Goal: Information Seeking & Learning: Learn about a topic

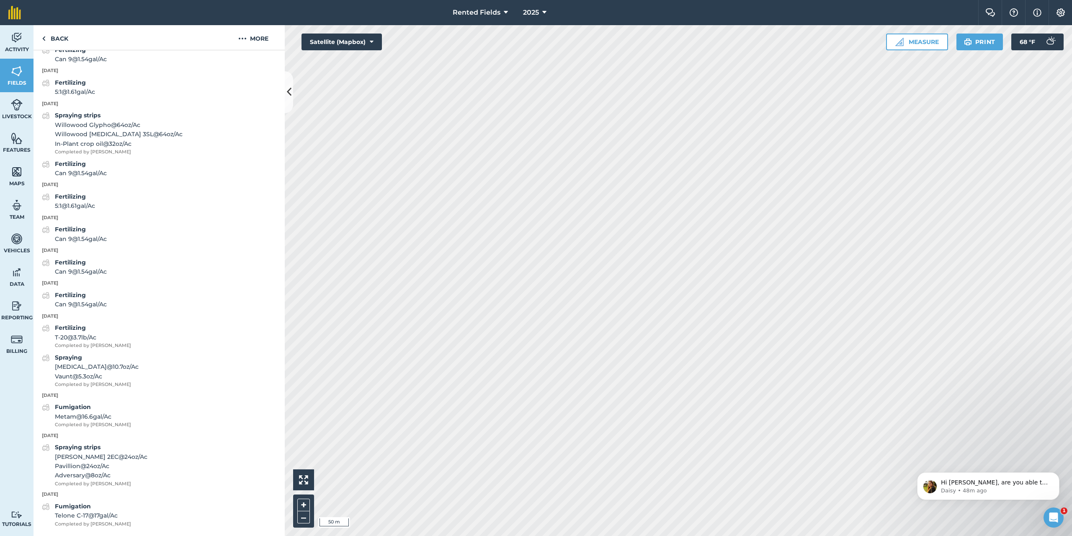
scroll to position [978, 0]
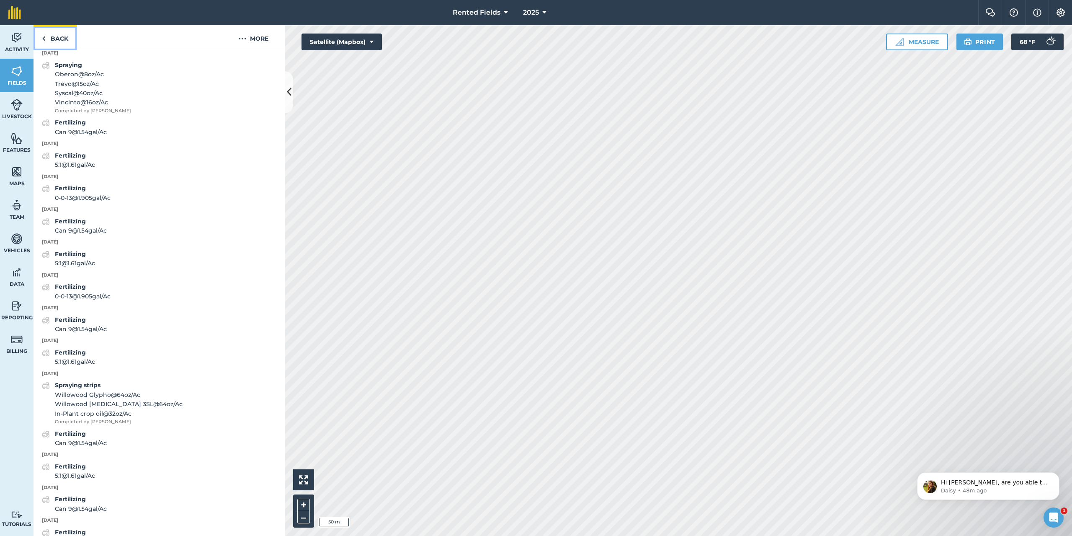
click at [49, 37] on link "Back" at bounding box center [55, 37] width 43 height 25
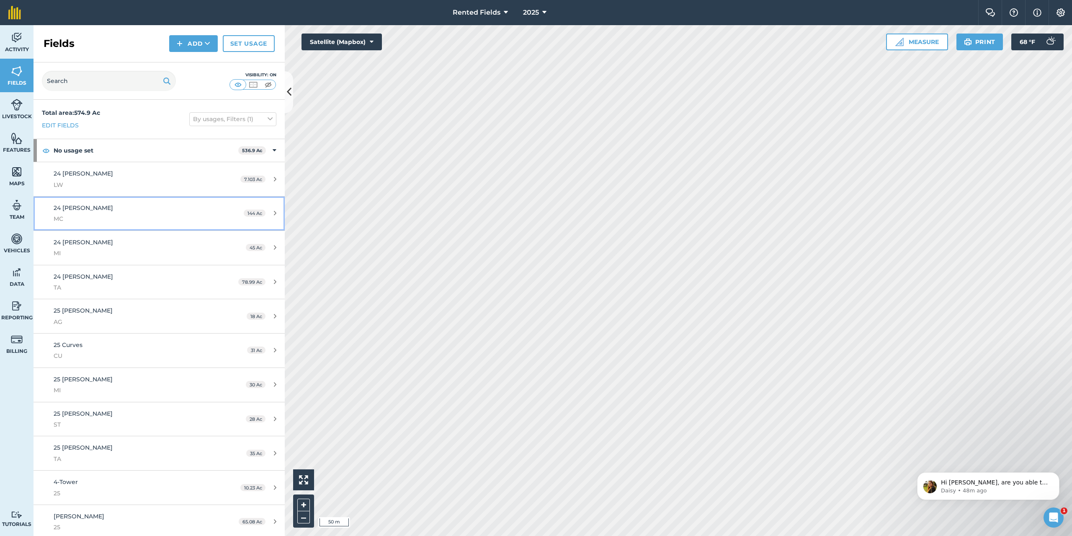
click at [116, 204] on div "24 [PERSON_NAME] MC" at bounding box center [132, 213] width 157 height 21
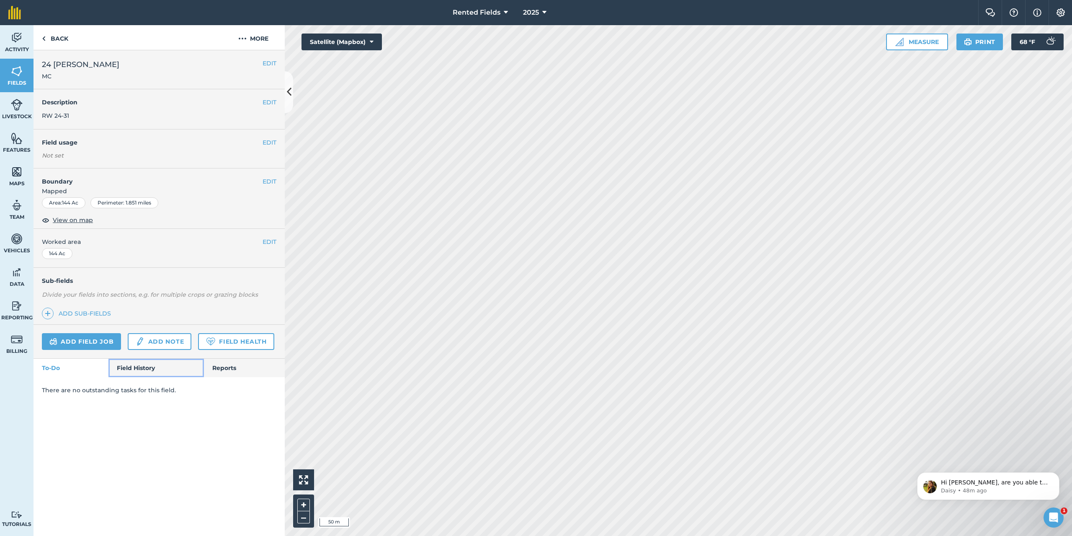
click at [145, 369] on link "Field History" at bounding box center [155, 367] width 95 height 18
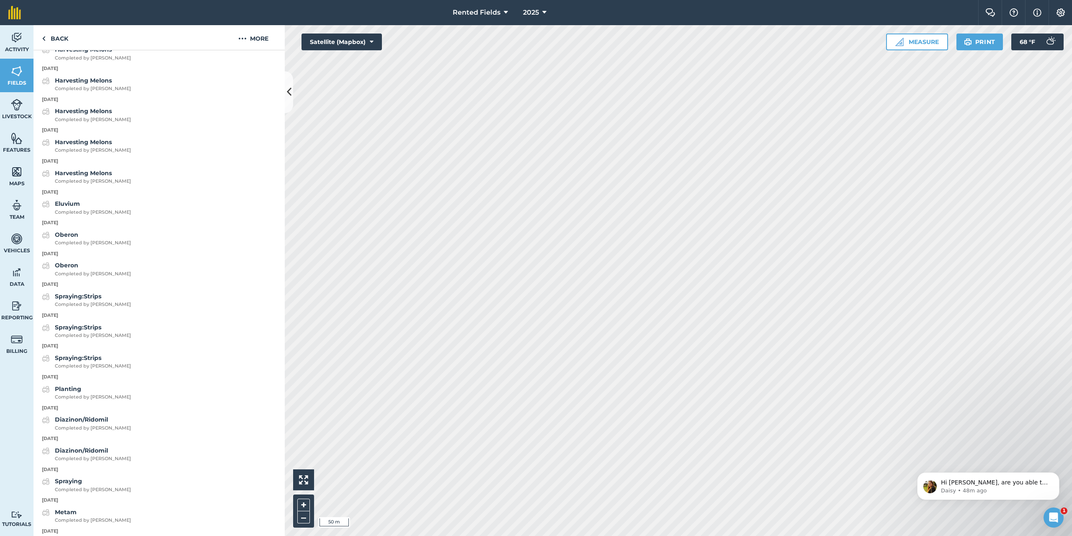
scroll to position [419, 0]
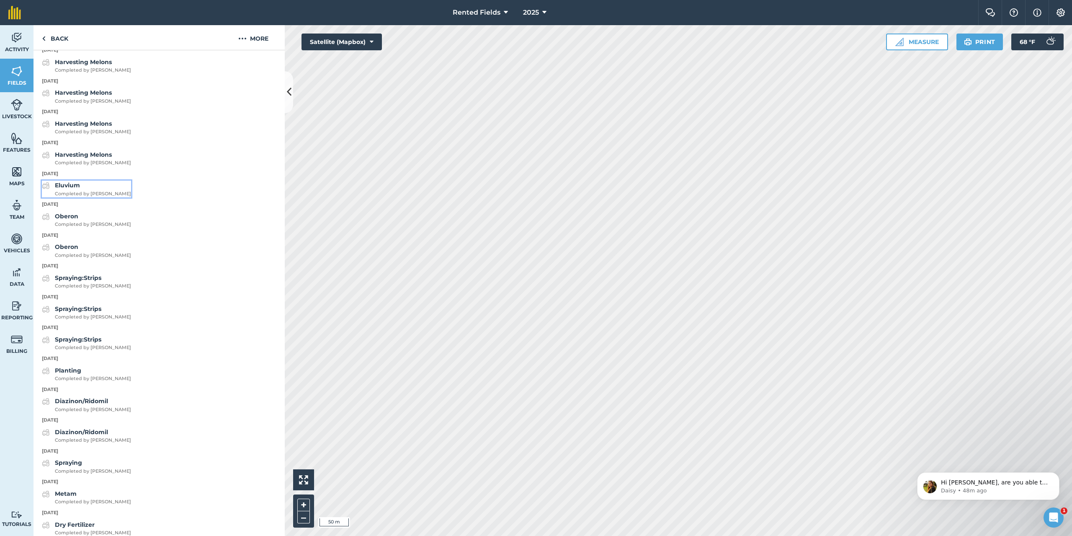
click at [70, 189] on strong "Eluvium" at bounding box center [67, 185] width 25 height 8
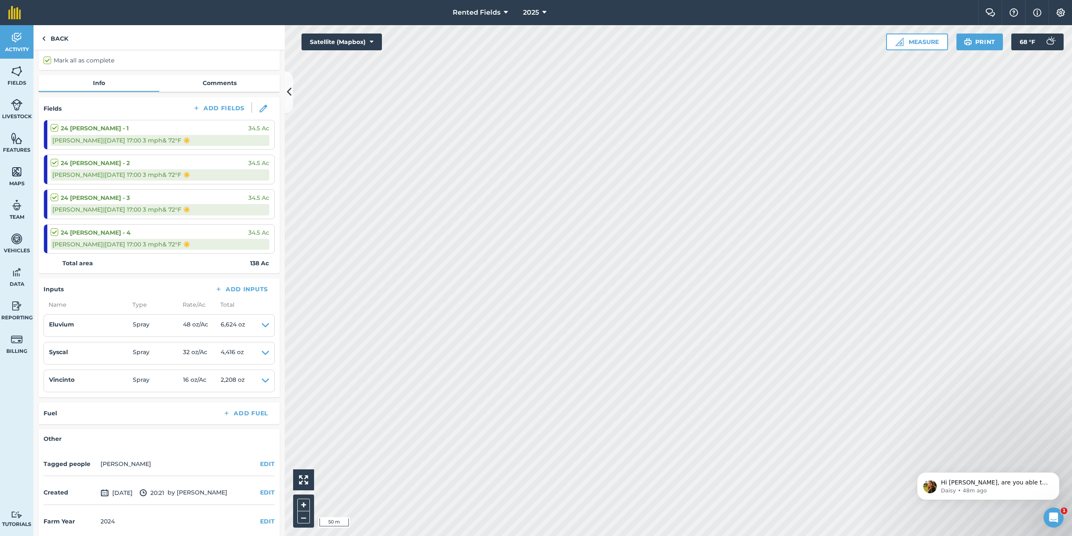
scroll to position [72, 0]
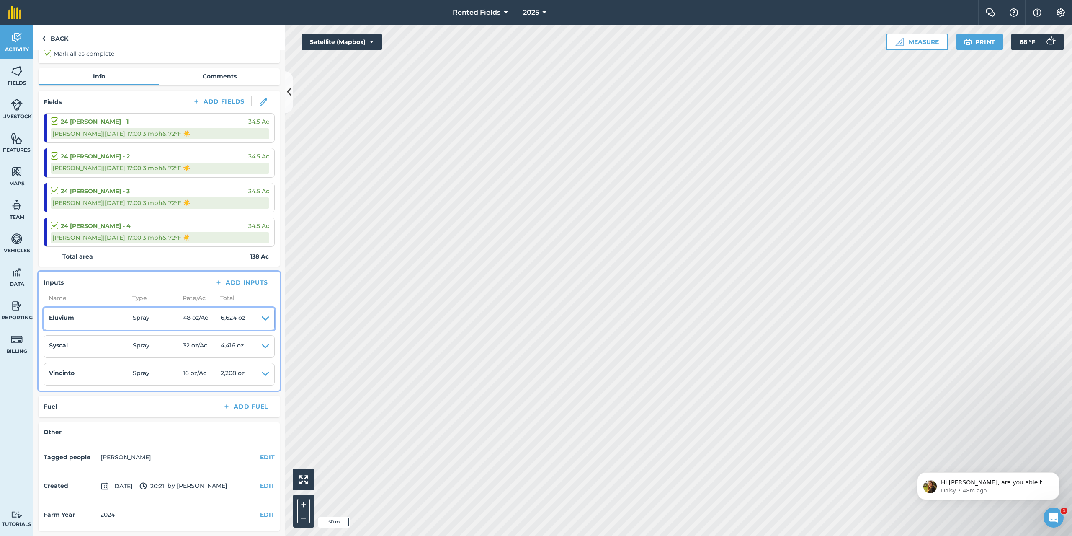
click at [262, 319] on icon at bounding box center [266, 319] width 8 height 12
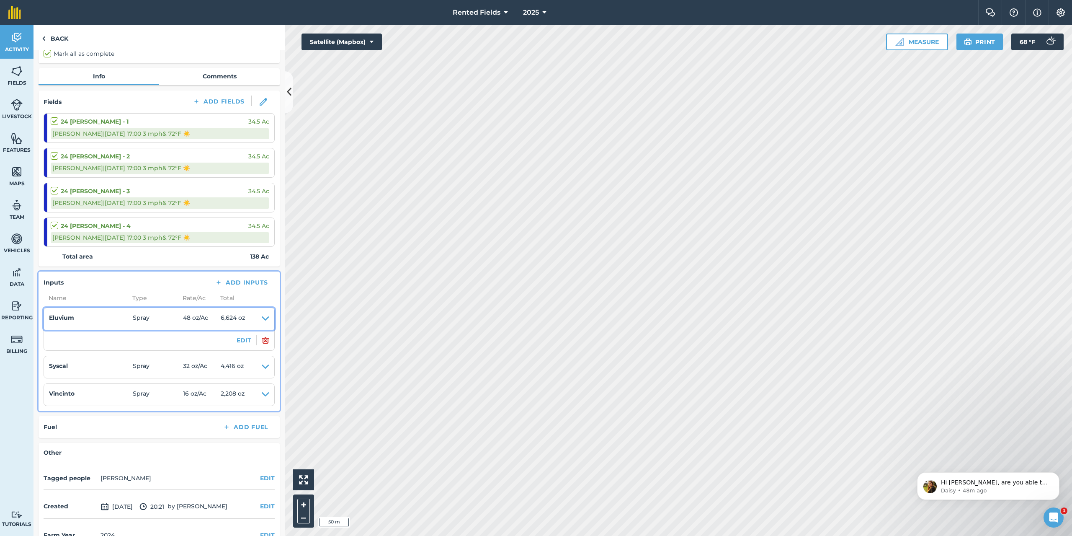
click at [262, 319] on icon at bounding box center [266, 319] width 8 height 12
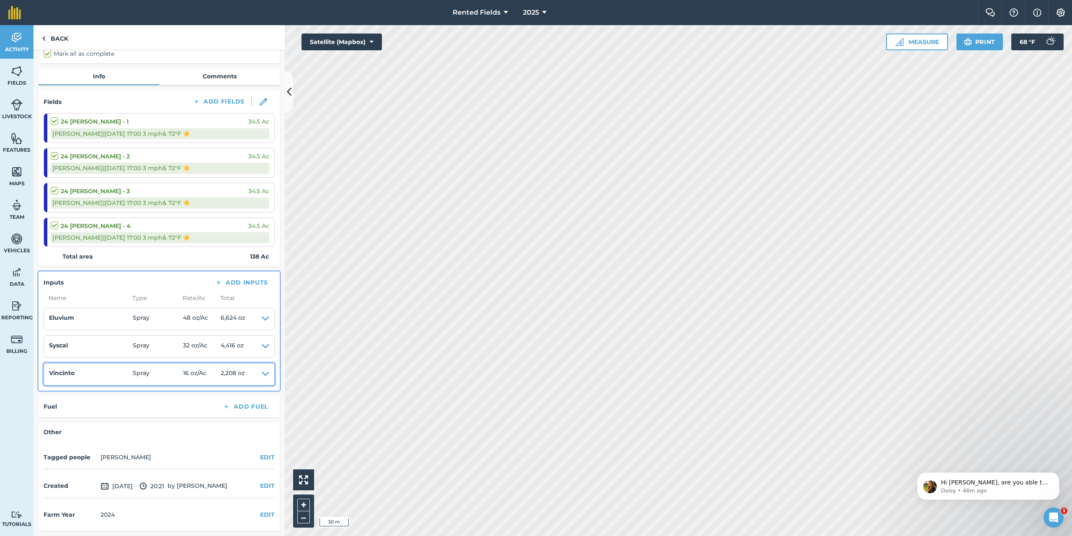
click at [262, 374] on icon at bounding box center [266, 374] width 8 height 12
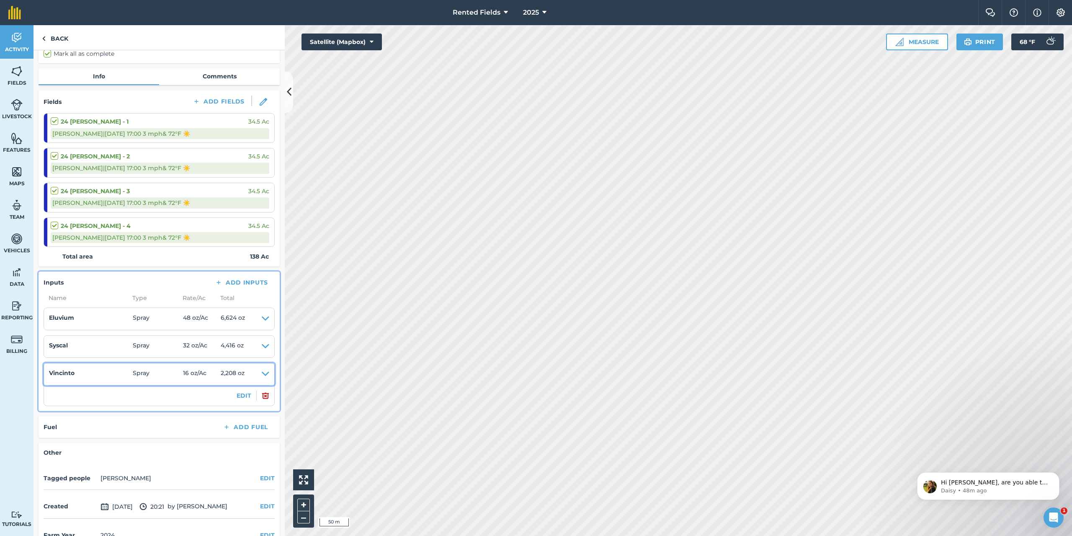
click at [262, 374] on icon at bounding box center [266, 374] width 8 height 12
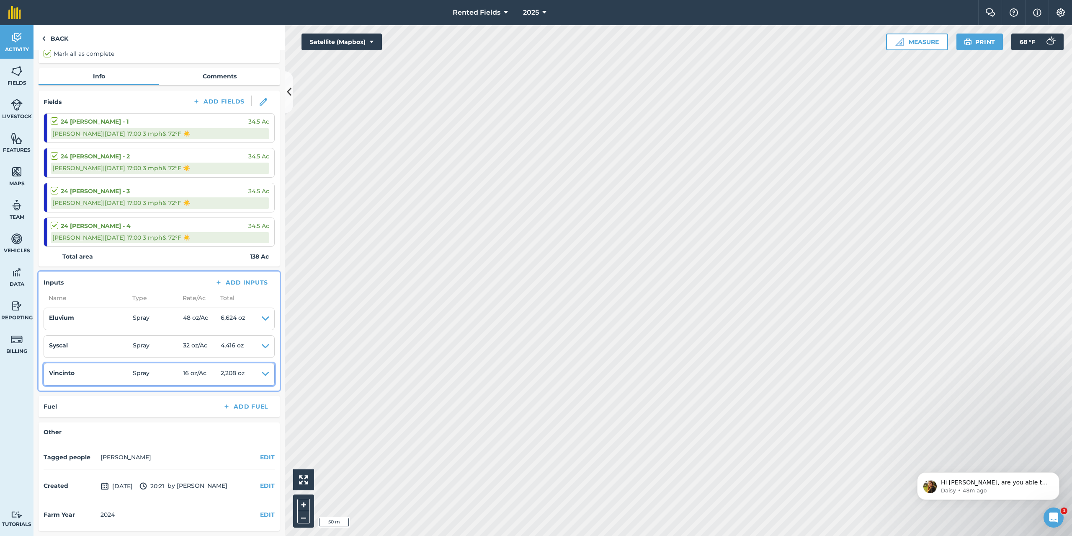
scroll to position [0, 0]
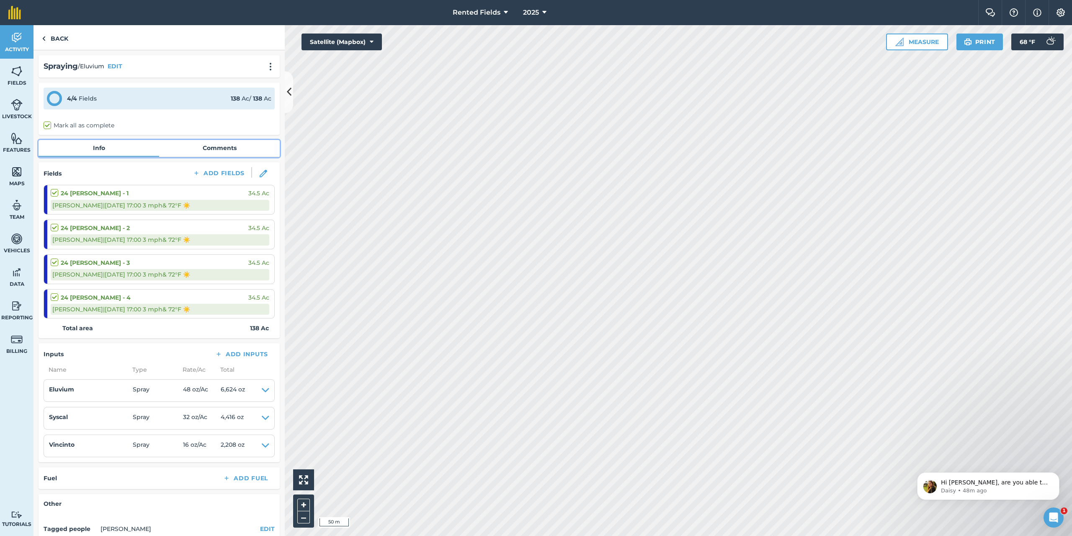
click at [216, 147] on link "Comments" at bounding box center [219, 148] width 121 height 16
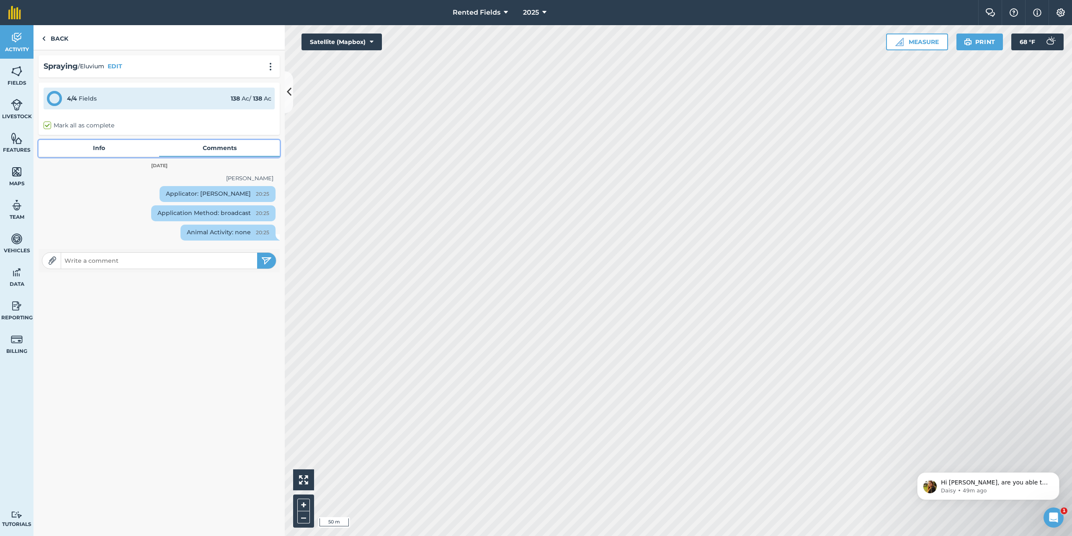
click at [95, 141] on link "Info" at bounding box center [99, 148] width 121 height 16
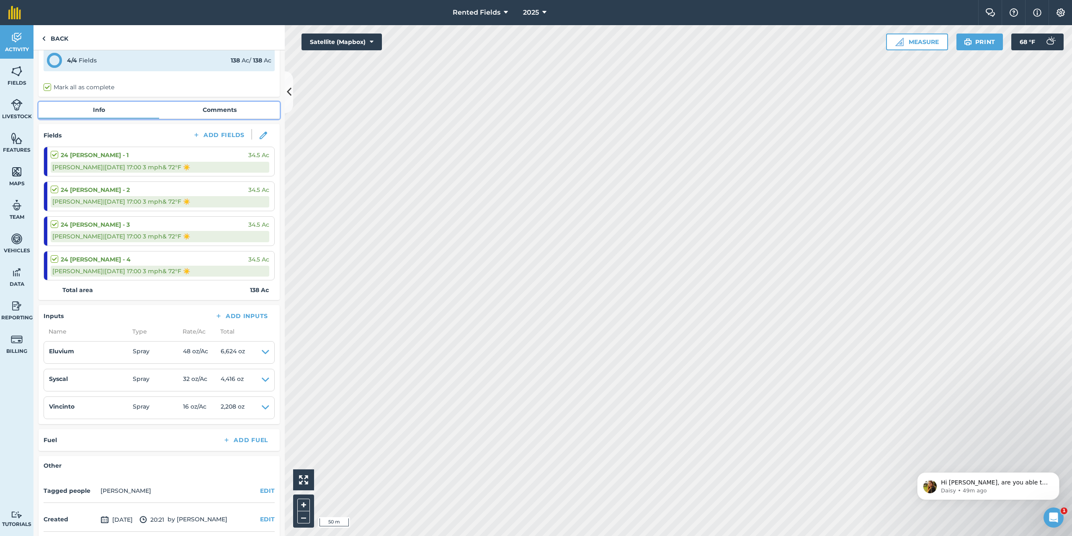
scroll to position [72, 0]
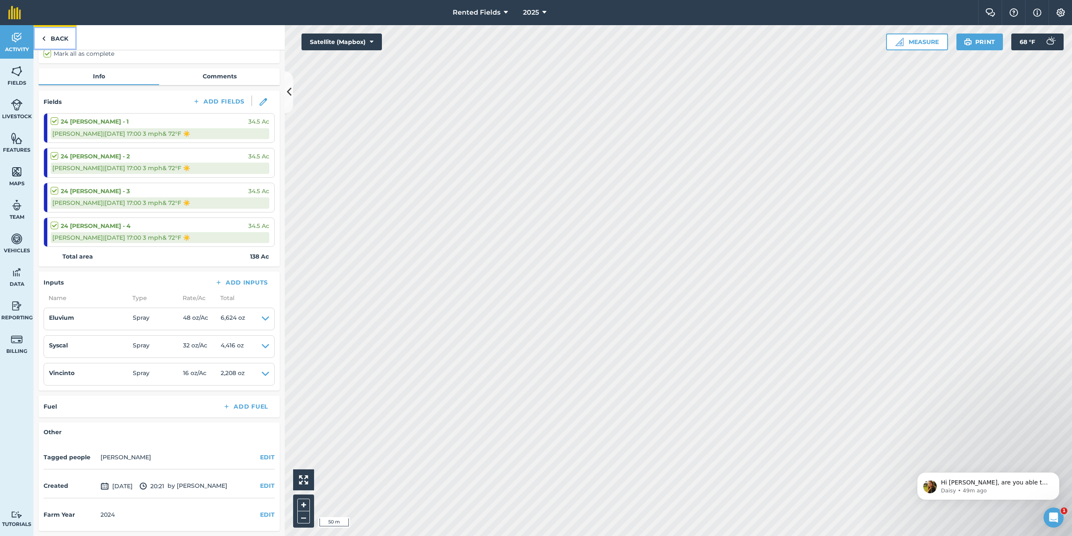
click at [54, 36] on link "Back" at bounding box center [55, 37] width 43 height 25
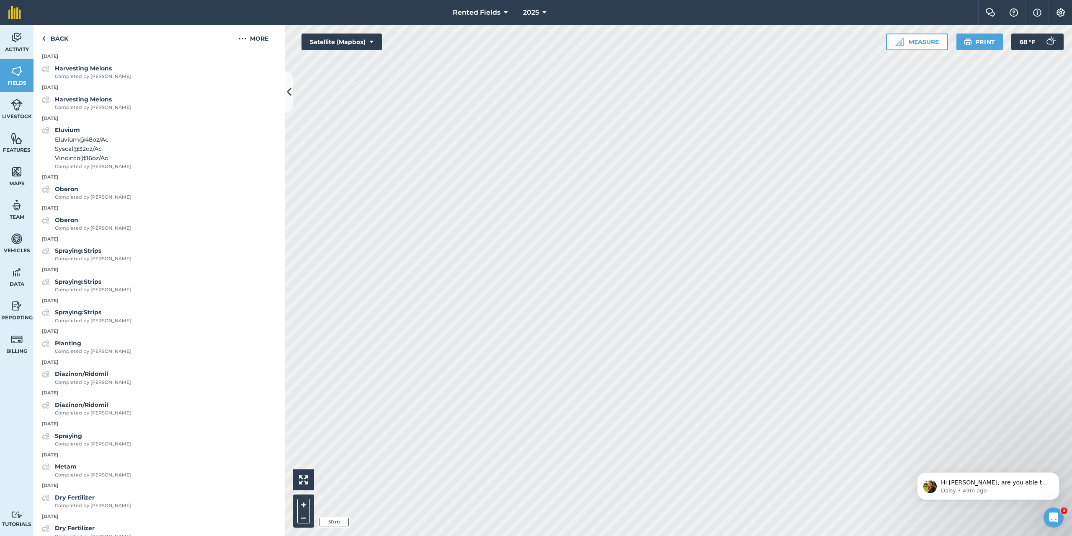
scroll to position [541, 0]
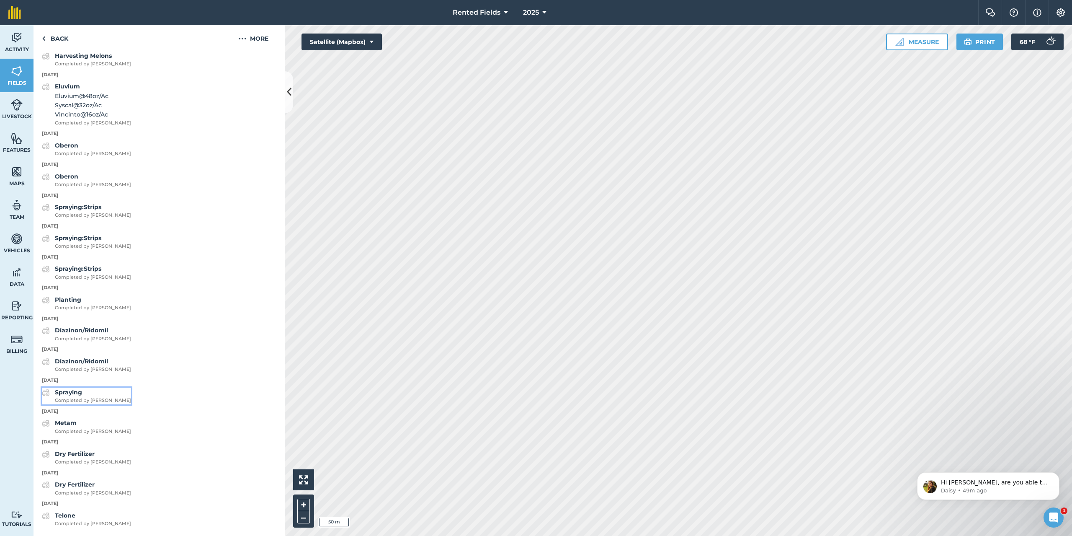
click at [73, 393] on strong "Spraying" at bounding box center [68, 392] width 27 height 8
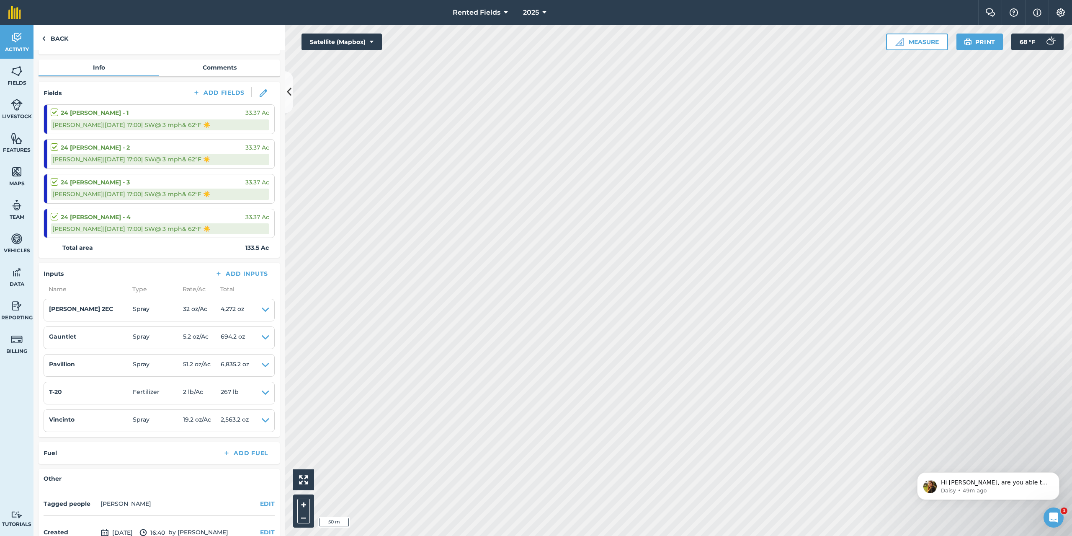
scroll to position [84, 0]
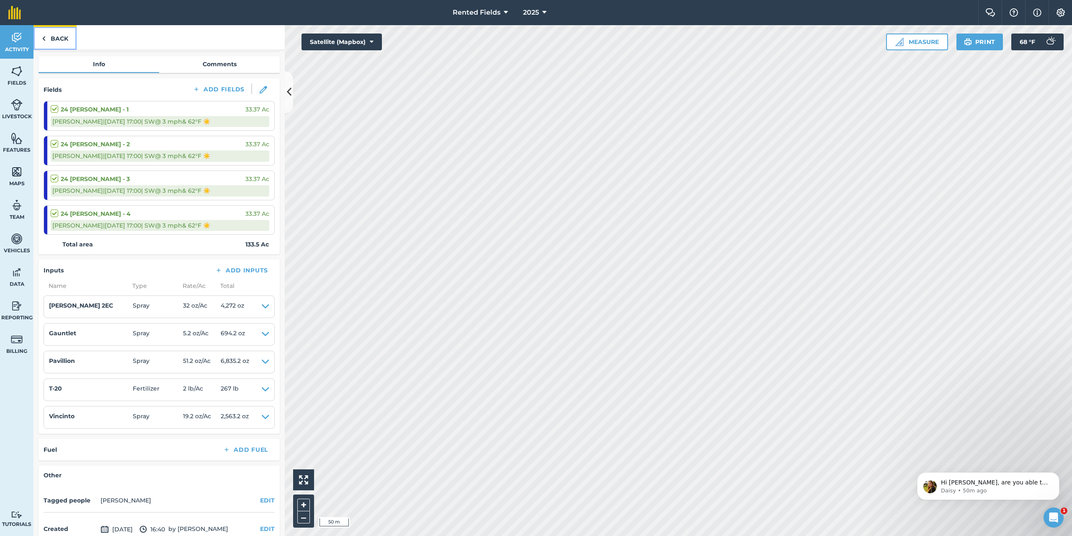
click at [59, 34] on link "Back" at bounding box center [55, 37] width 43 height 25
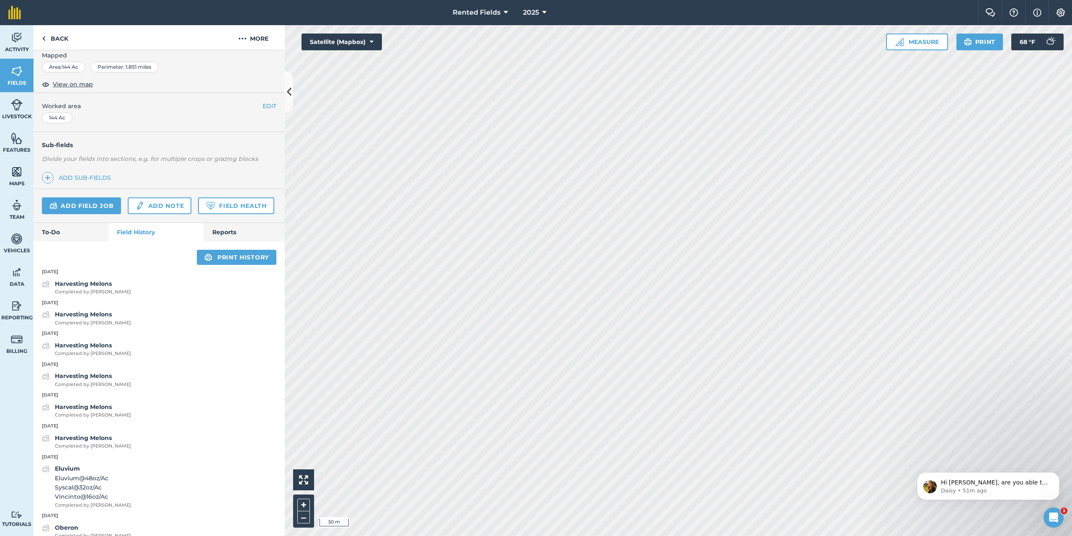
scroll to position [126, 0]
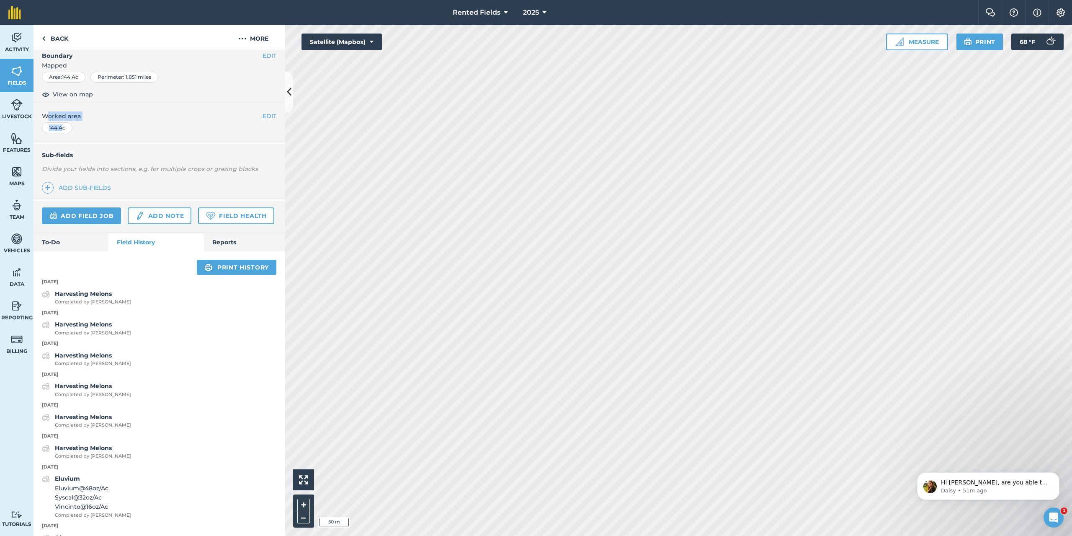
drag, startPoint x: 42, startPoint y: 105, endPoint x: 62, endPoint y: 134, distance: 34.6
click at [62, 134] on div "EDIT Worked area 144 Ac" at bounding box center [159, 122] width 251 height 39
click at [59, 37] on link "Back" at bounding box center [55, 37] width 43 height 25
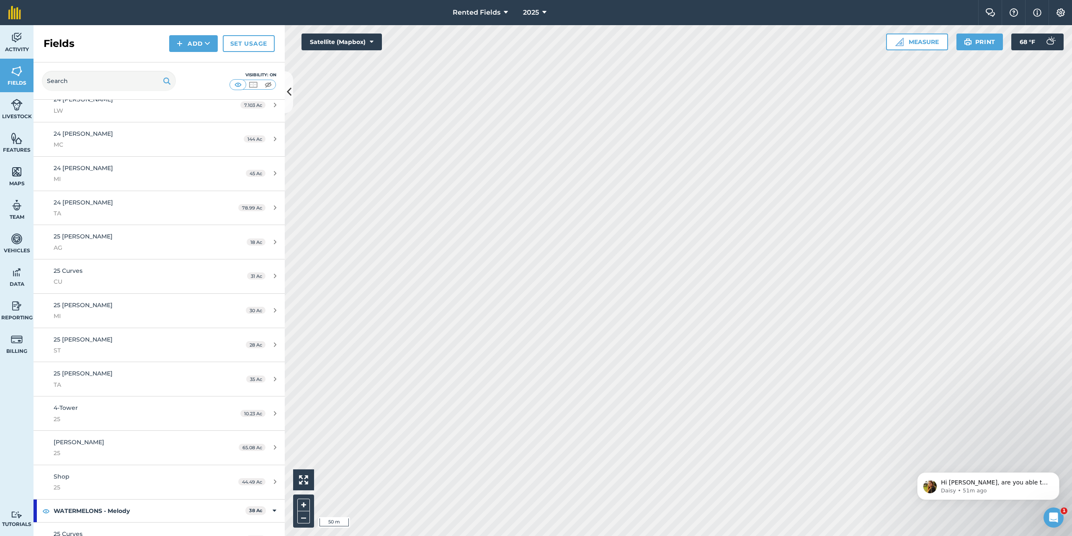
scroll to position [84, 0]
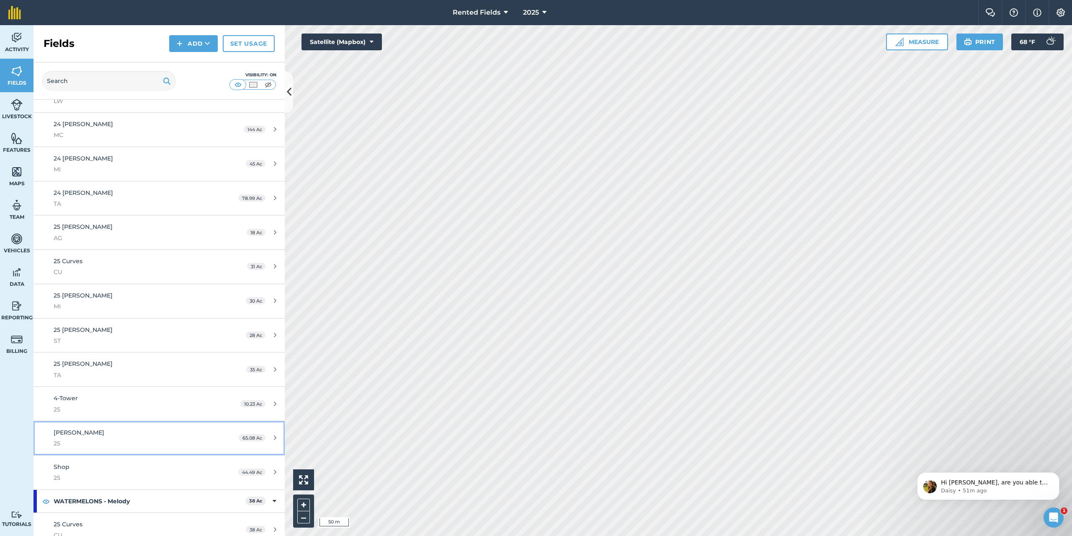
click at [121, 442] on span "25" at bounding box center [132, 442] width 157 height 9
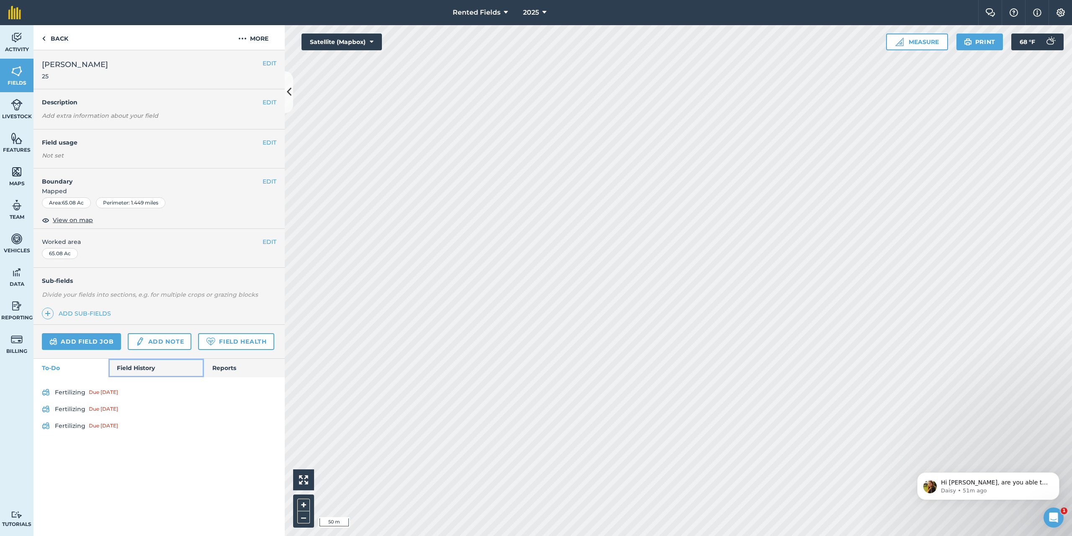
click at [147, 365] on link "Field History" at bounding box center [155, 367] width 95 height 18
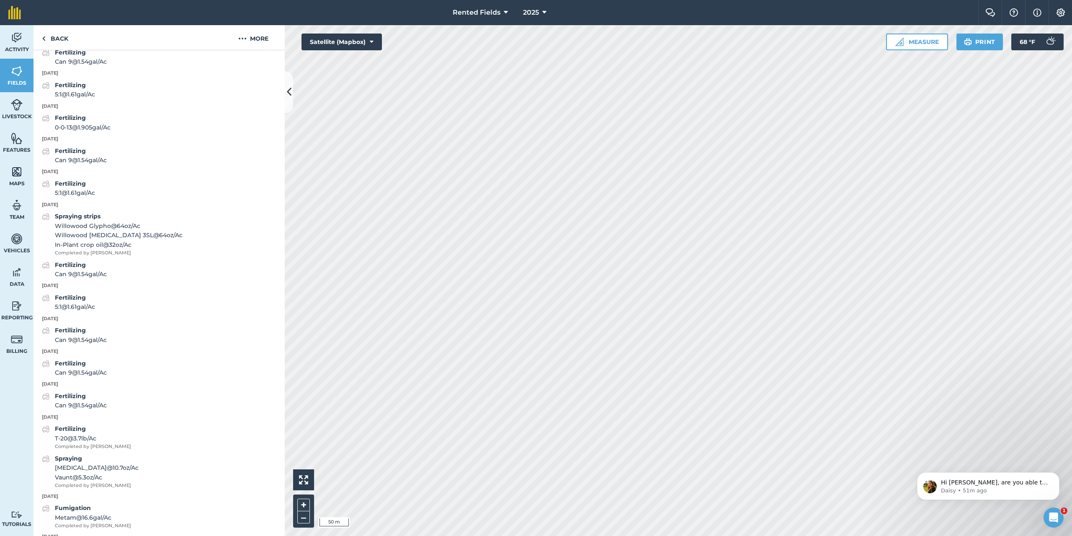
scroll to position [1271, 0]
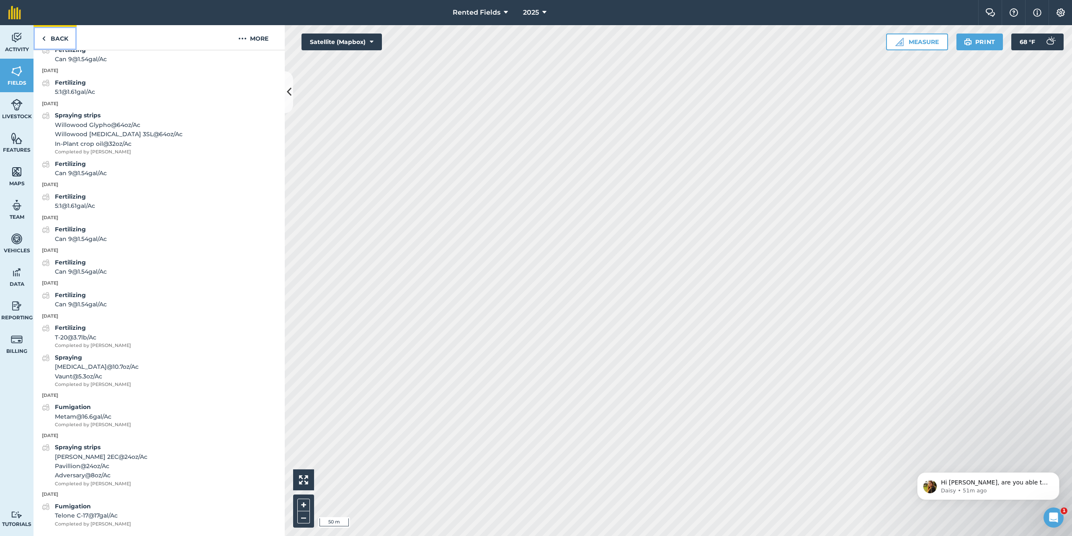
click at [44, 42] on img at bounding box center [44, 39] width 4 height 10
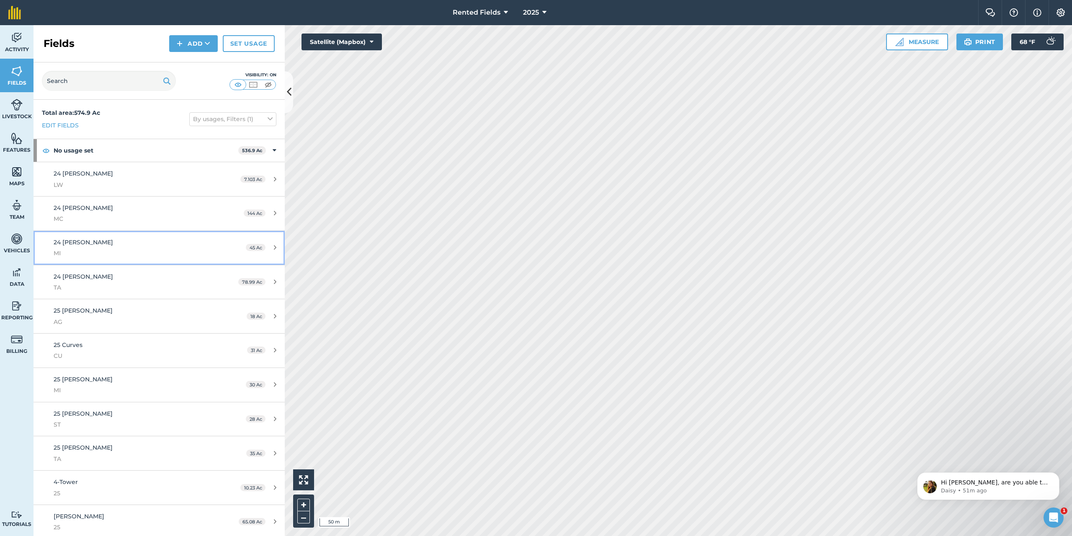
click at [147, 253] on span "MI" at bounding box center [132, 252] width 157 height 9
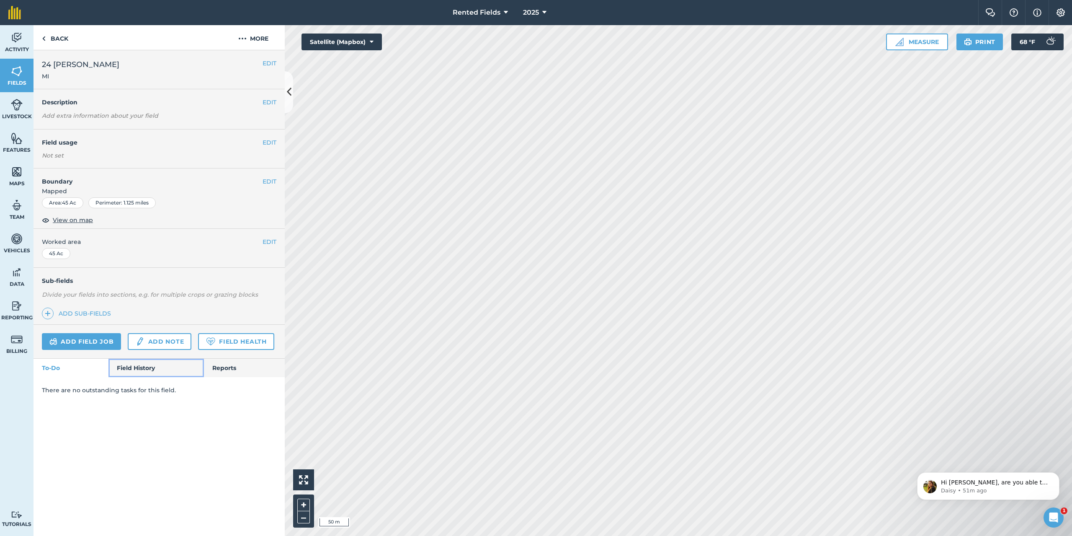
click at [152, 367] on link "Field History" at bounding box center [155, 367] width 95 height 18
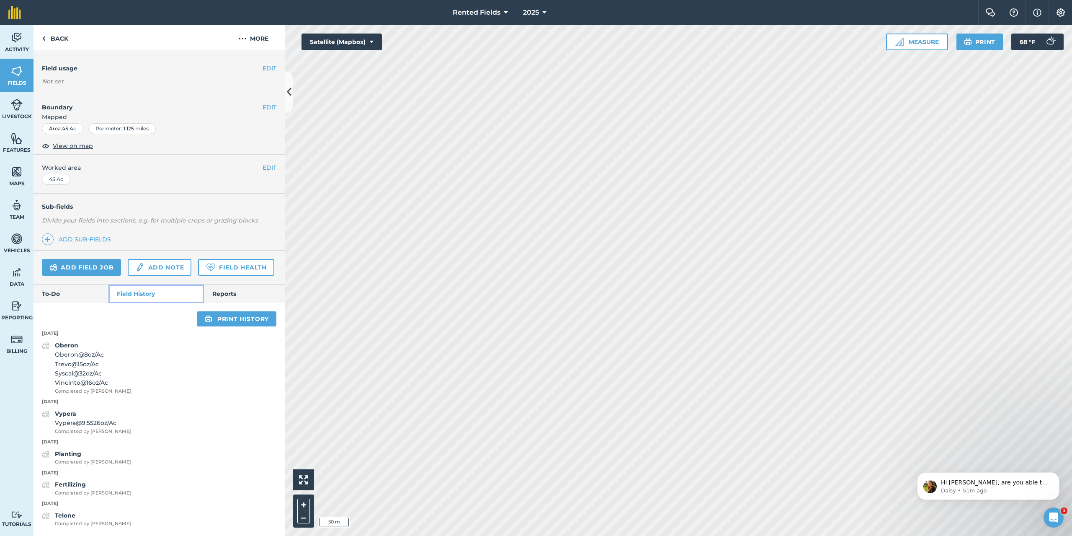
scroll to position [98, 0]
click at [71, 415] on strong "Vypera" at bounding box center [65, 414] width 21 height 8
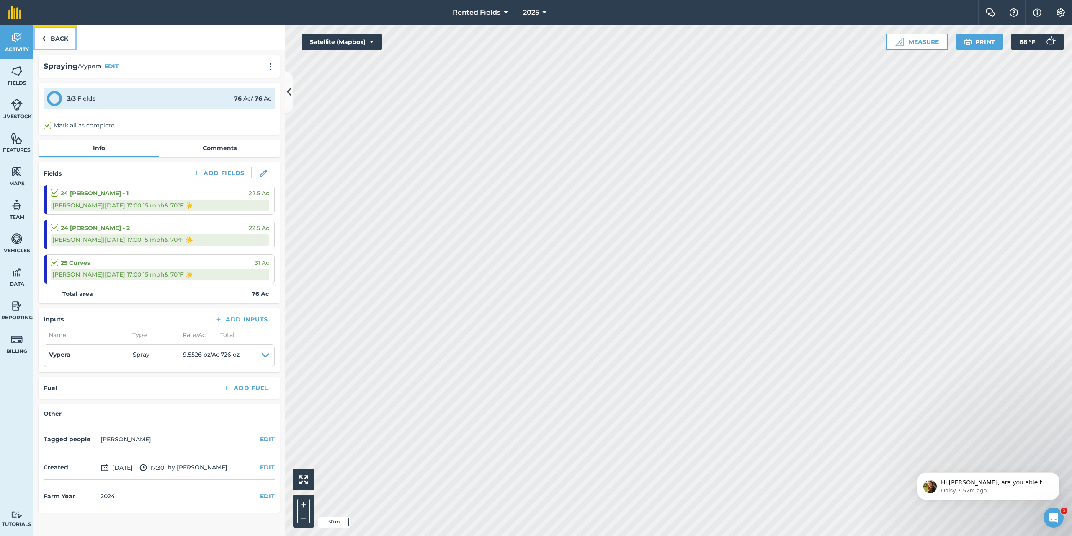
click at [58, 37] on link "Back" at bounding box center [55, 37] width 43 height 25
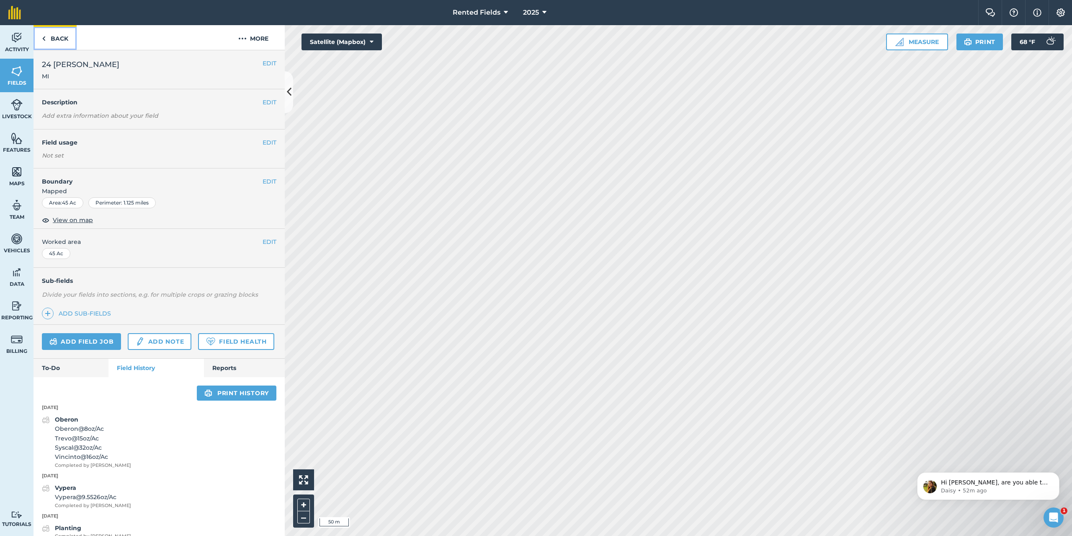
click at [58, 37] on link "Back" at bounding box center [55, 37] width 43 height 25
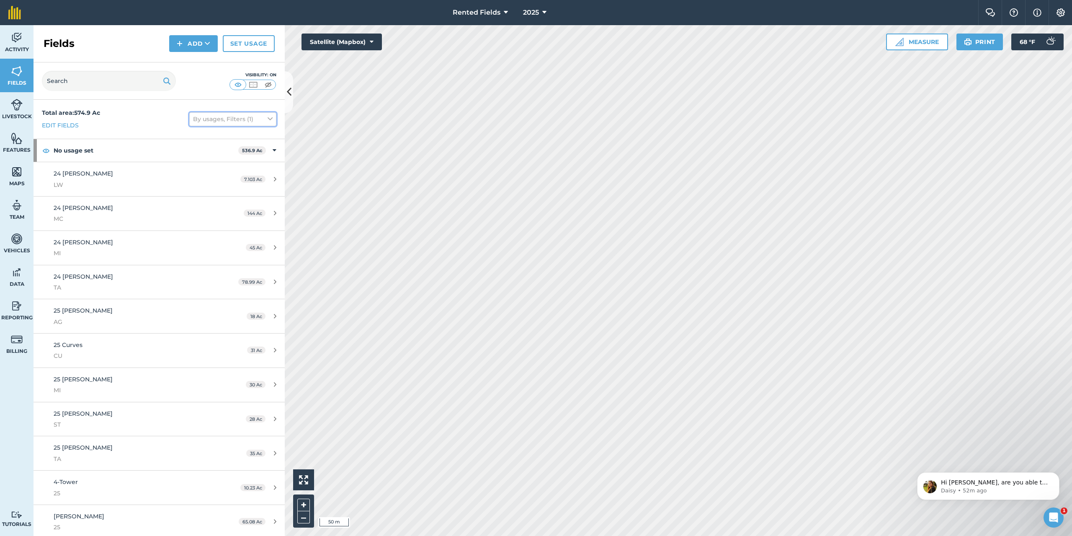
click at [257, 122] on button "By usages, Filters (1)" at bounding box center [232, 118] width 87 height 13
click at [147, 122] on div "Total area : 574.9 Ac Edit fields By usages, Filters (1) Sort by A-Z By usages …" at bounding box center [159, 119] width 251 height 39
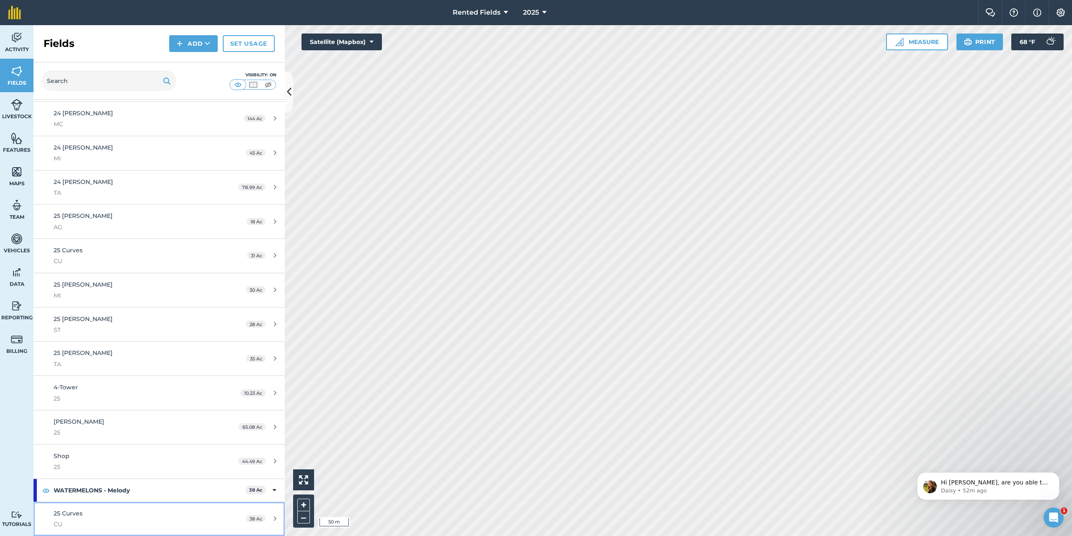
click at [103, 512] on div "25 Curves CU" at bounding box center [132, 518] width 157 height 21
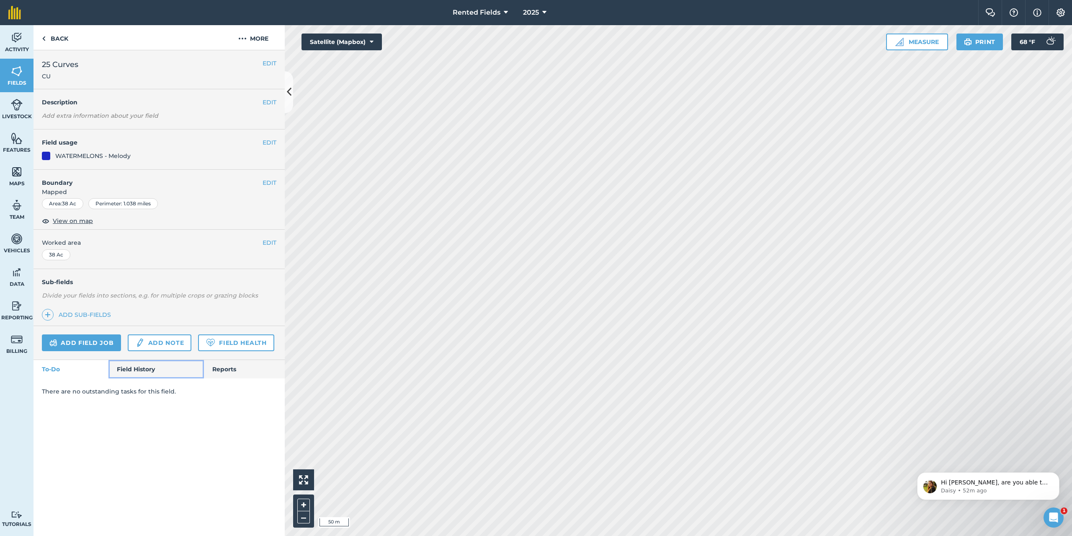
click at [155, 369] on link "Field History" at bounding box center [155, 369] width 95 height 18
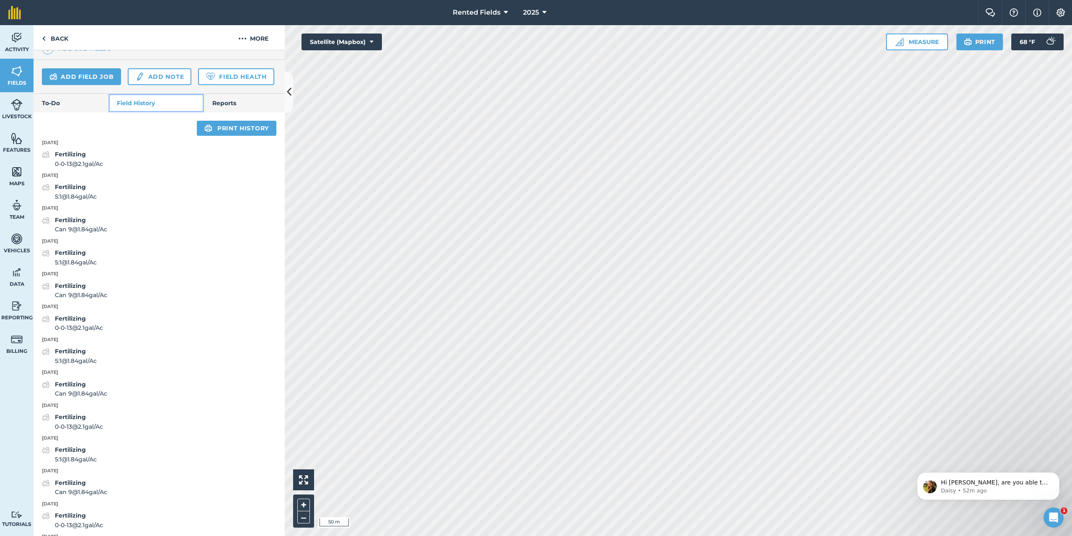
scroll to position [15, 0]
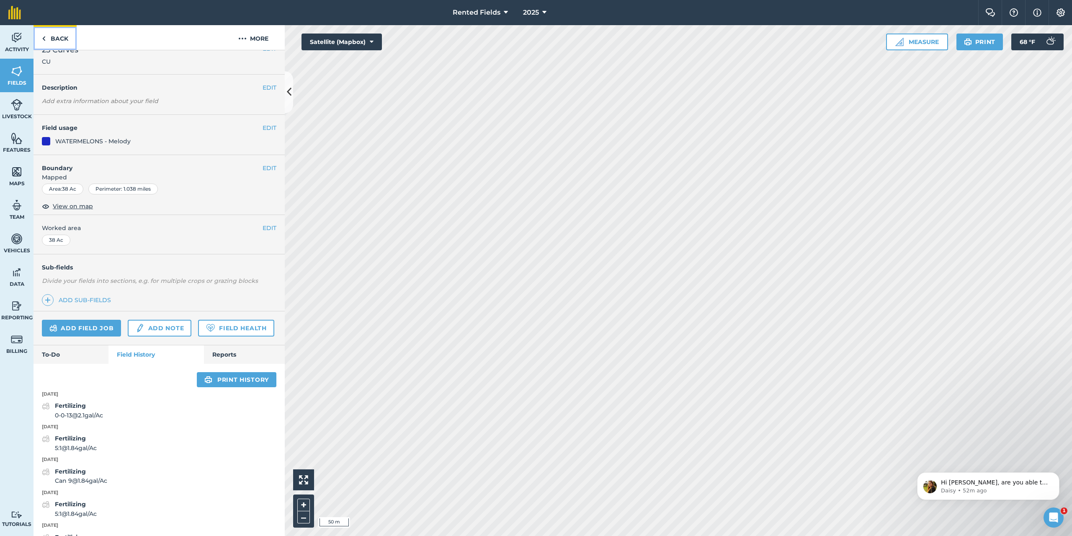
click at [46, 42] on link "Back" at bounding box center [55, 37] width 43 height 25
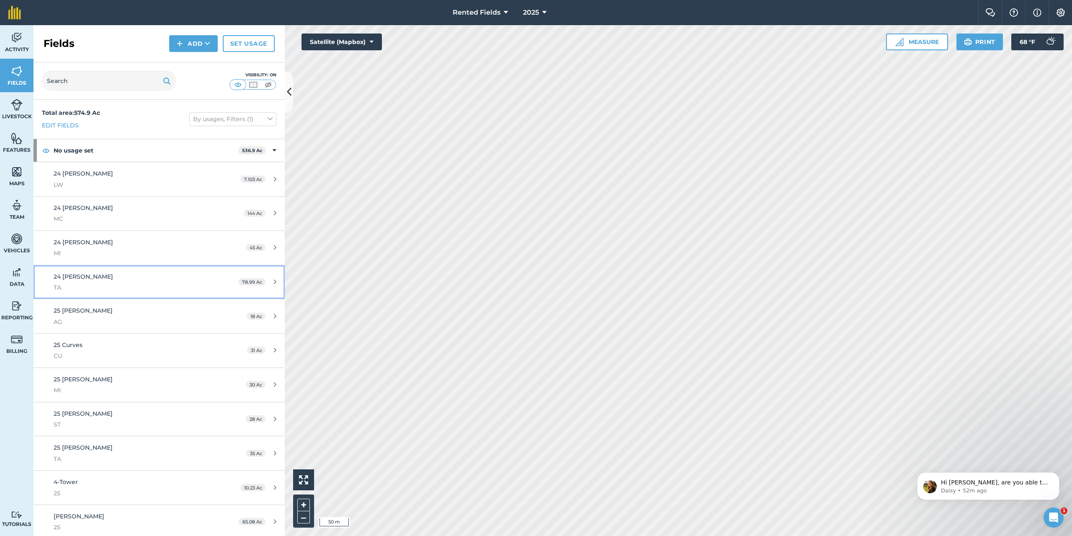
click at [119, 271] on link "24 [PERSON_NAME] 78.99 Ac" at bounding box center [159, 282] width 251 height 34
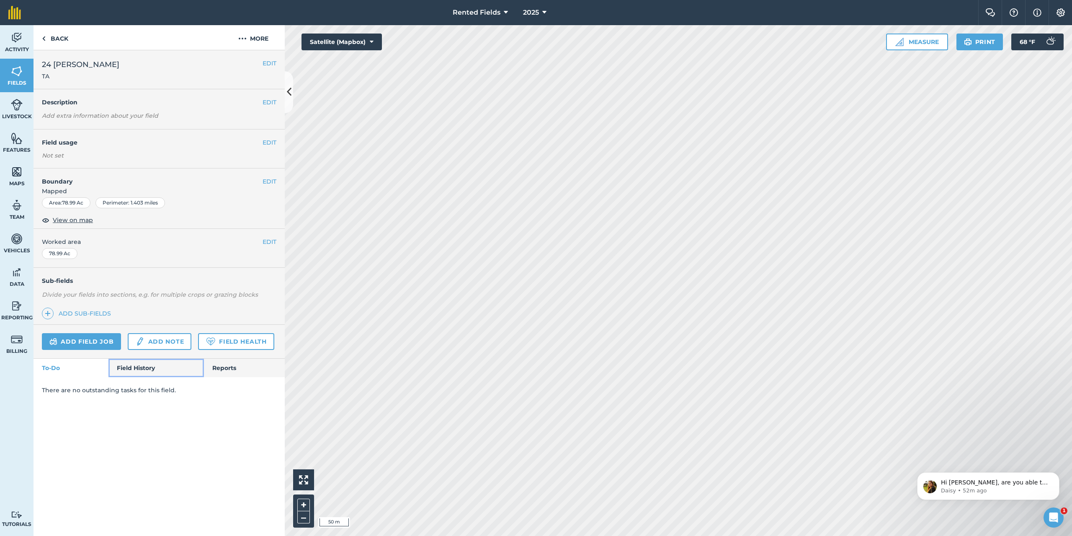
click at [149, 374] on link "Field History" at bounding box center [155, 367] width 95 height 18
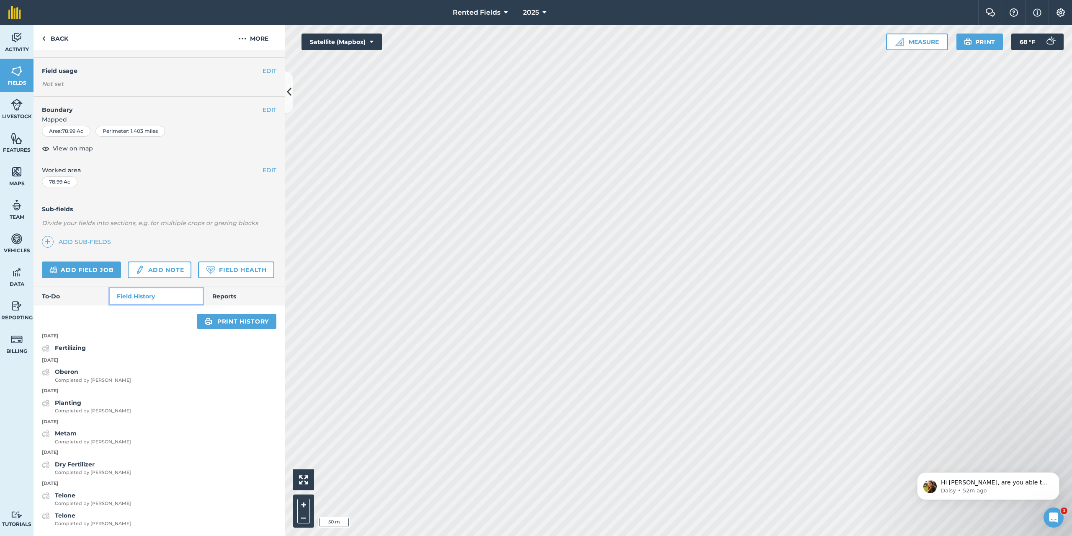
scroll to position [95, 0]
click at [48, 38] on link "Back" at bounding box center [55, 37] width 43 height 25
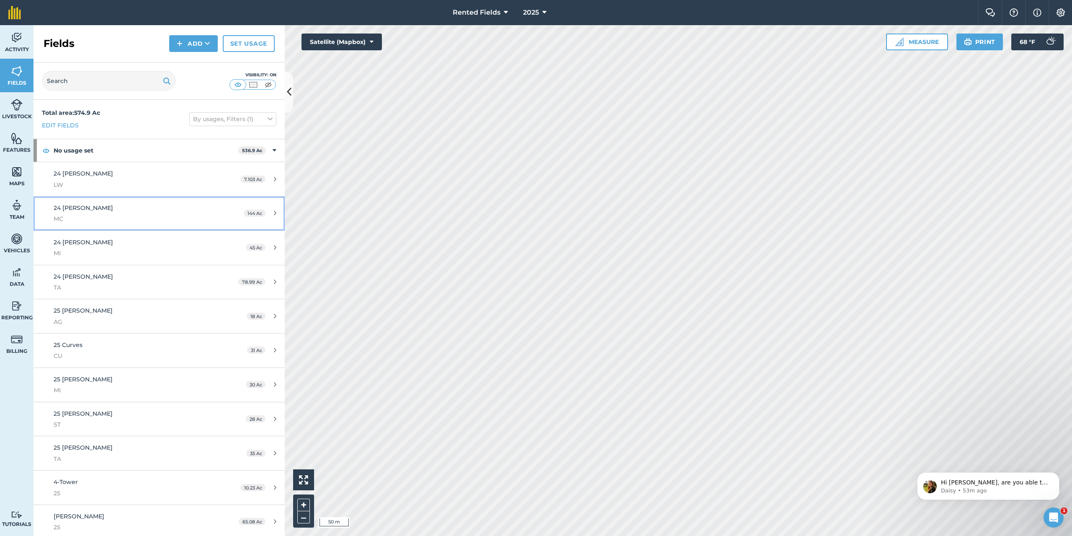
click at [95, 211] on div "24 [PERSON_NAME] MC" at bounding box center [132, 213] width 157 height 21
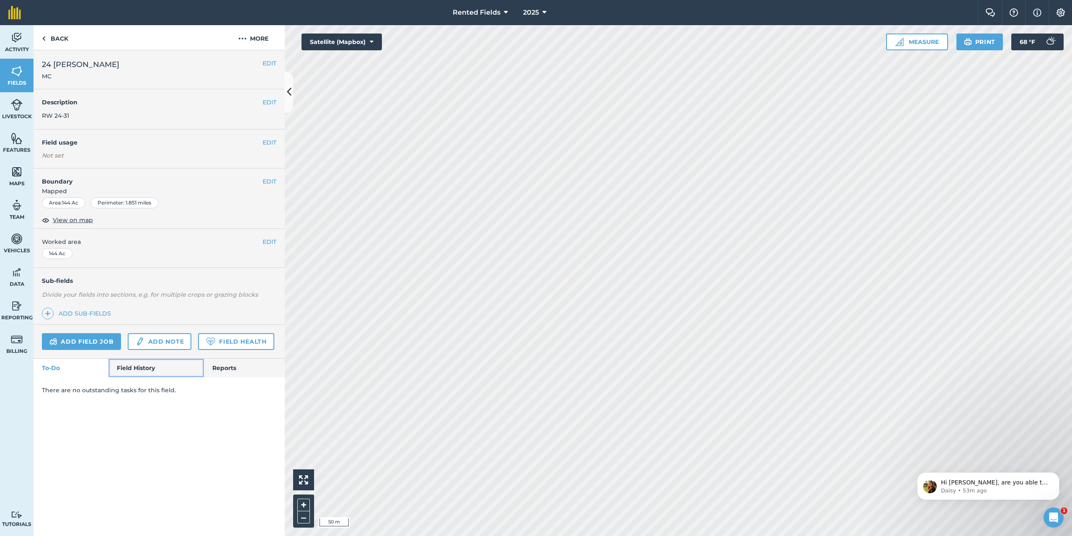
click at [127, 370] on link "Field History" at bounding box center [155, 367] width 95 height 18
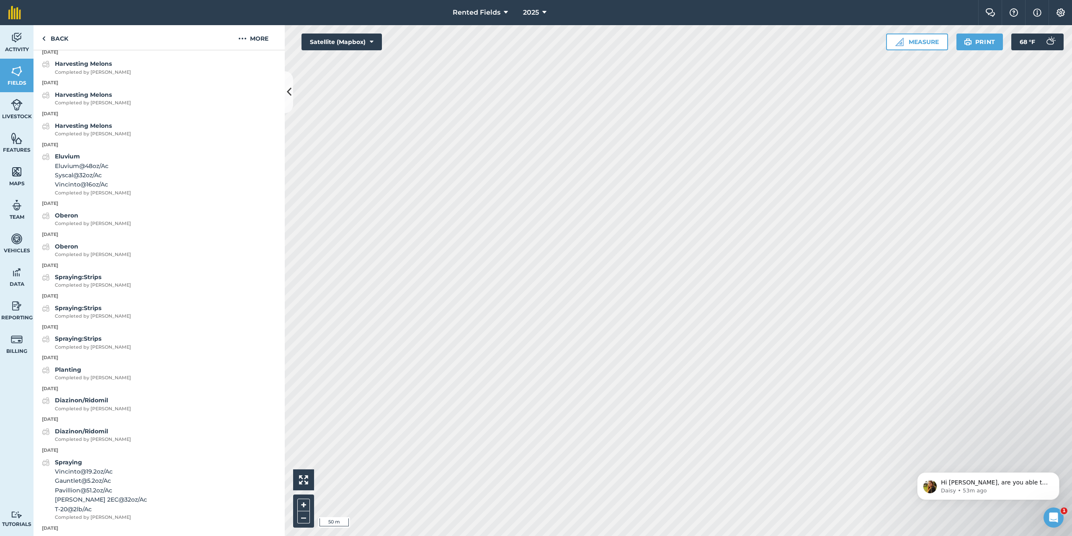
scroll to position [461, 0]
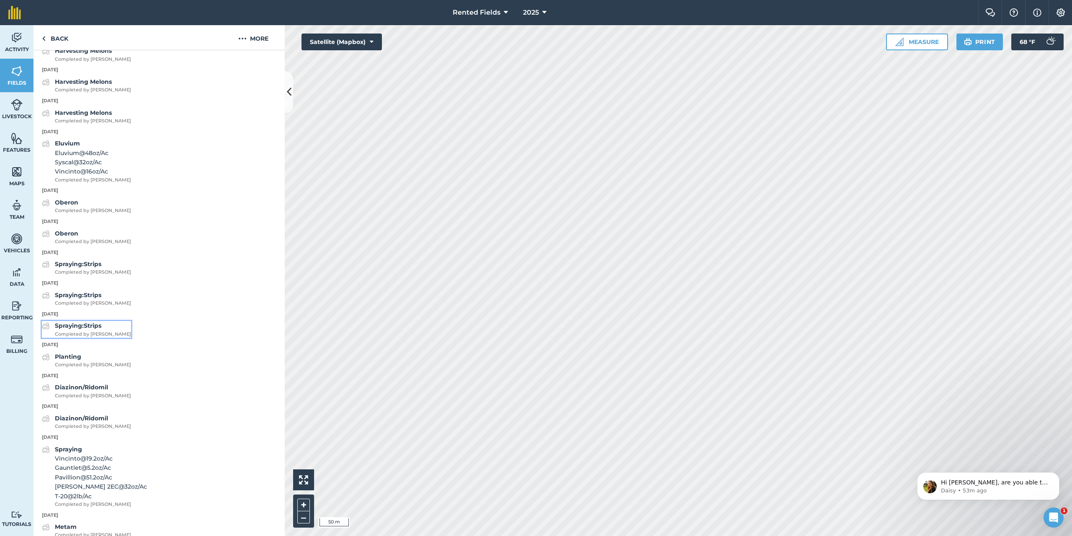
click at [101, 329] on strong "Spraying:Strips" at bounding box center [78, 326] width 46 height 8
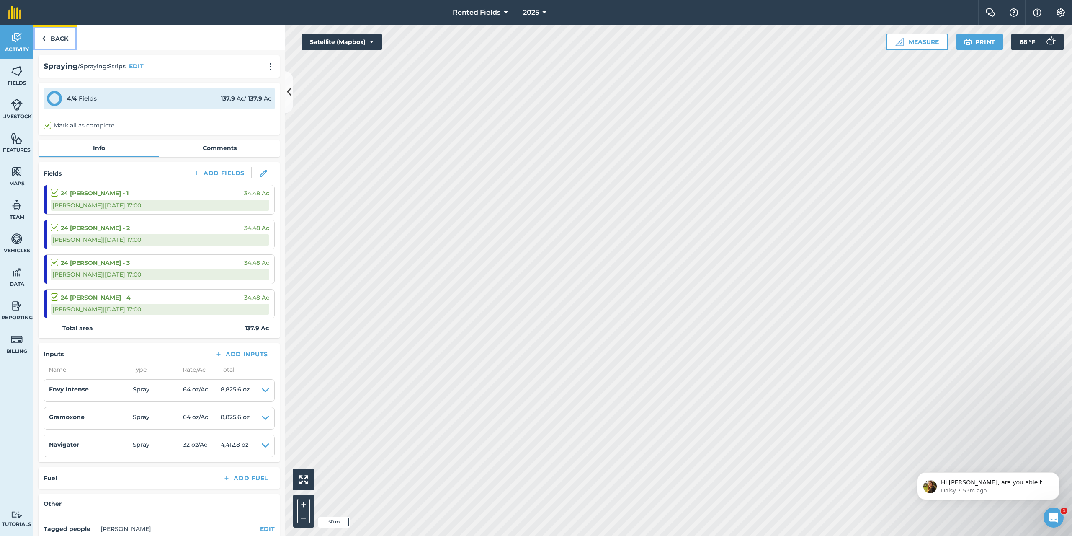
click at [54, 36] on link "Back" at bounding box center [55, 37] width 43 height 25
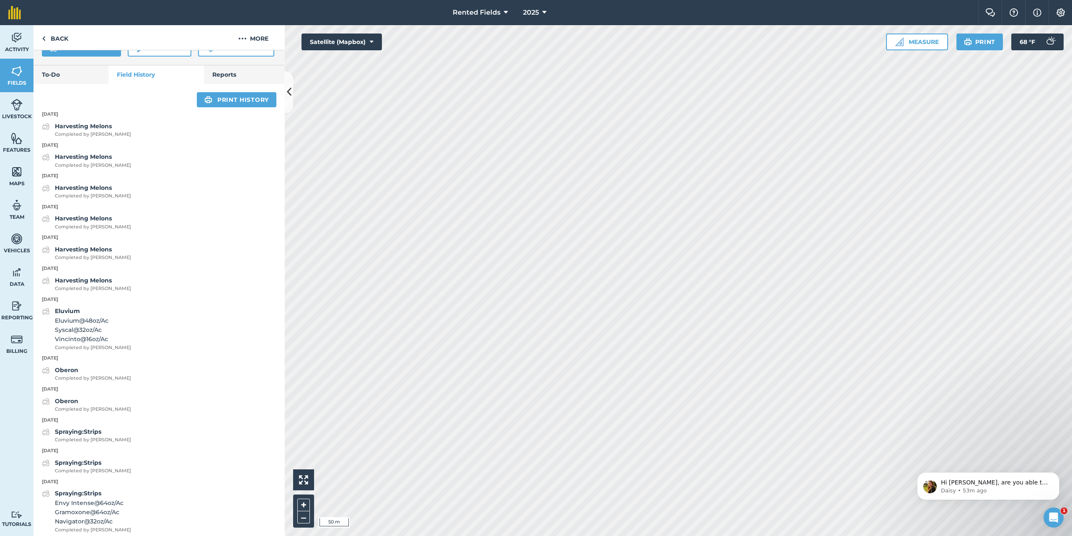
scroll to position [377, 0]
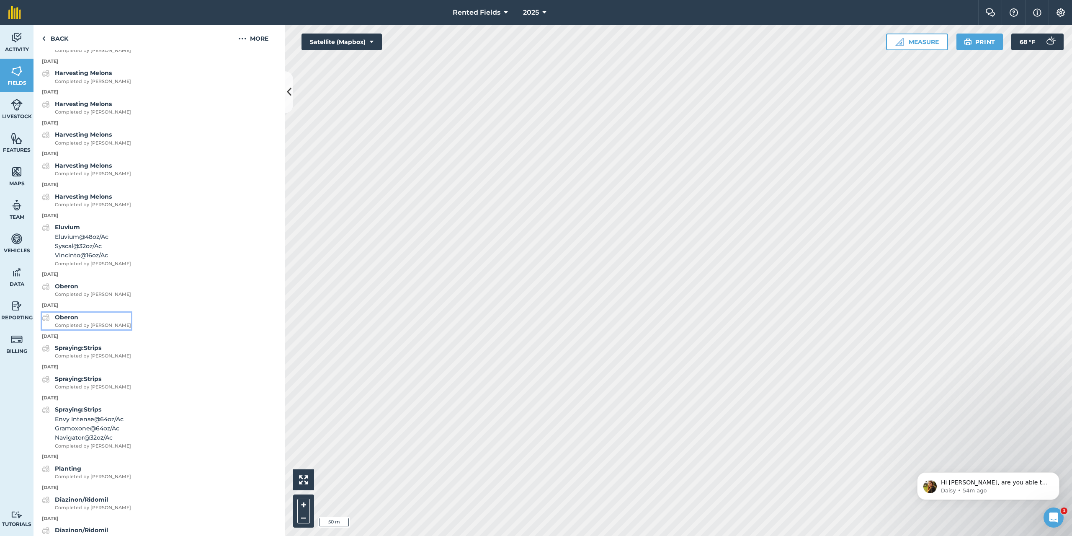
click at [72, 321] on strong "Oberon" at bounding box center [66, 317] width 23 height 8
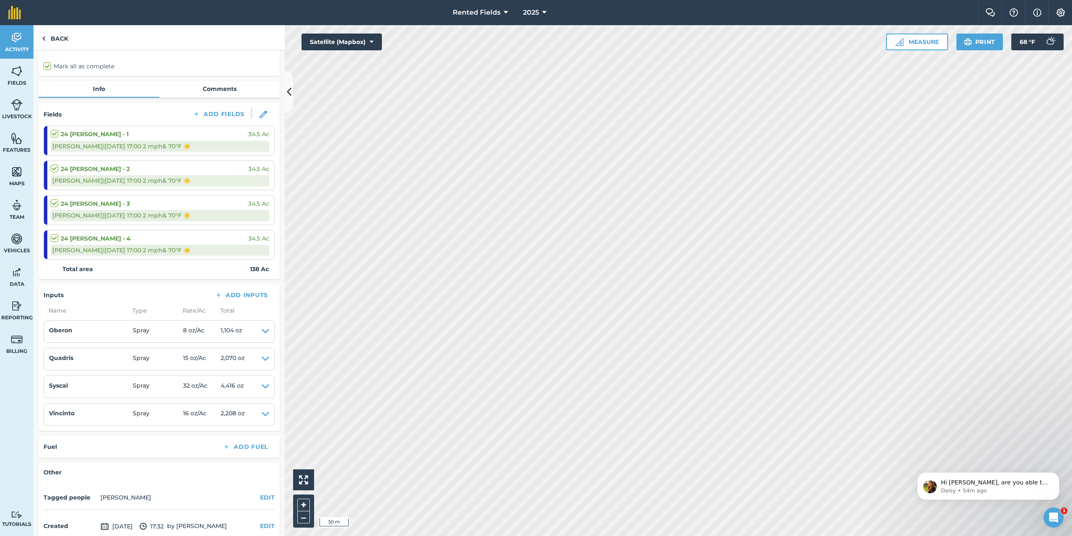
scroll to position [84, 0]
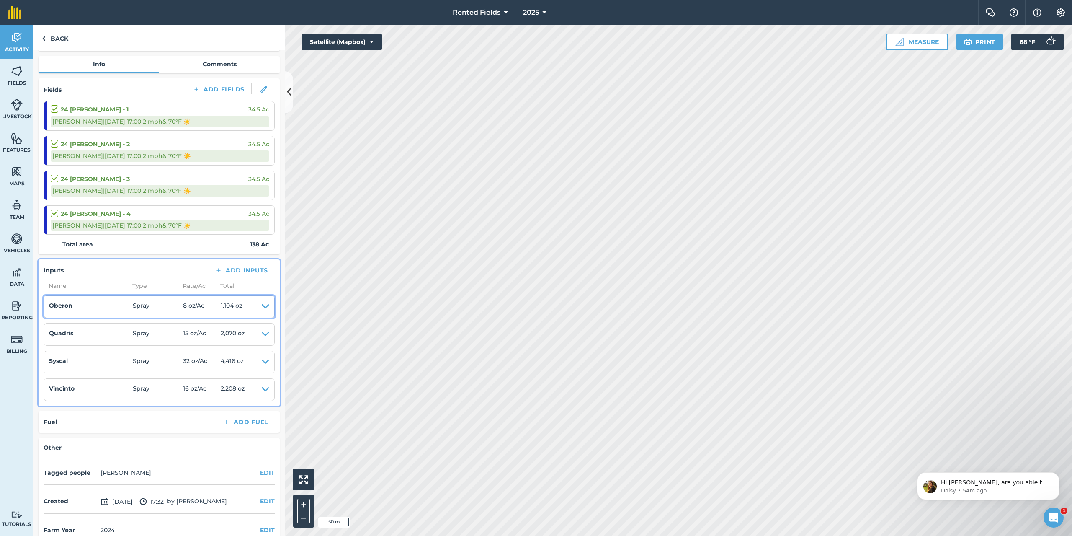
click at [262, 309] on icon at bounding box center [266, 307] width 8 height 12
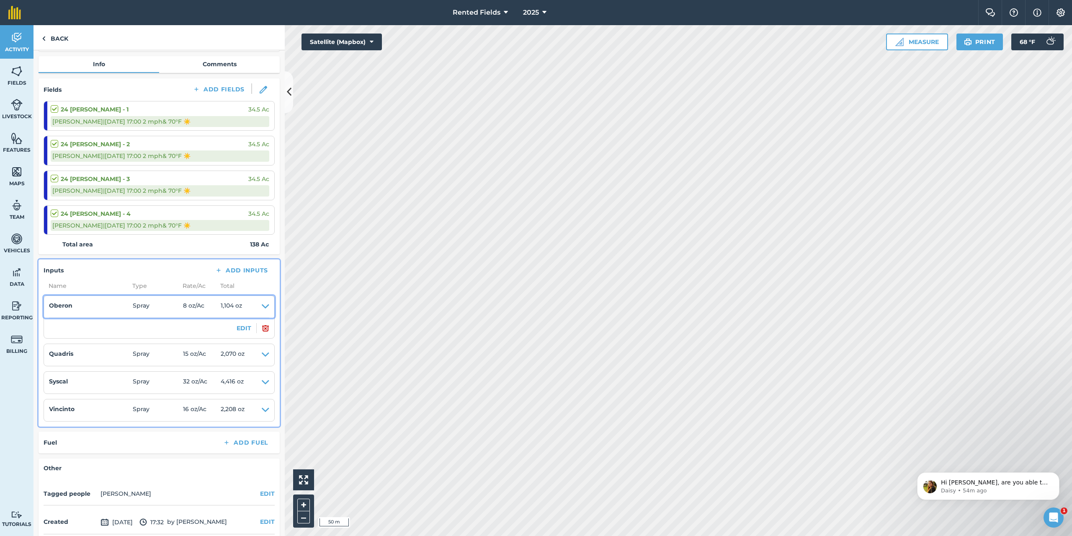
click at [262, 307] on icon at bounding box center [266, 307] width 8 height 12
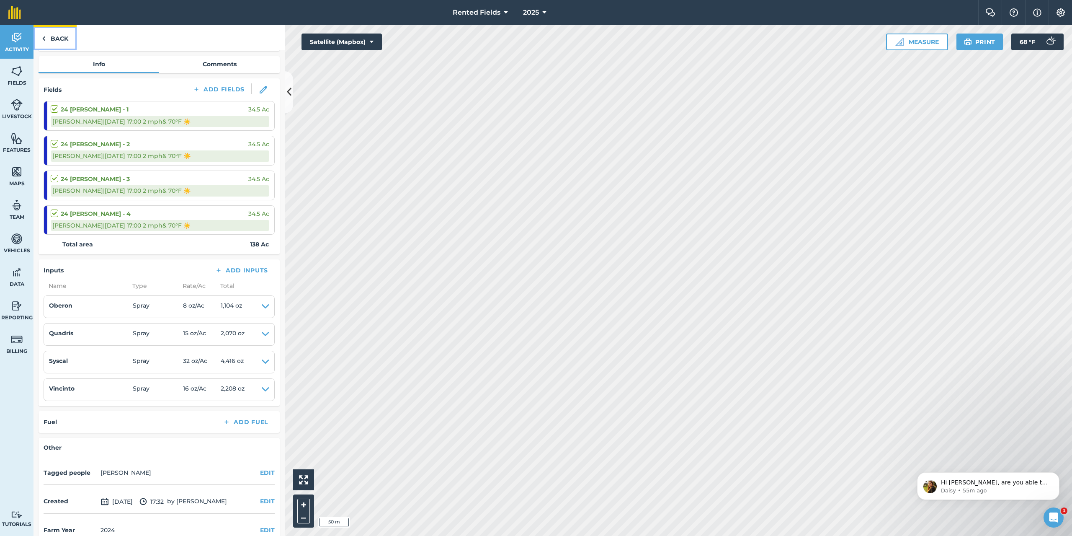
click at [41, 37] on link "Back" at bounding box center [55, 37] width 43 height 25
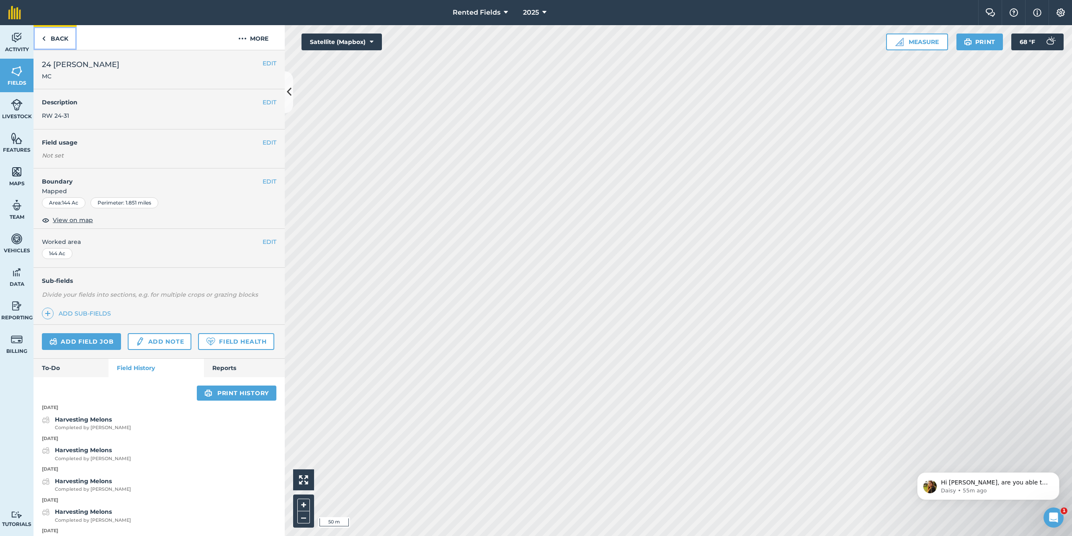
click at [41, 37] on link "Back" at bounding box center [55, 37] width 43 height 25
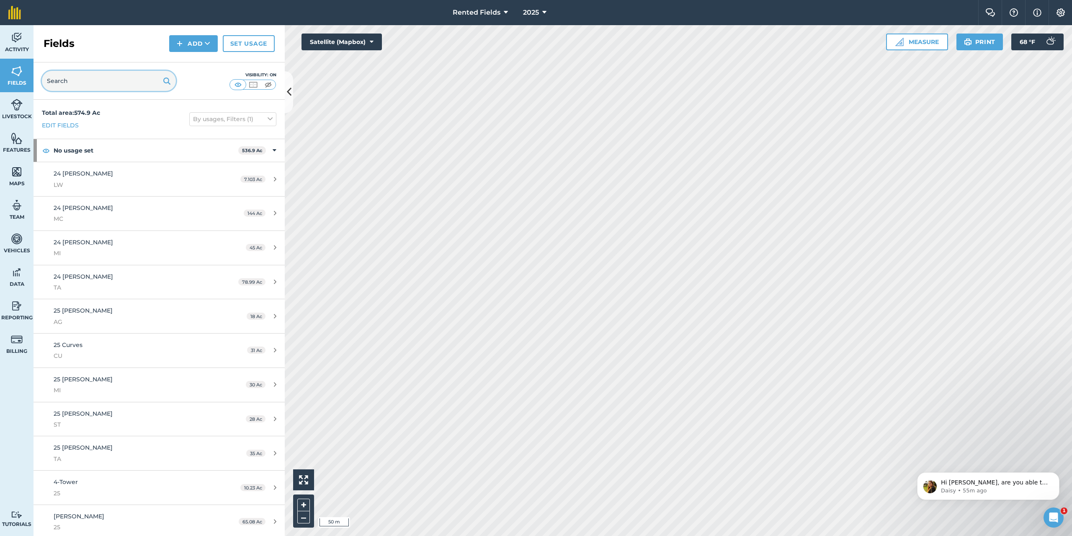
click at [91, 83] on input "text" at bounding box center [109, 81] width 134 height 20
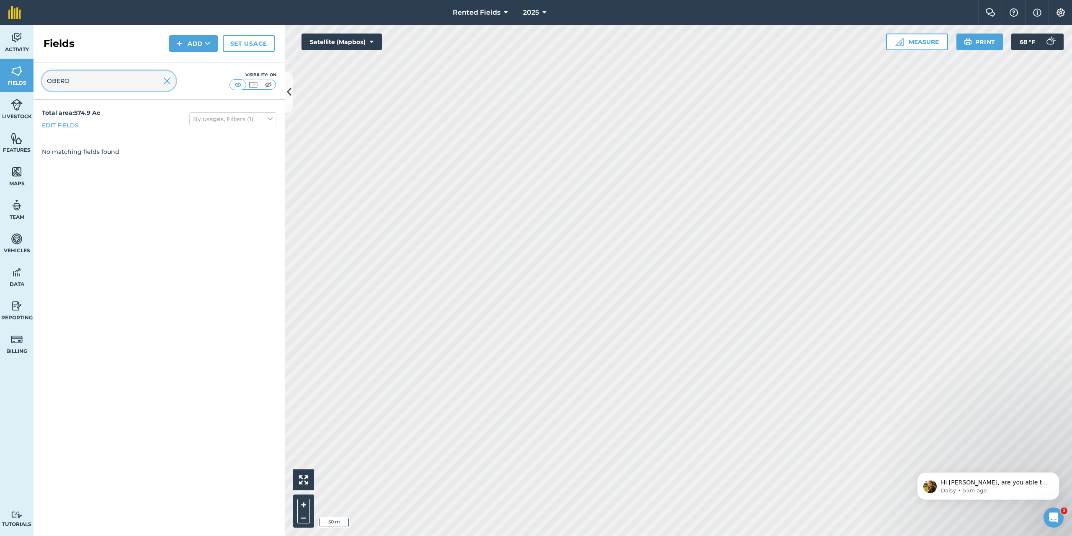
type input "OBERO"
click at [168, 83] on img at bounding box center [167, 81] width 8 height 10
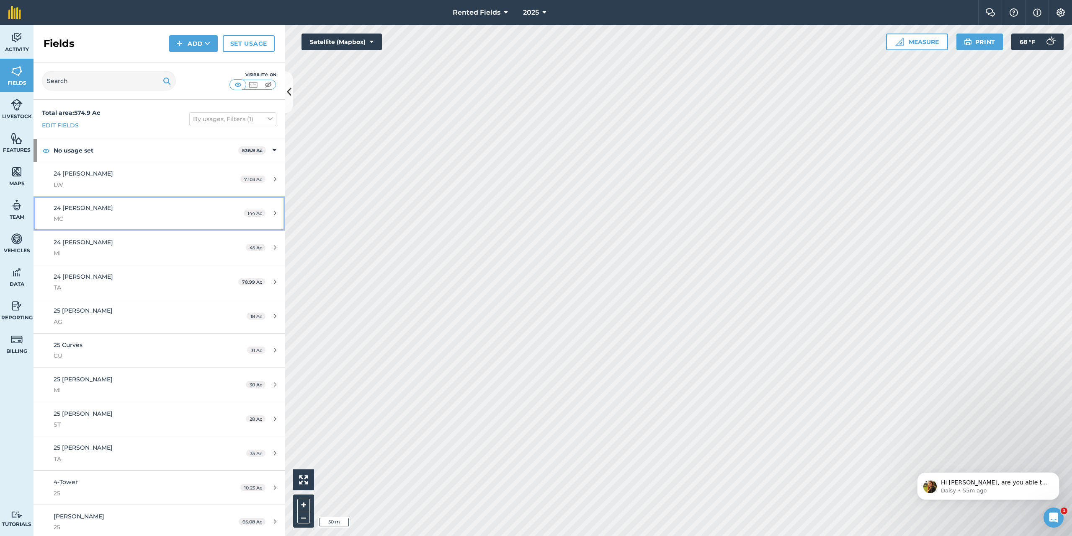
click at [119, 211] on div "24 [PERSON_NAME] MC" at bounding box center [132, 213] width 157 height 21
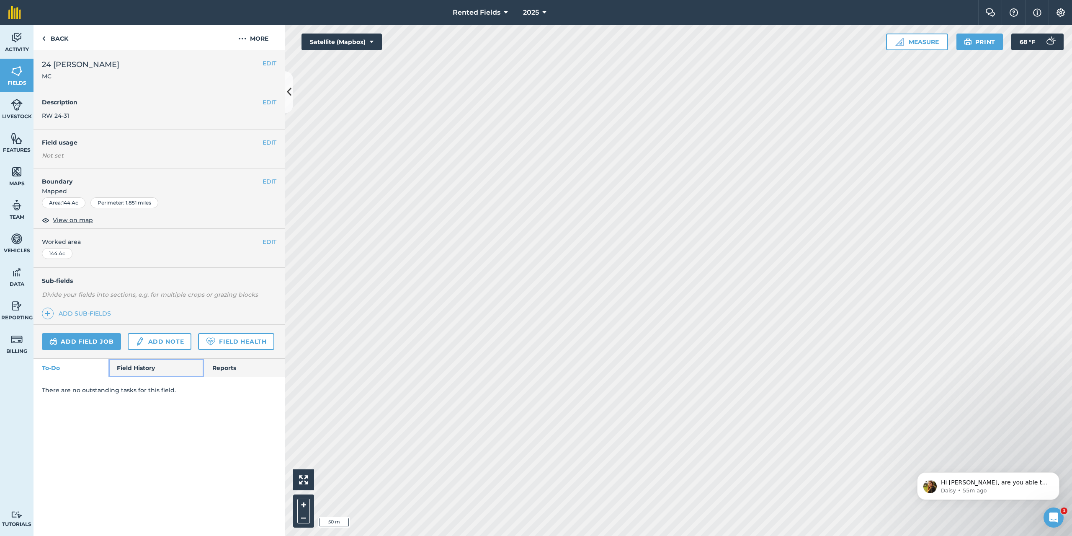
click at [146, 363] on link "Field History" at bounding box center [155, 367] width 95 height 18
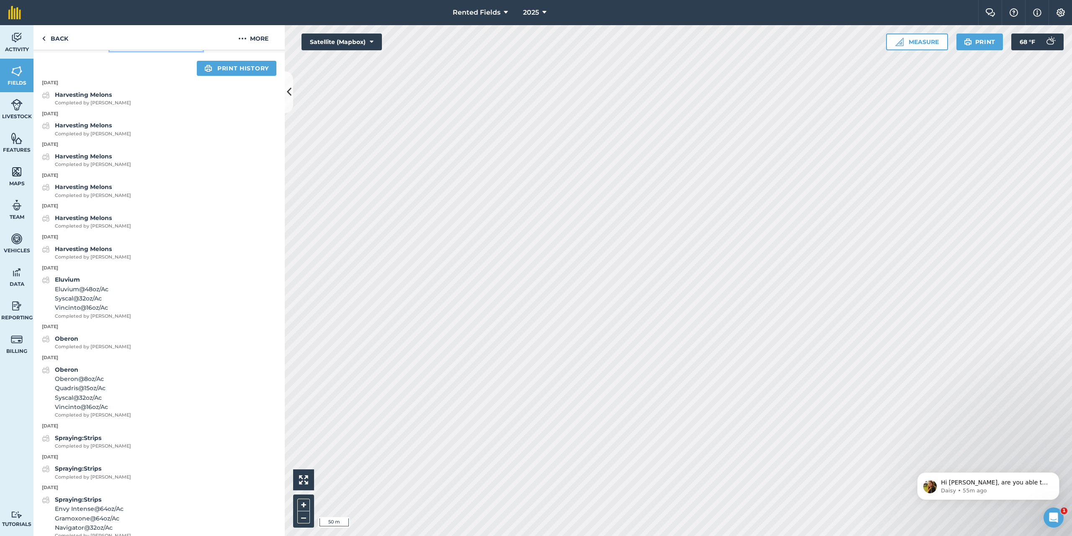
scroll to position [335, 0]
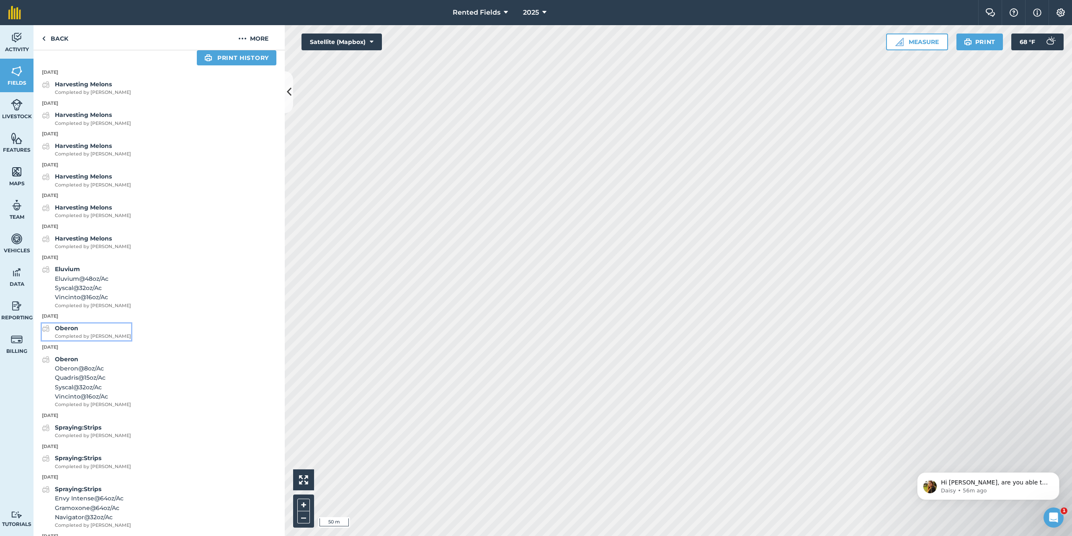
click at [69, 332] on strong "Oberon" at bounding box center [66, 328] width 23 height 8
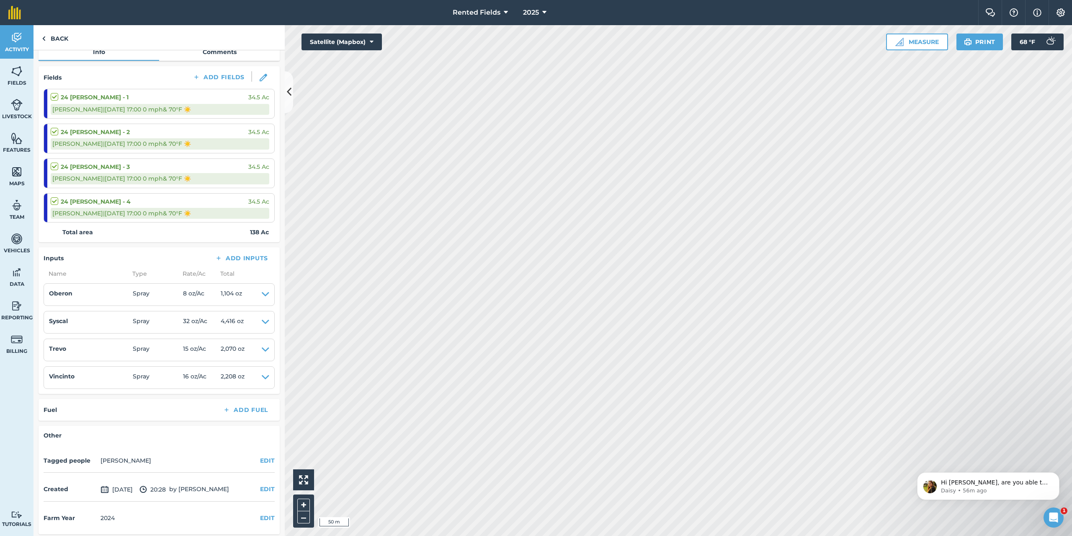
scroll to position [99, 0]
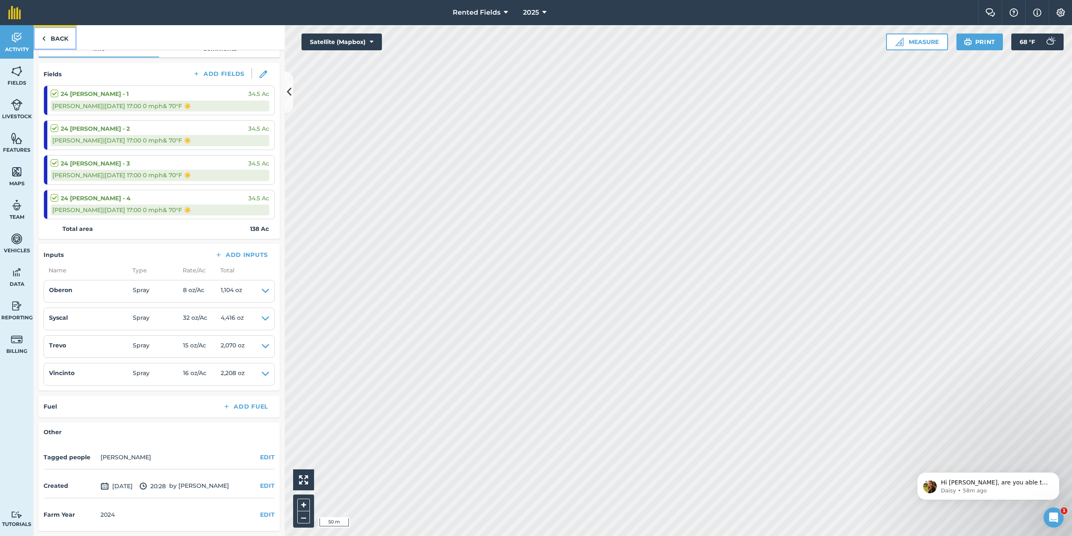
click at [52, 37] on link "Back" at bounding box center [55, 37] width 43 height 25
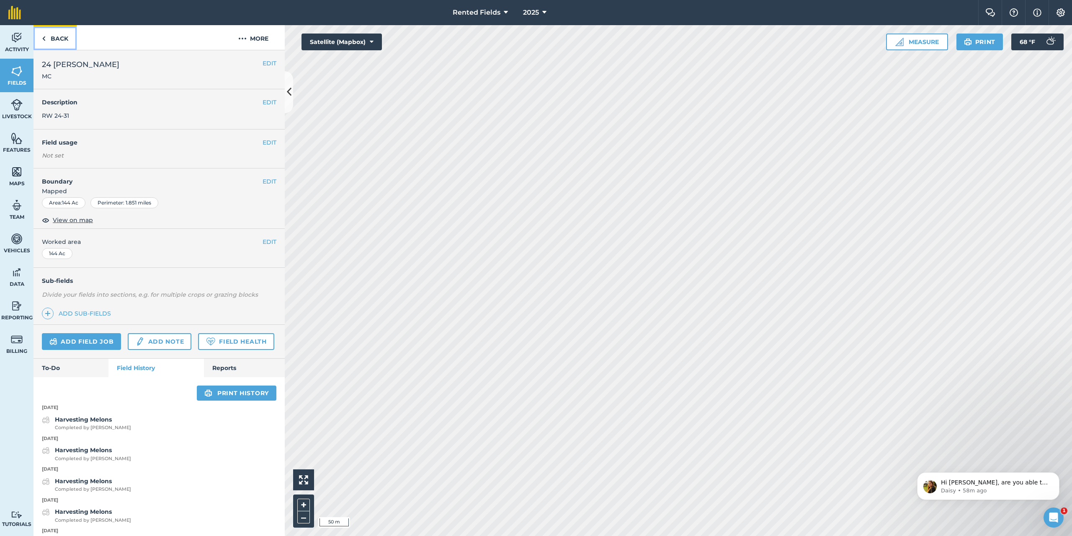
click at [46, 44] on link "Back" at bounding box center [55, 37] width 43 height 25
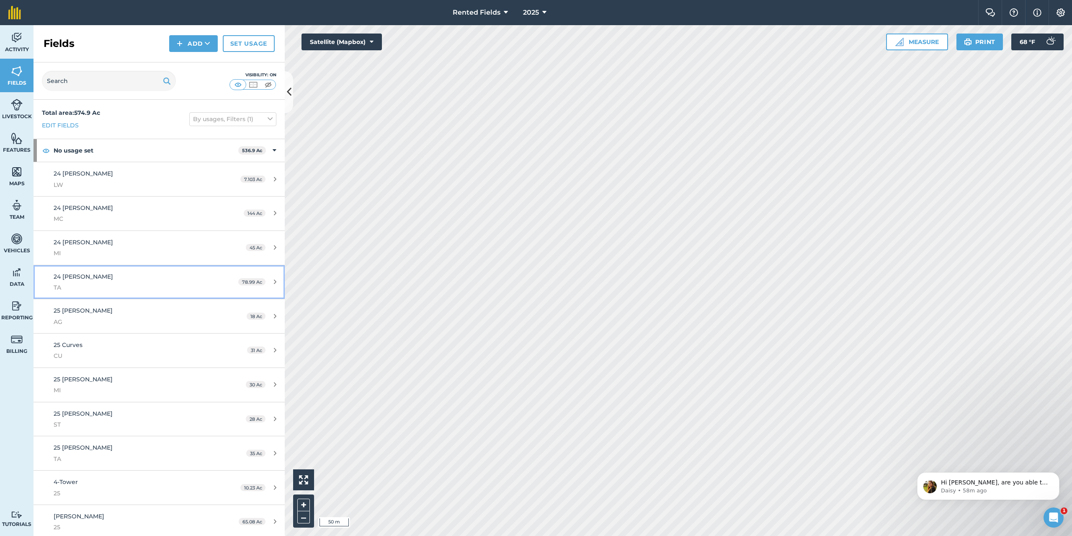
click at [111, 279] on div "24 [PERSON_NAME]" at bounding box center [132, 282] width 157 height 21
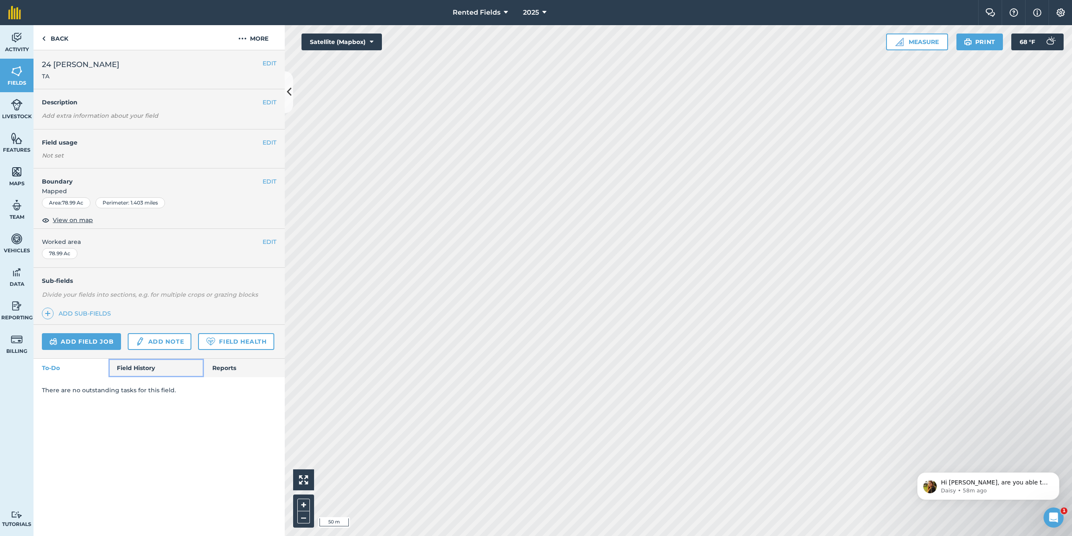
click at [153, 371] on link "Field History" at bounding box center [155, 367] width 95 height 18
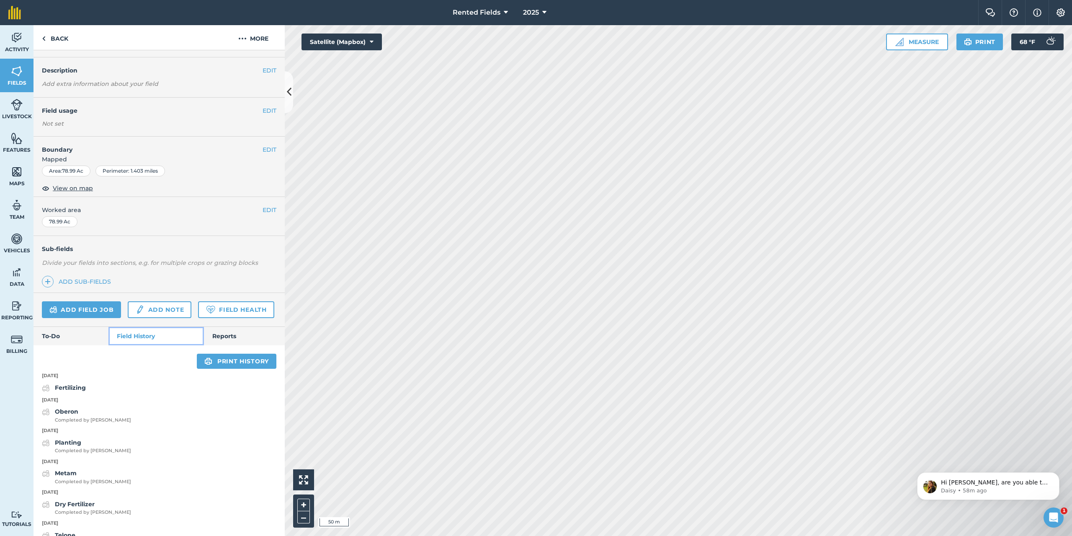
scroll to position [95, 0]
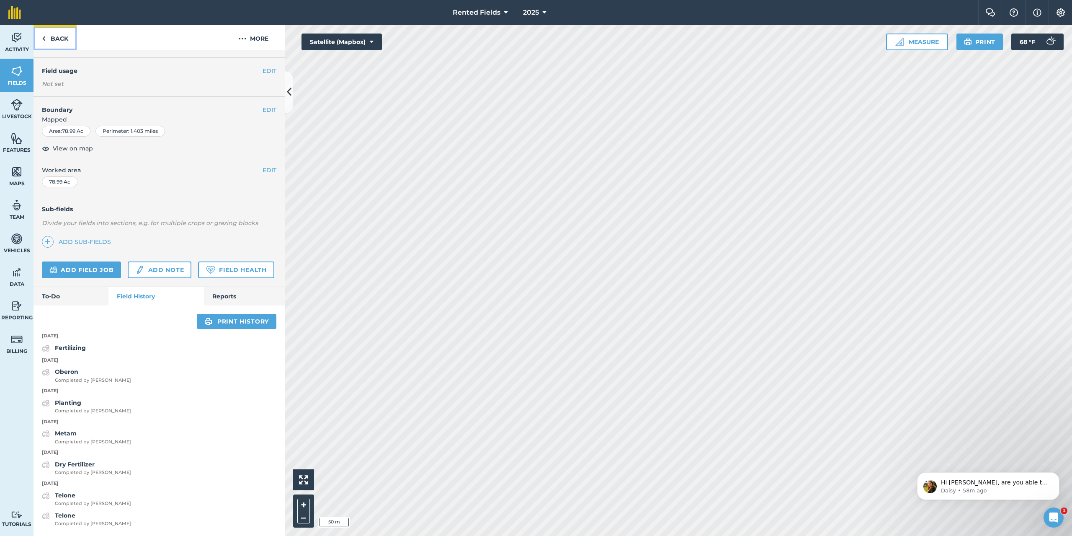
click at [49, 40] on link "Back" at bounding box center [55, 37] width 43 height 25
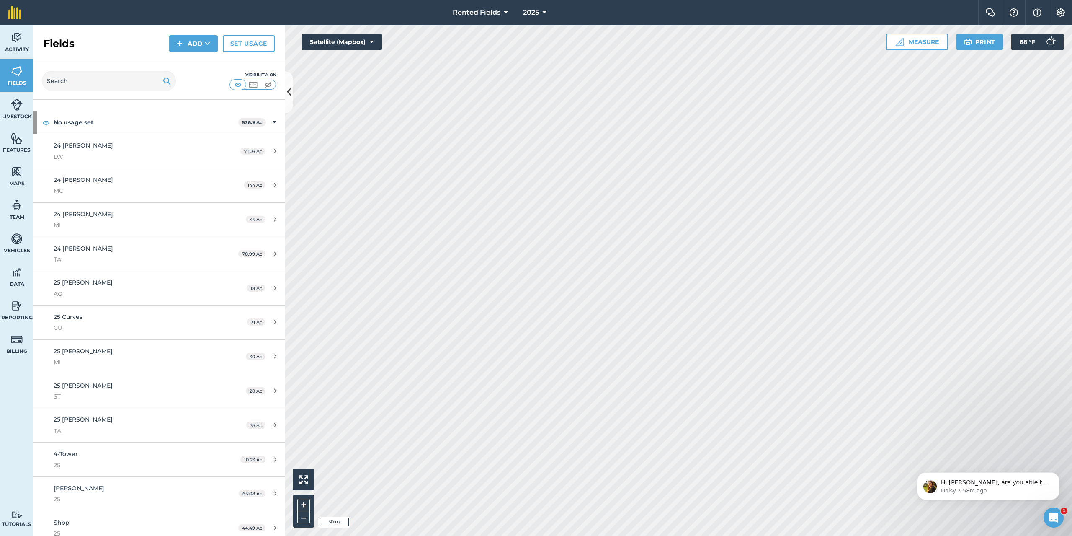
scroll to position [42, 0]
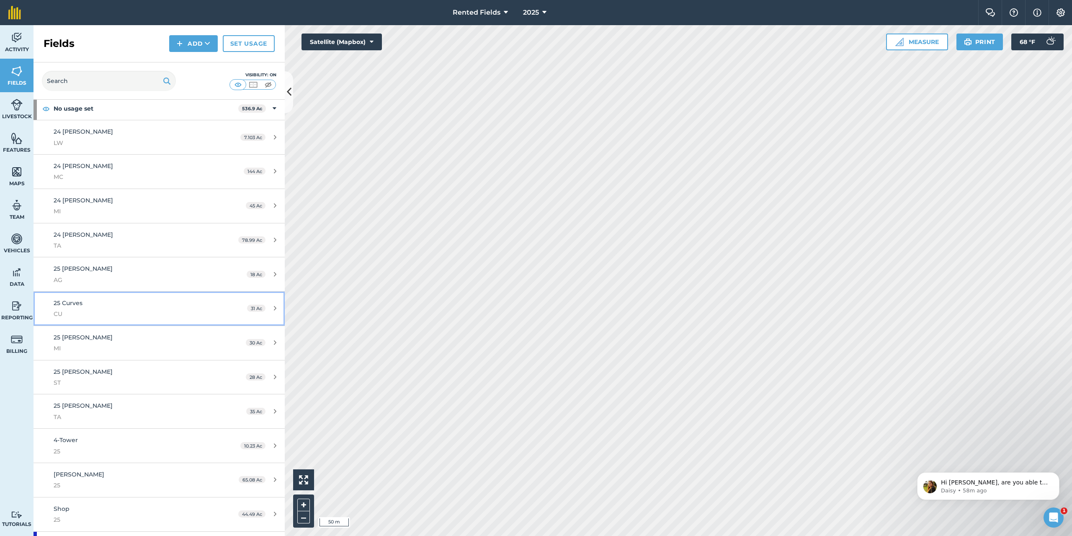
click at [144, 304] on div "25 Curves CU" at bounding box center [132, 308] width 157 height 21
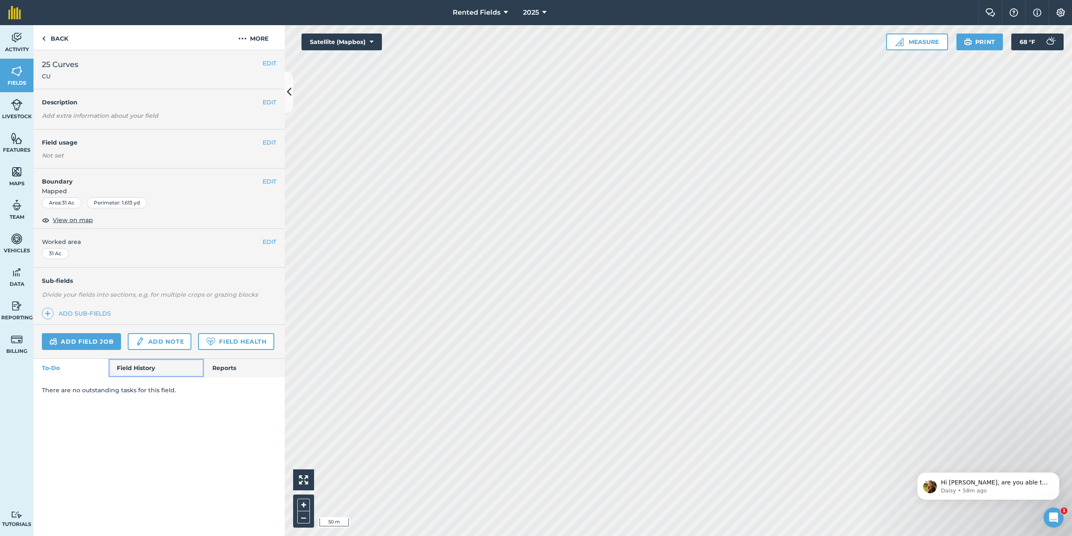
click at [149, 365] on link "Field History" at bounding box center [155, 367] width 95 height 18
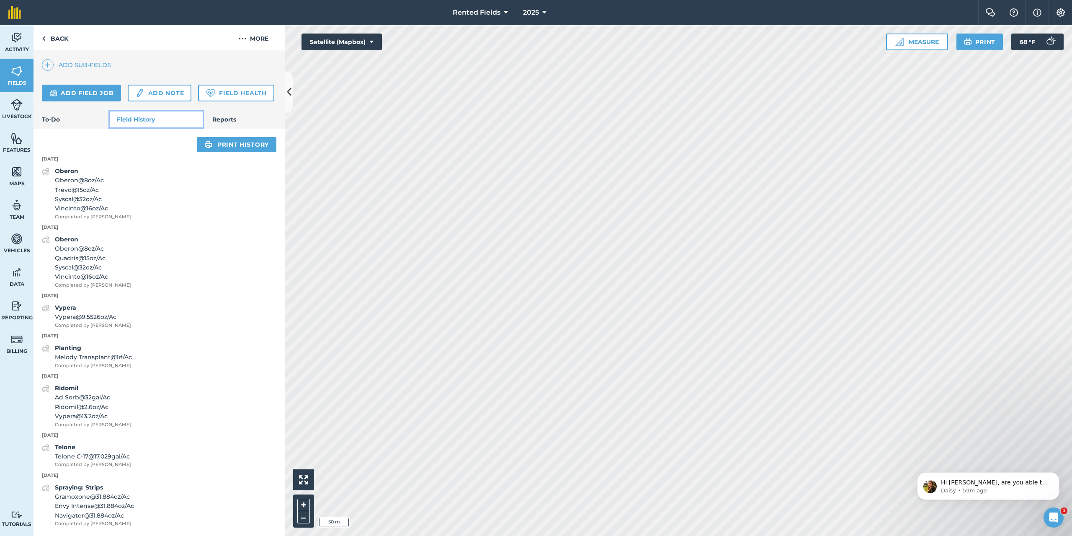
scroll to position [272, 0]
click at [46, 43] on link "Back" at bounding box center [55, 37] width 43 height 25
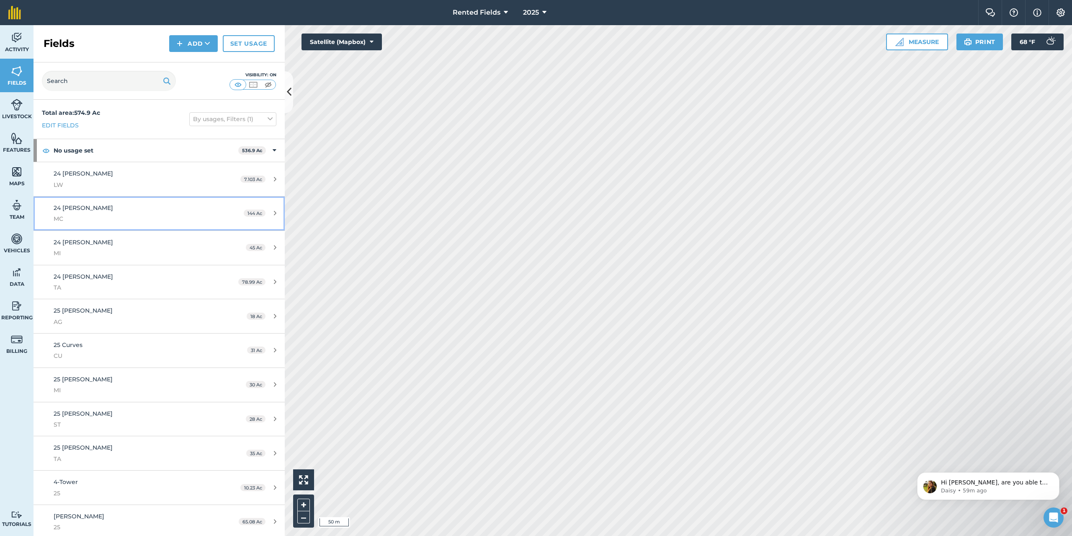
click at [124, 218] on span "MC" at bounding box center [132, 218] width 157 height 9
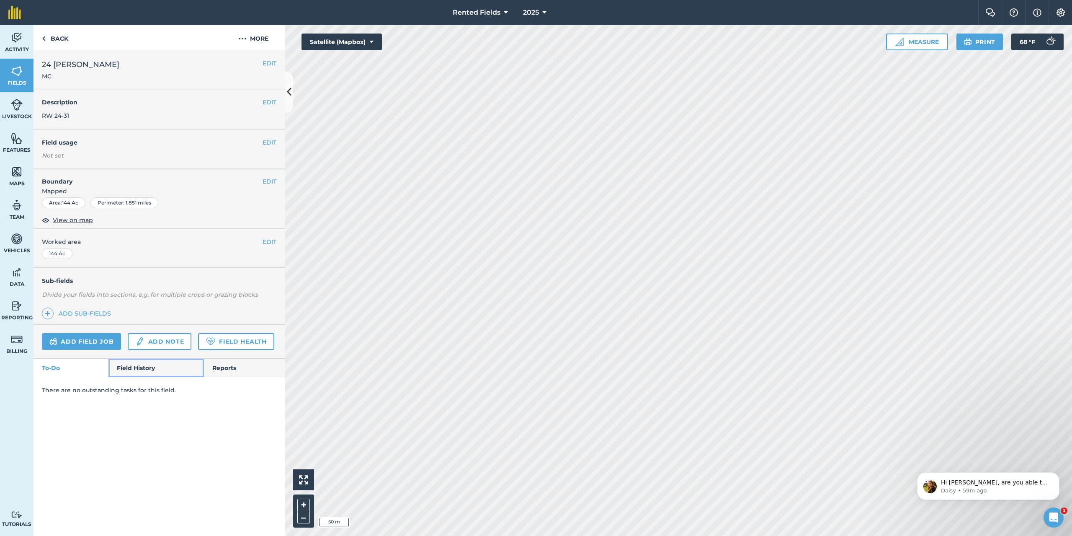
click at [148, 371] on link "Field History" at bounding box center [155, 367] width 95 height 18
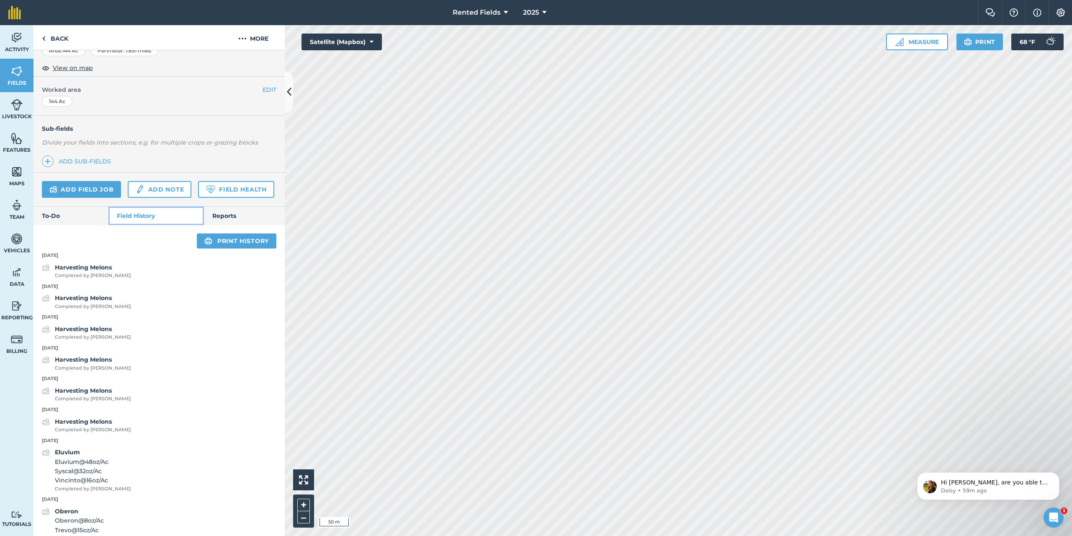
scroll to position [105, 0]
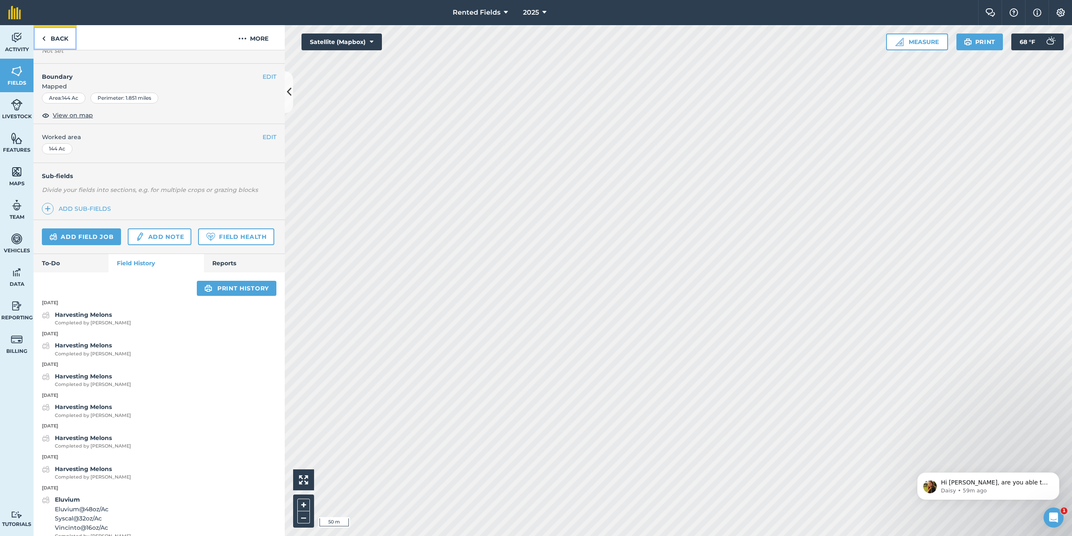
click at [54, 37] on link "Back" at bounding box center [55, 37] width 43 height 25
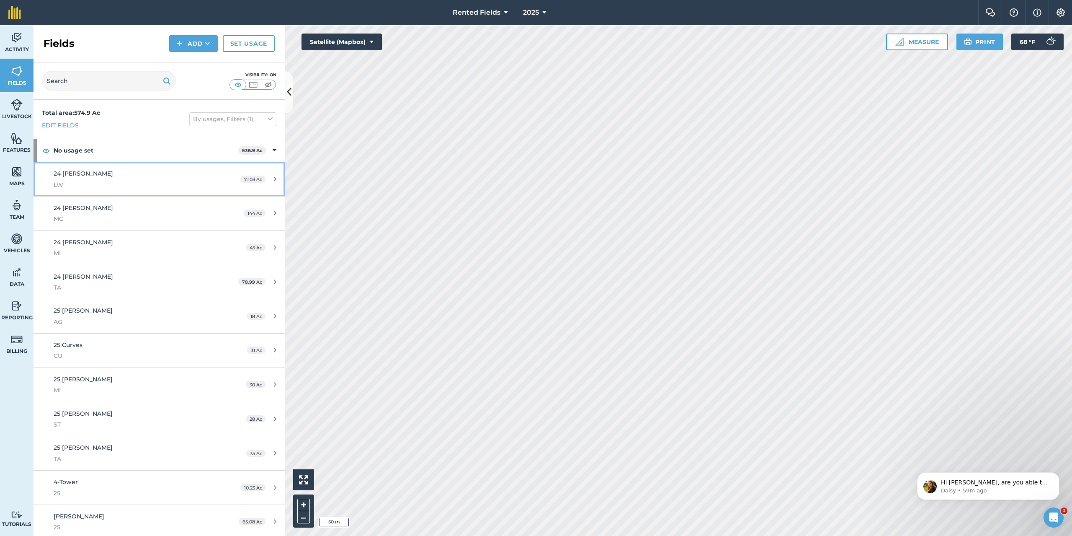
click at [98, 175] on div "24 [PERSON_NAME]" at bounding box center [132, 179] width 157 height 21
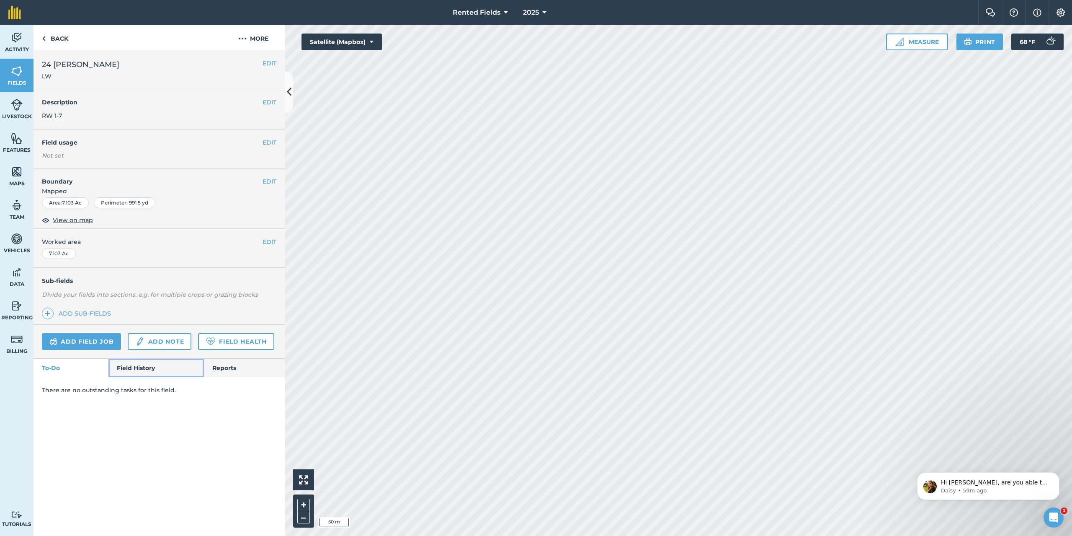
click at [153, 365] on link "Field History" at bounding box center [155, 367] width 95 height 18
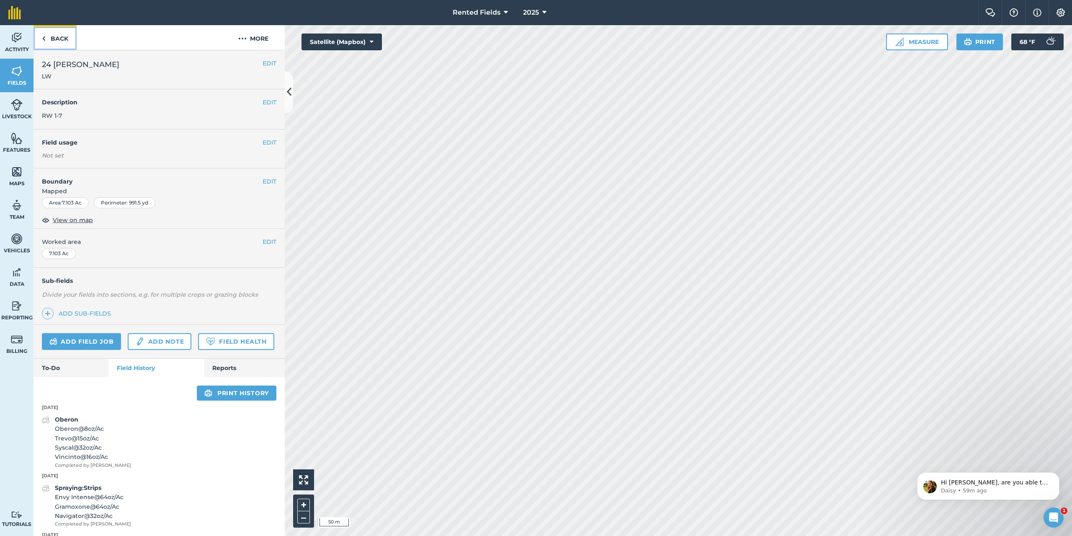
click at [59, 40] on link "Back" at bounding box center [55, 37] width 43 height 25
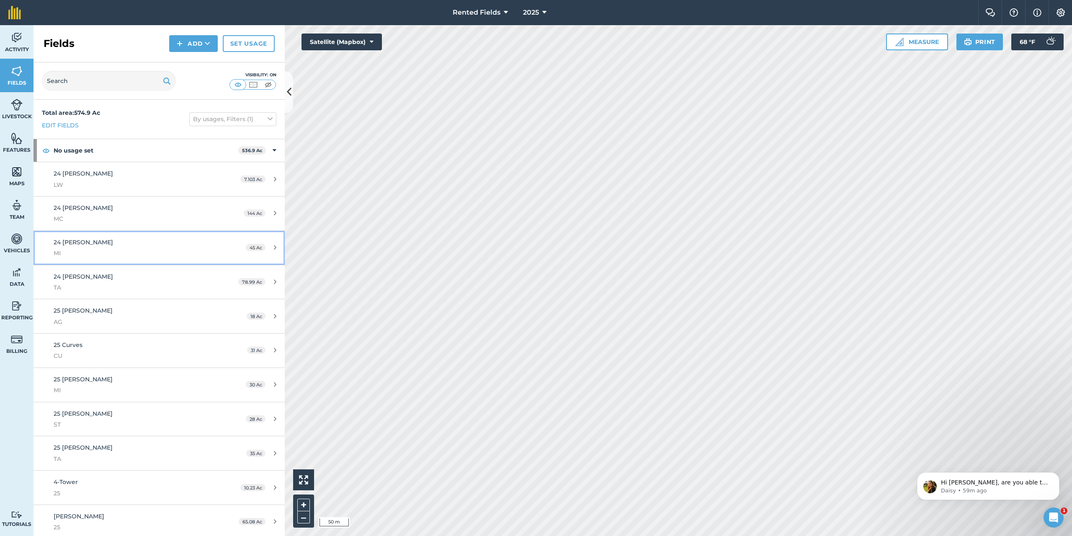
click at [101, 245] on div "24 [PERSON_NAME] MI" at bounding box center [132, 247] width 157 height 21
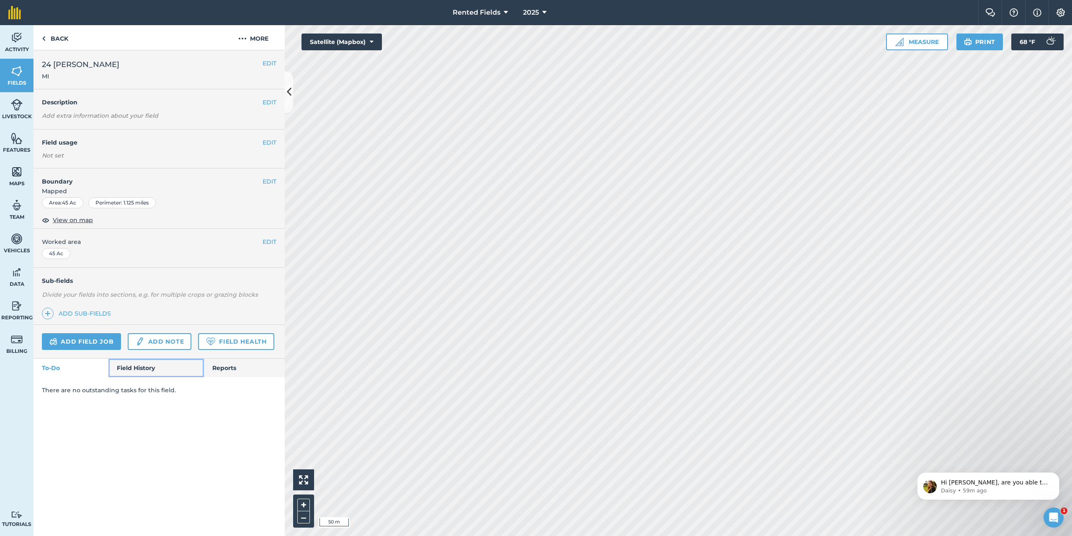
click at [147, 366] on link "Field History" at bounding box center [155, 367] width 95 height 18
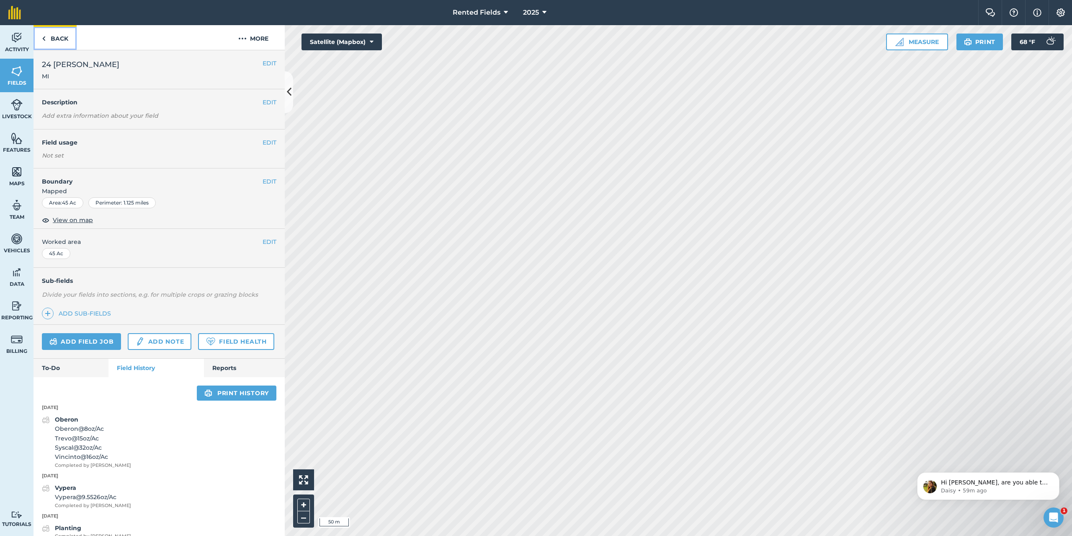
click at [61, 40] on link "Back" at bounding box center [55, 37] width 43 height 25
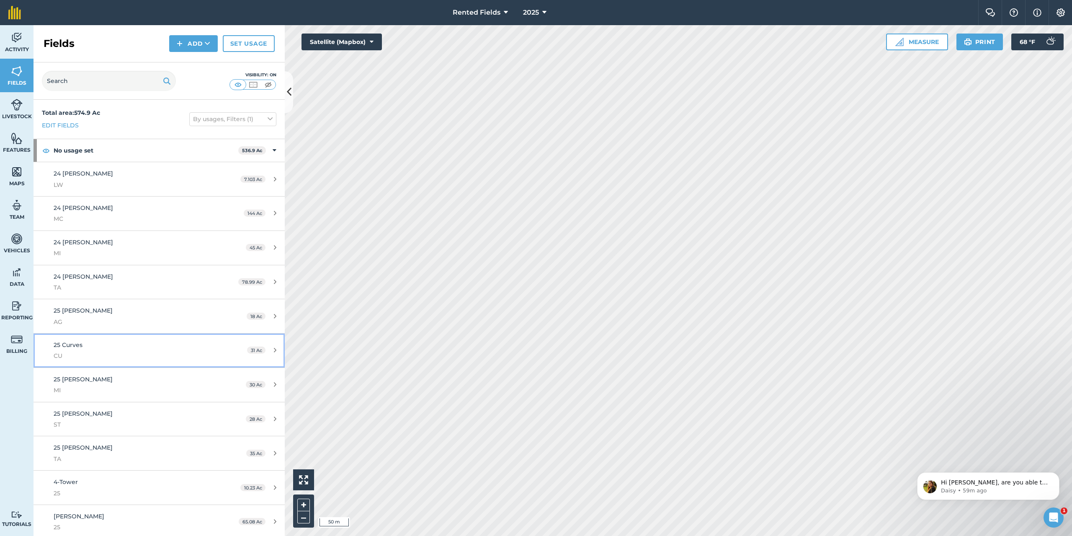
click at [64, 344] on span "25 Curves" at bounding box center [68, 345] width 29 height 8
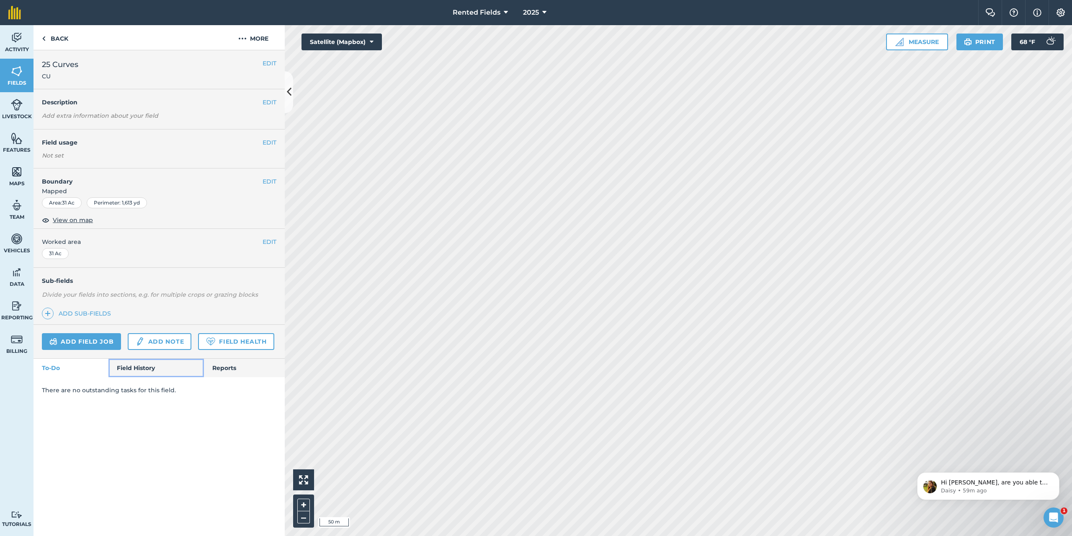
click at [126, 370] on link "Field History" at bounding box center [155, 367] width 95 height 18
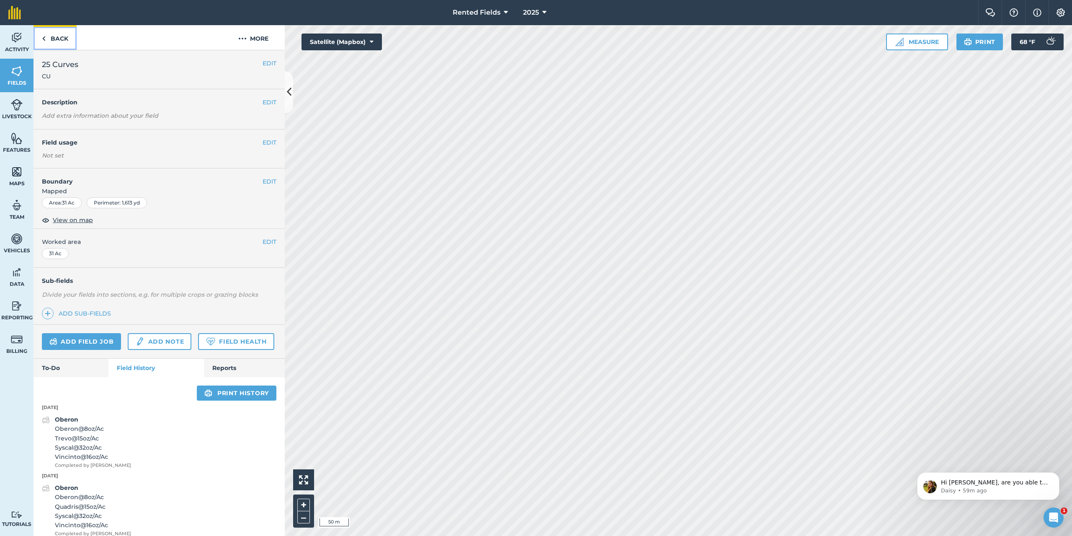
click at [52, 39] on link "Back" at bounding box center [55, 37] width 43 height 25
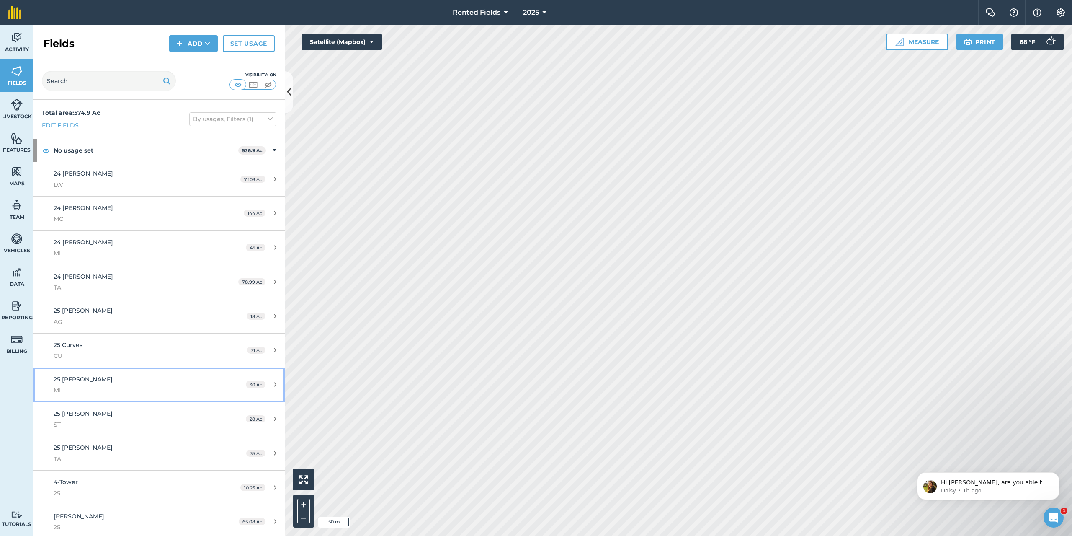
click at [66, 375] on span "25 [PERSON_NAME]" at bounding box center [83, 379] width 59 height 8
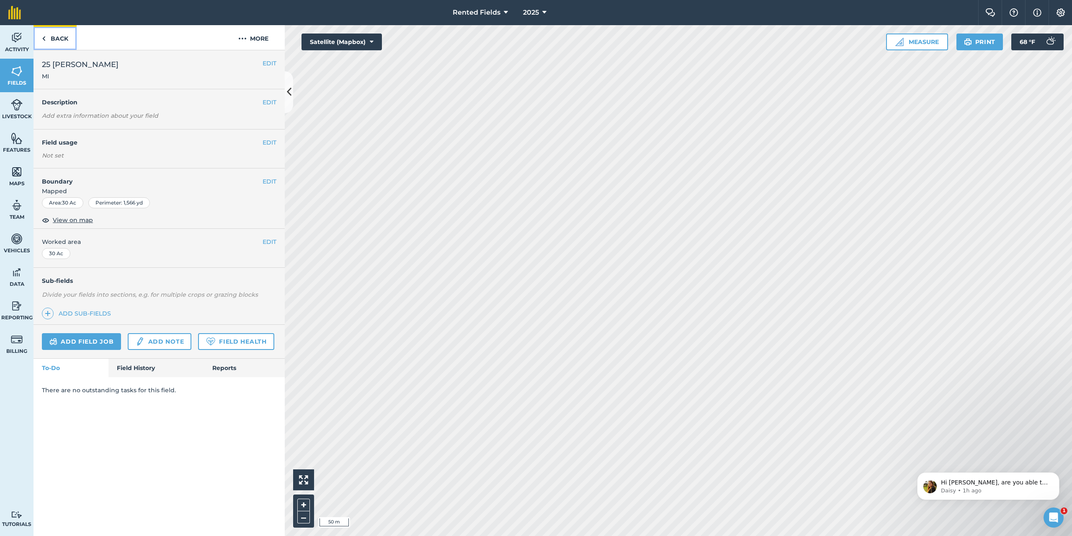
click at [66, 34] on link "Back" at bounding box center [55, 37] width 43 height 25
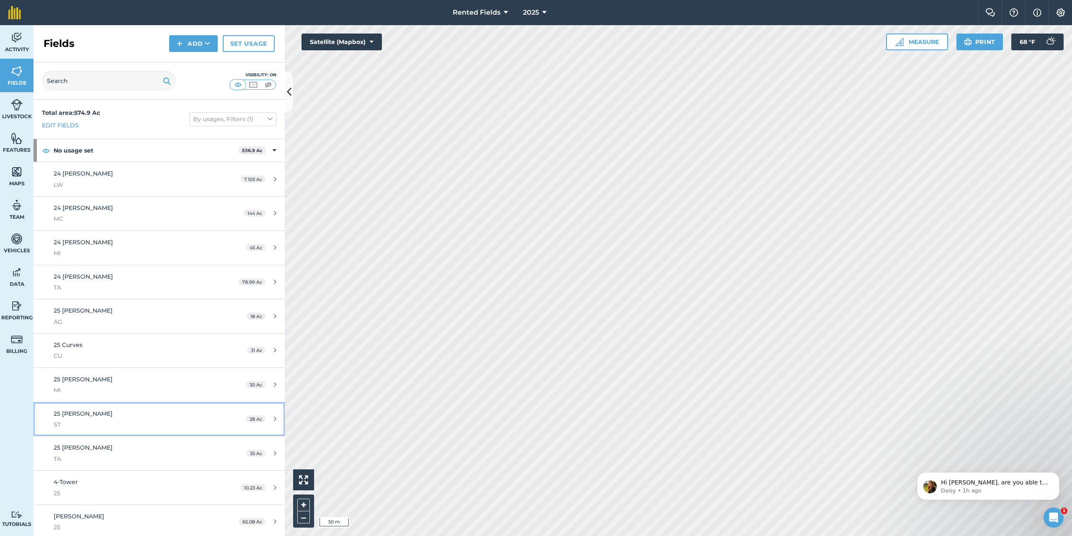
click at [64, 410] on span "25 [PERSON_NAME]" at bounding box center [83, 414] width 59 height 8
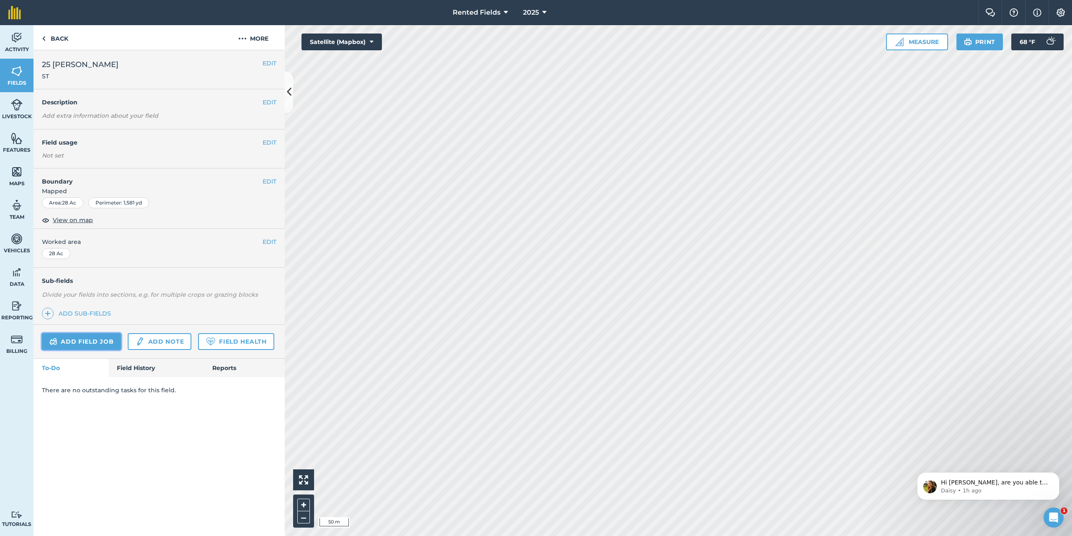
click at [105, 341] on link "Add field job" at bounding box center [81, 341] width 79 height 17
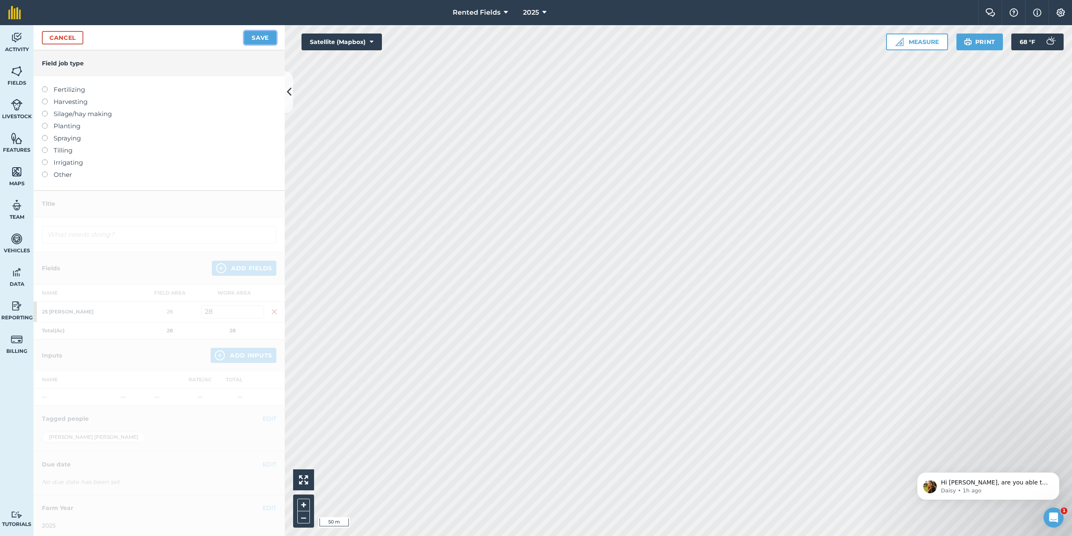
click at [254, 36] on button "Save" at bounding box center [260, 37] width 32 height 13
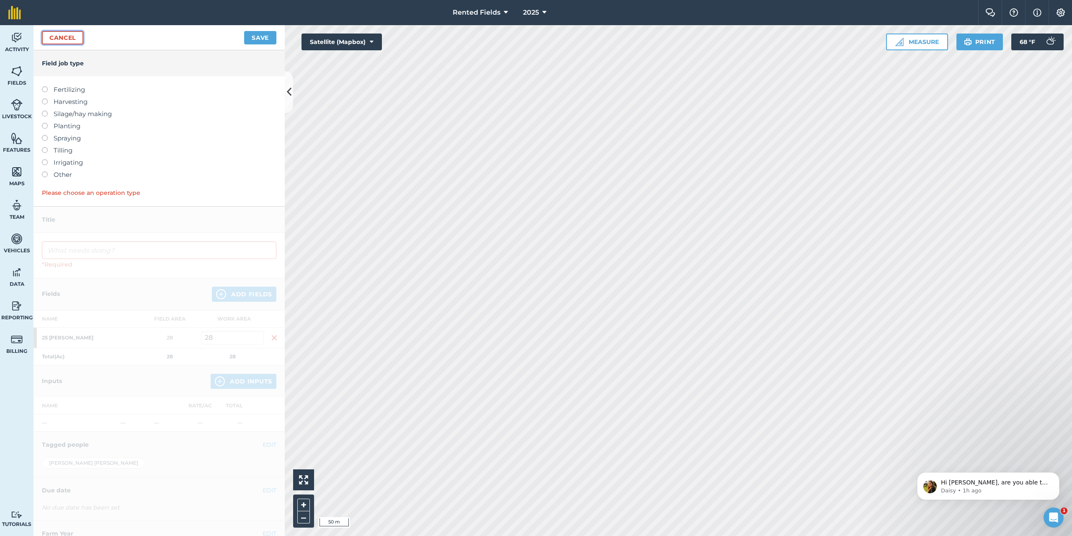
click at [63, 36] on link "Cancel" at bounding box center [62, 37] width 41 height 13
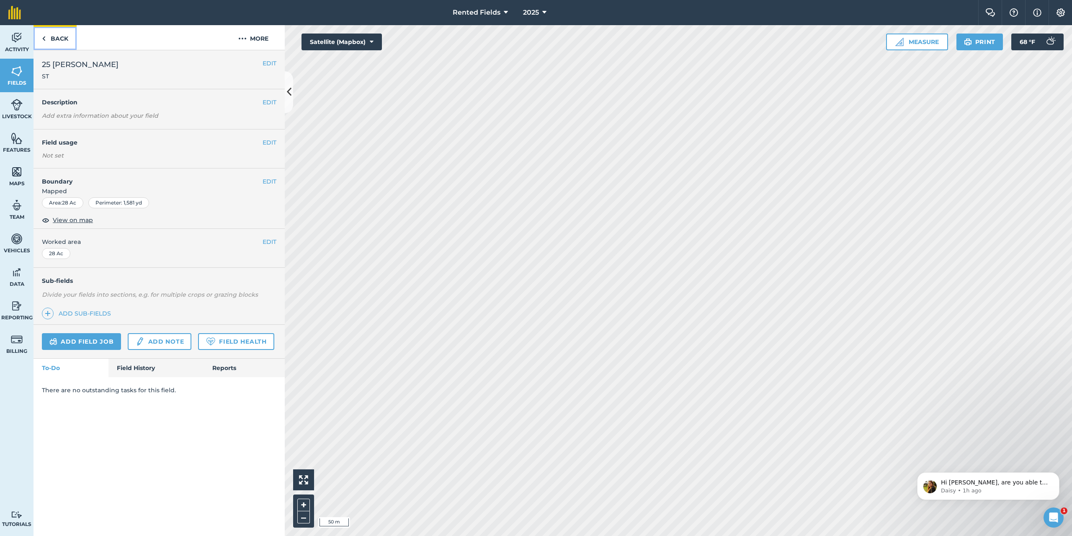
click at [61, 36] on link "Back" at bounding box center [55, 37] width 43 height 25
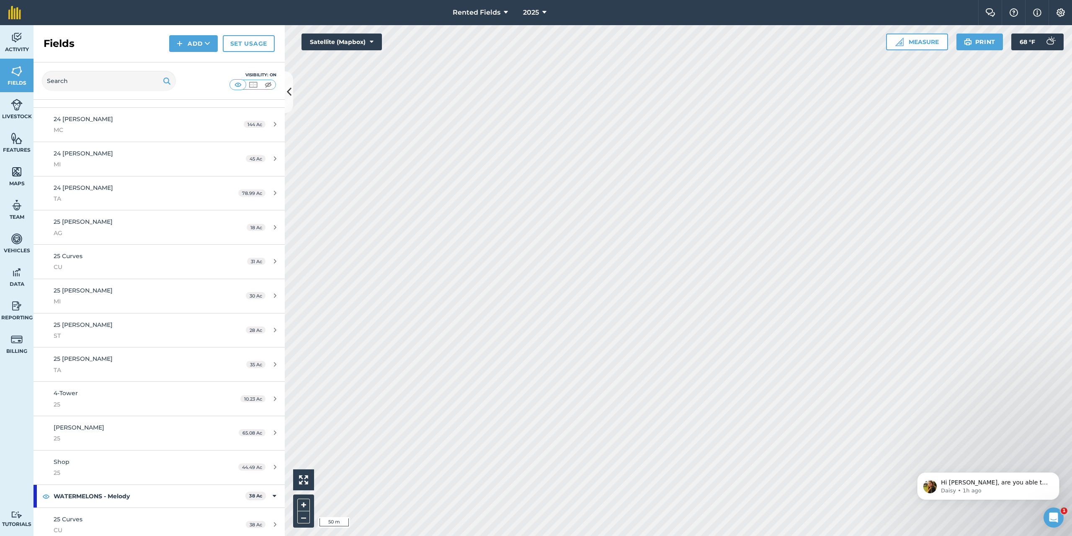
scroll to position [95, 0]
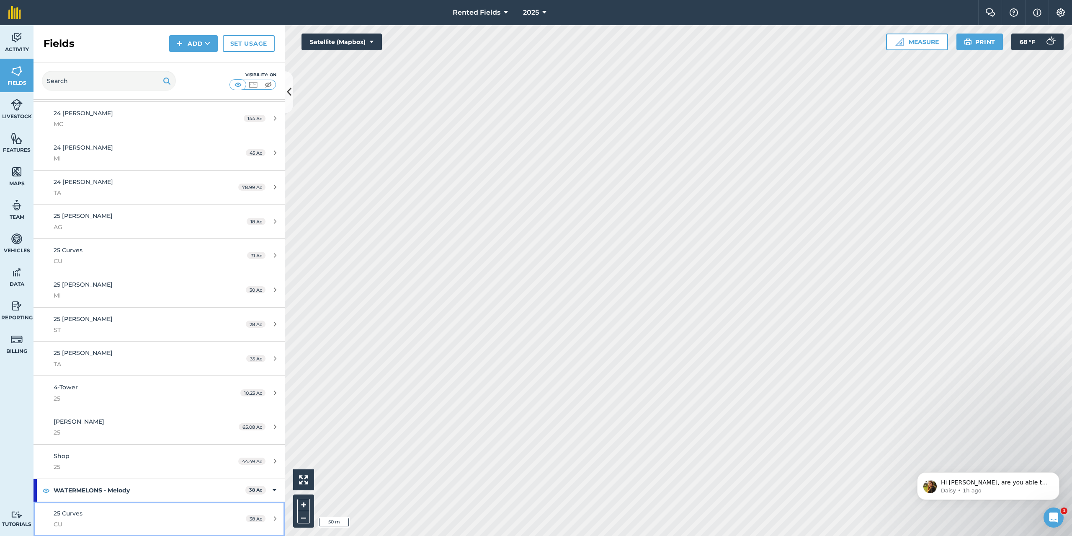
click at [67, 513] on span "25 Curves" at bounding box center [68, 513] width 29 height 8
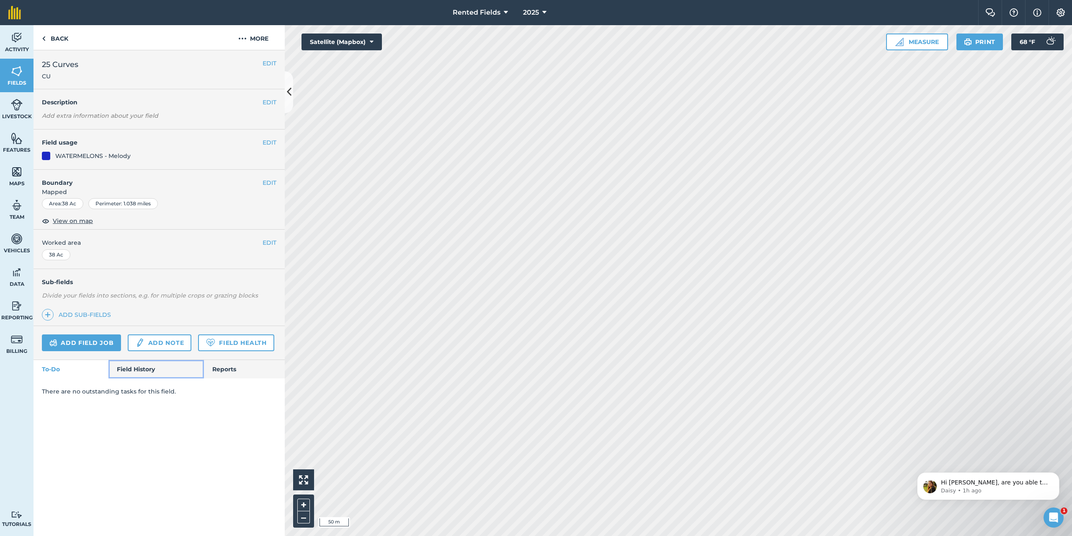
click at [149, 369] on link "Field History" at bounding box center [155, 369] width 95 height 18
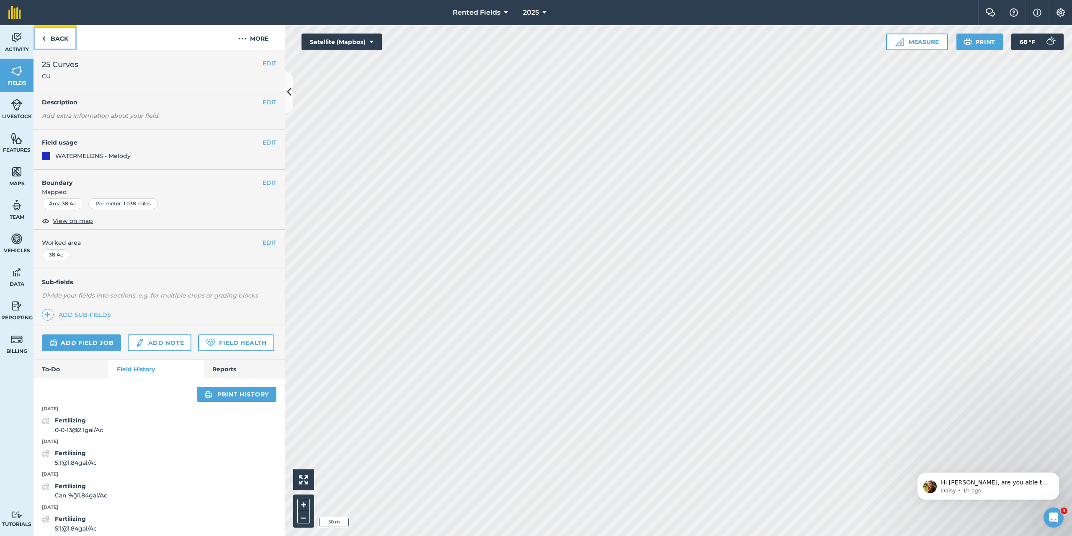
click at [56, 36] on link "Back" at bounding box center [55, 37] width 43 height 25
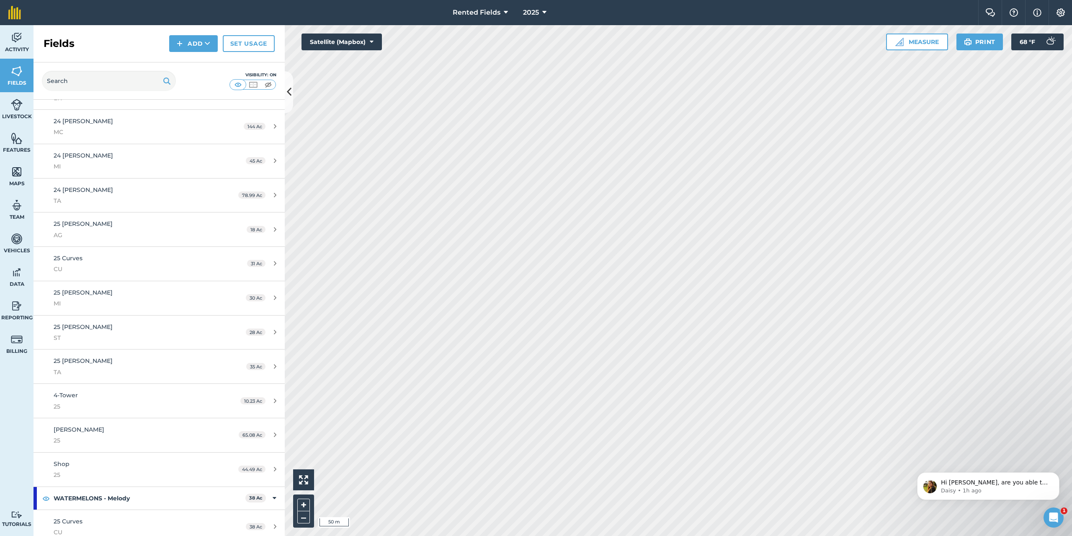
scroll to position [95, 0]
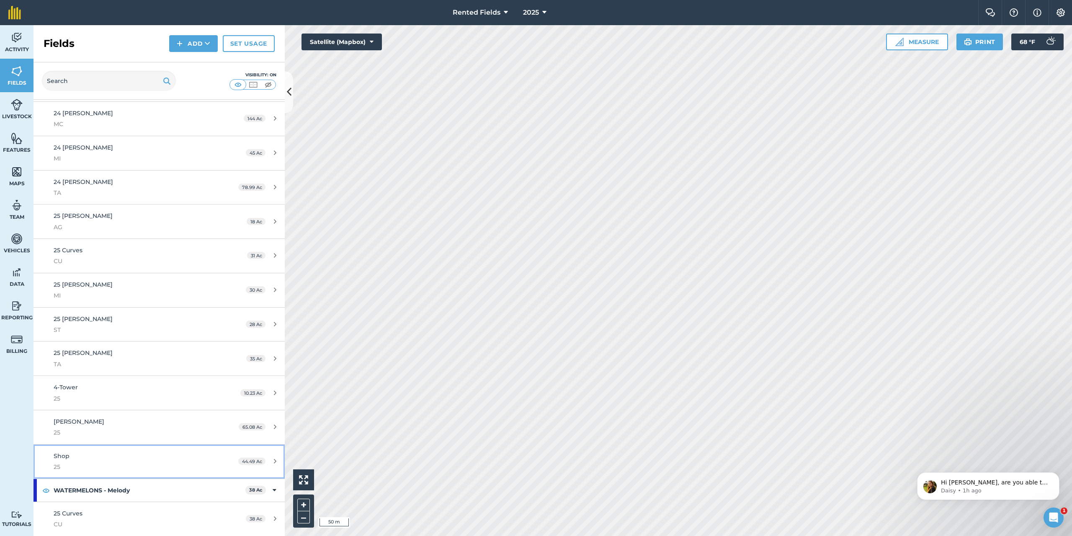
click at [62, 453] on span "Shop" at bounding box center [62, 456] width 16 height 8
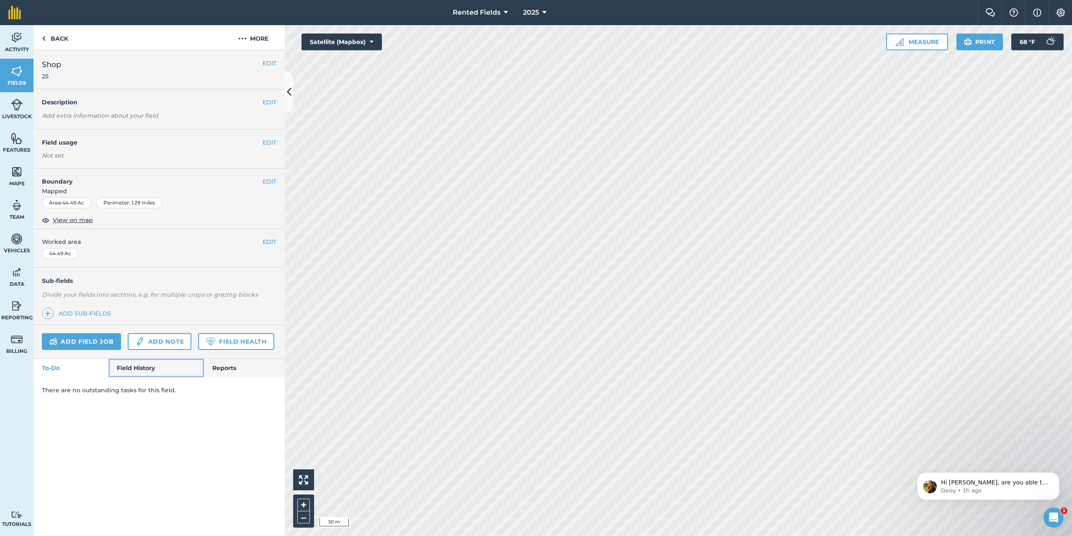
click at [134, 363] on link "Field History" at bounding box center [155, 367] width 95 height 18
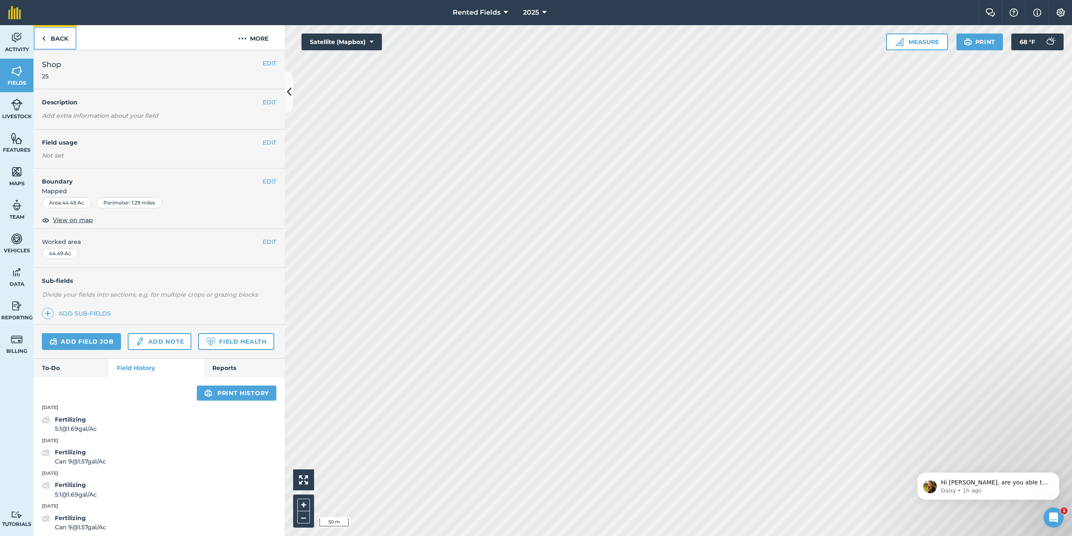
click at [57, 35] on link "Back" at bounding box center [55, 37] width 43 height 25
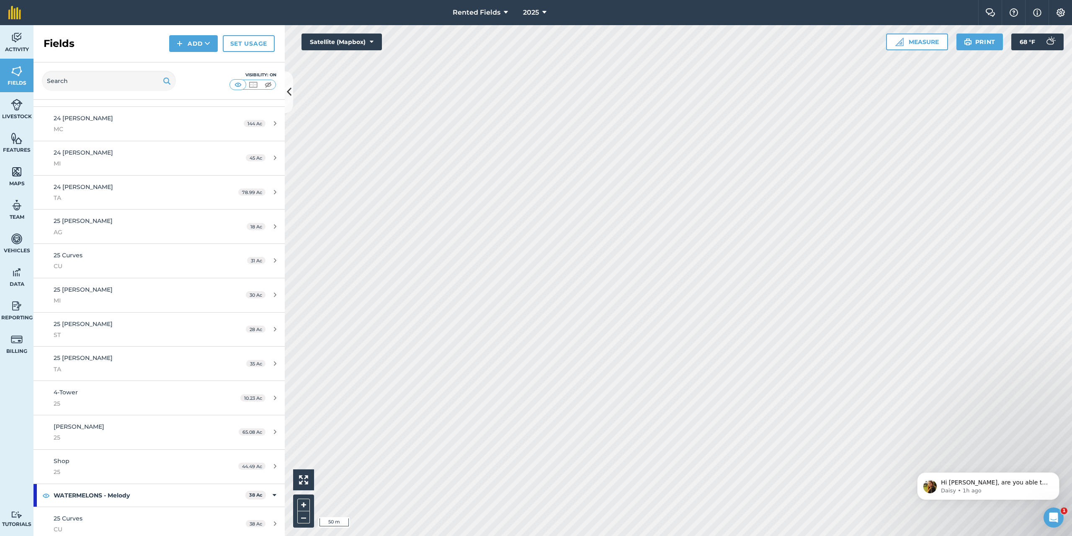
scroll to position [95, 0]
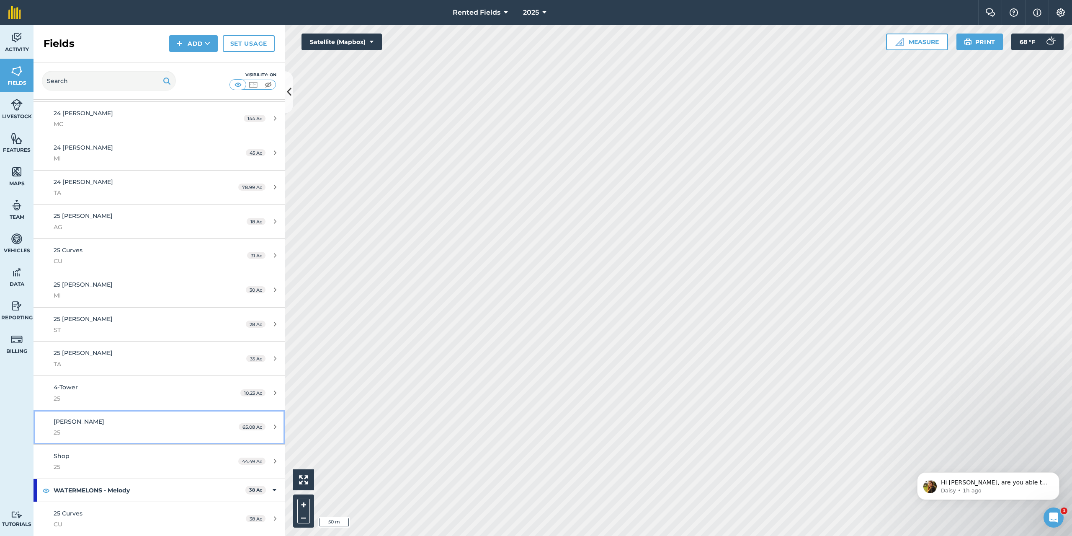
click at [59, 423] on span "[PERSON_NAME]" at bounding box center [79, 421] width 51 height 8
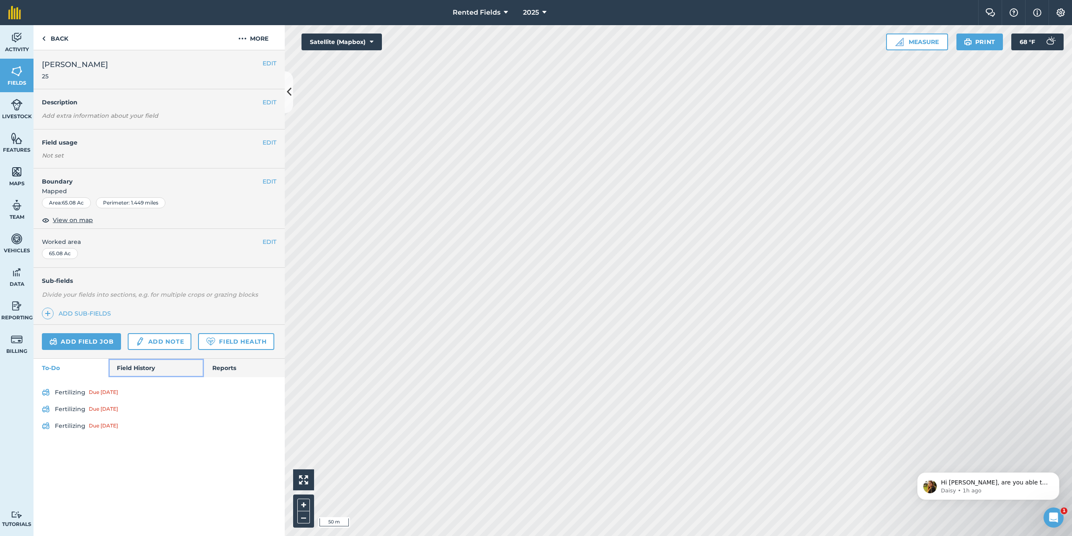
click at [136, 372] on link "Field History" at bounding box center [155, 367] width 95 height 18
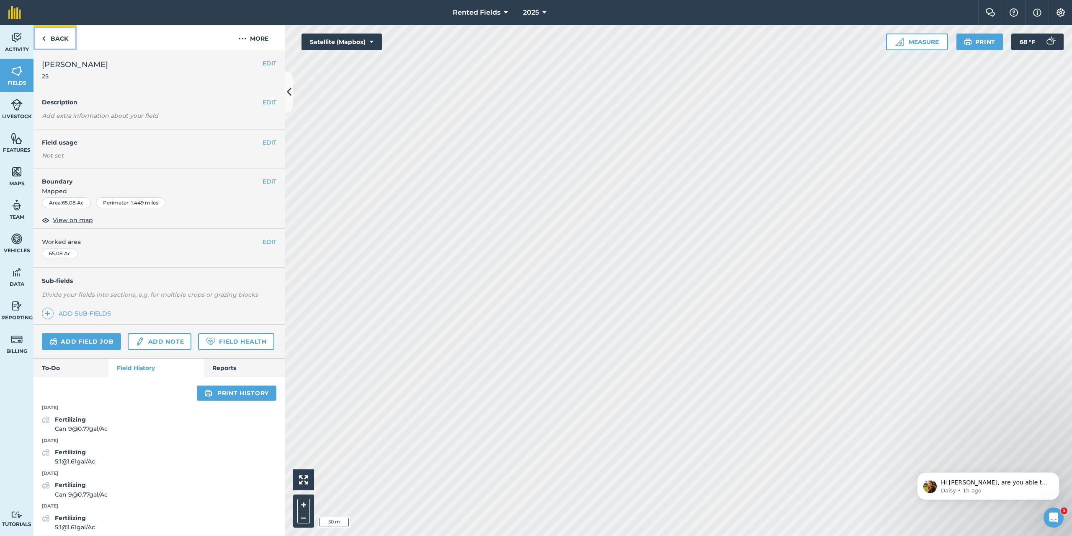
click at [59, 35] on link "Back" at bounding box center [55, 37] width 43 height 25
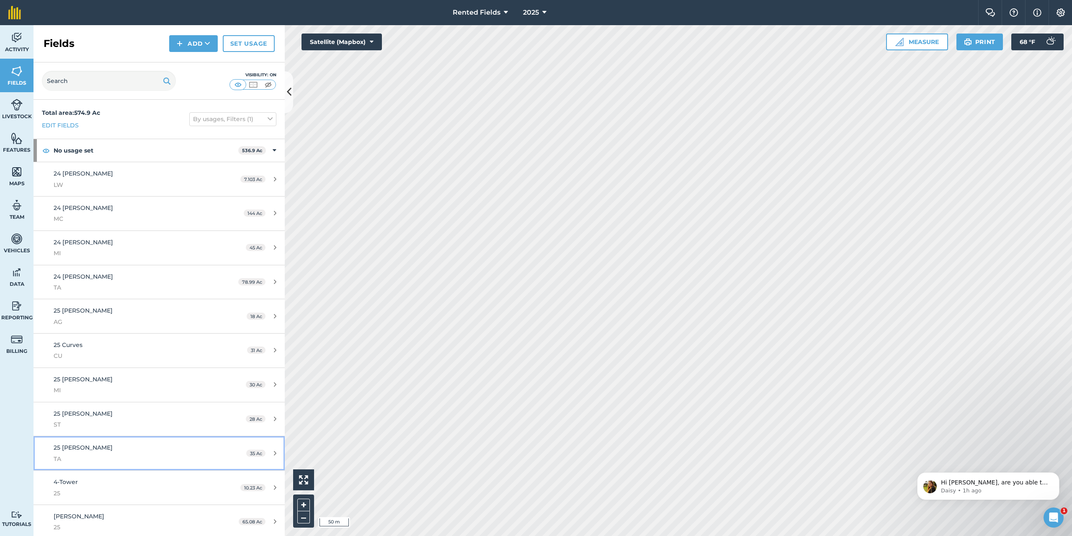
click at [72, 444] on span "25 [PERSON_NAME]" at bounding box center [83, 447] width 59 height 8
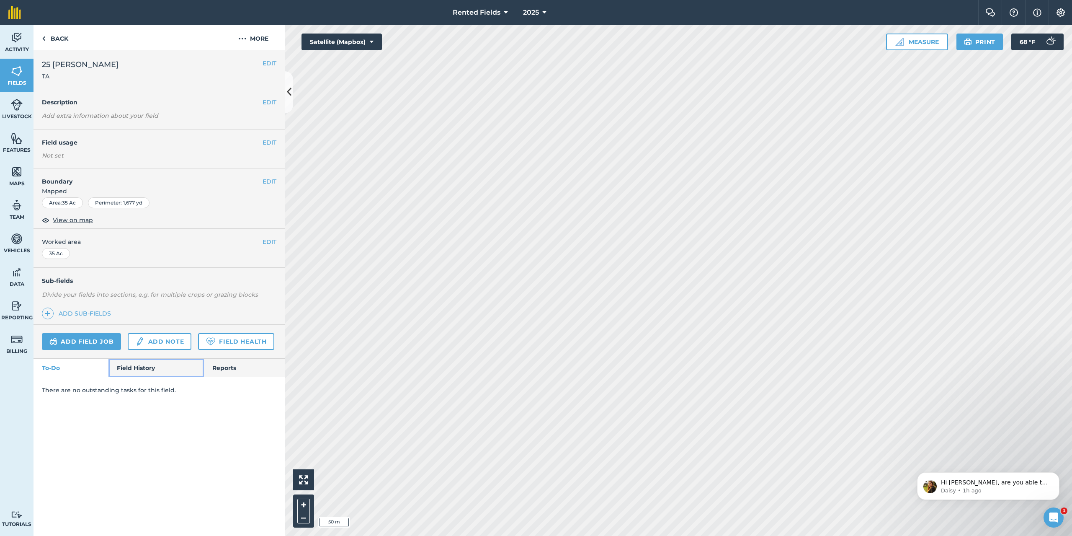
click at [128, 368] on link "Field History" at bounding box center [155, 367] width 95 height 18
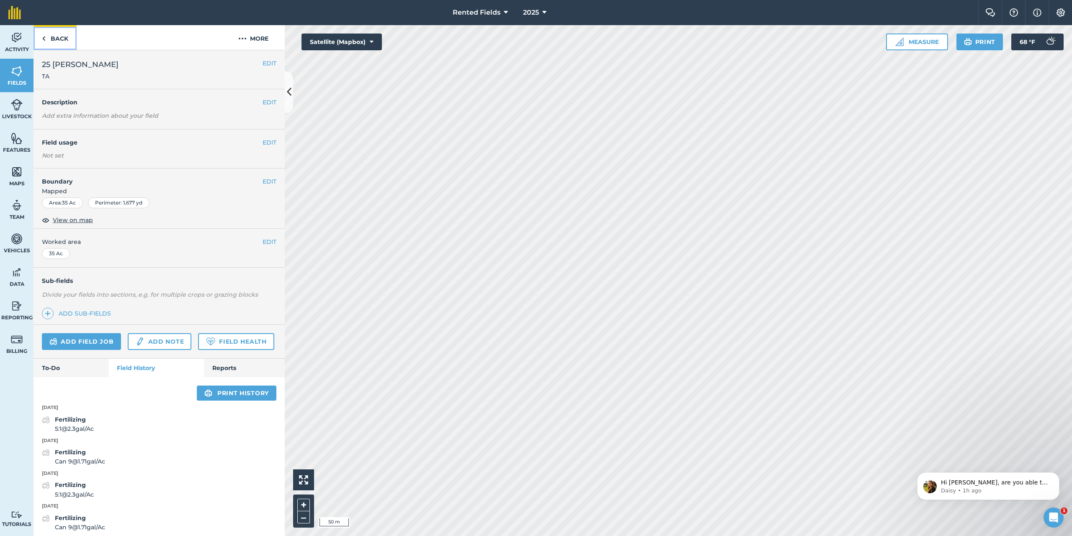
click at [57, 38] on link "Back" at bounding box center [55, 37] width 43 height 25
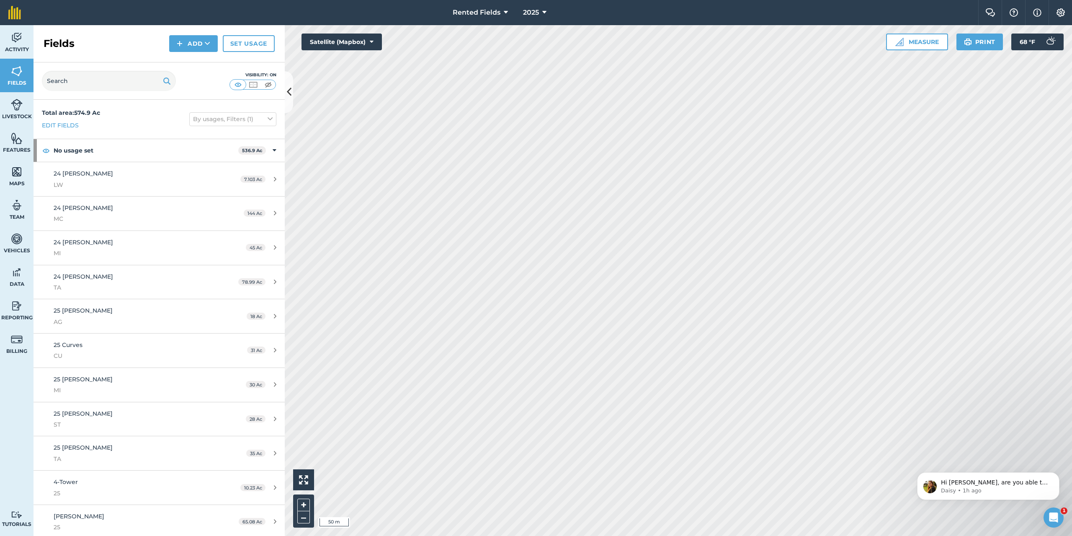
scroll to position [95, 0]
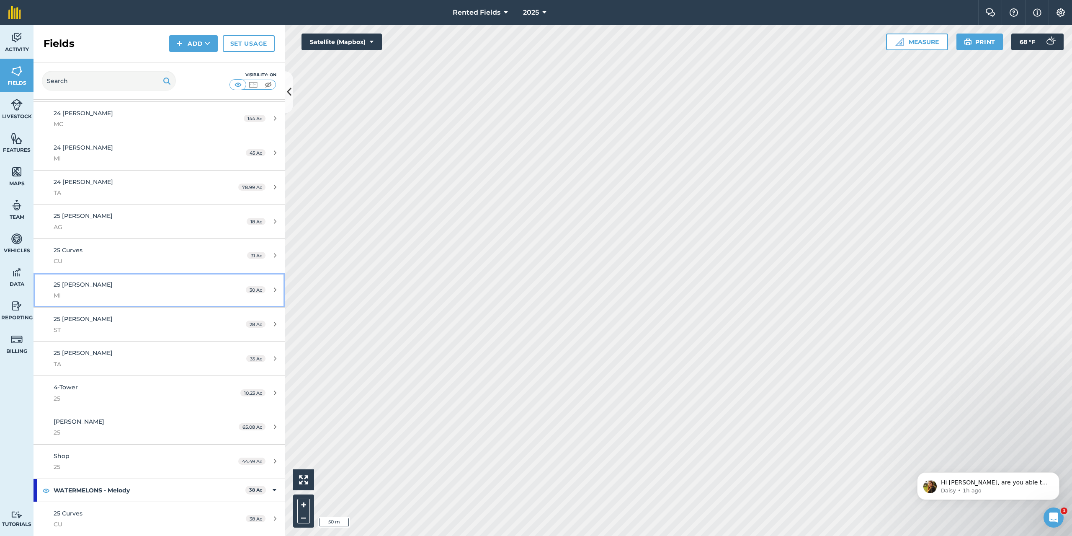
click at [72, 288] on div "25 [PERSON_NAME] MI" at bounding box center [132, 290] width 157 height 21
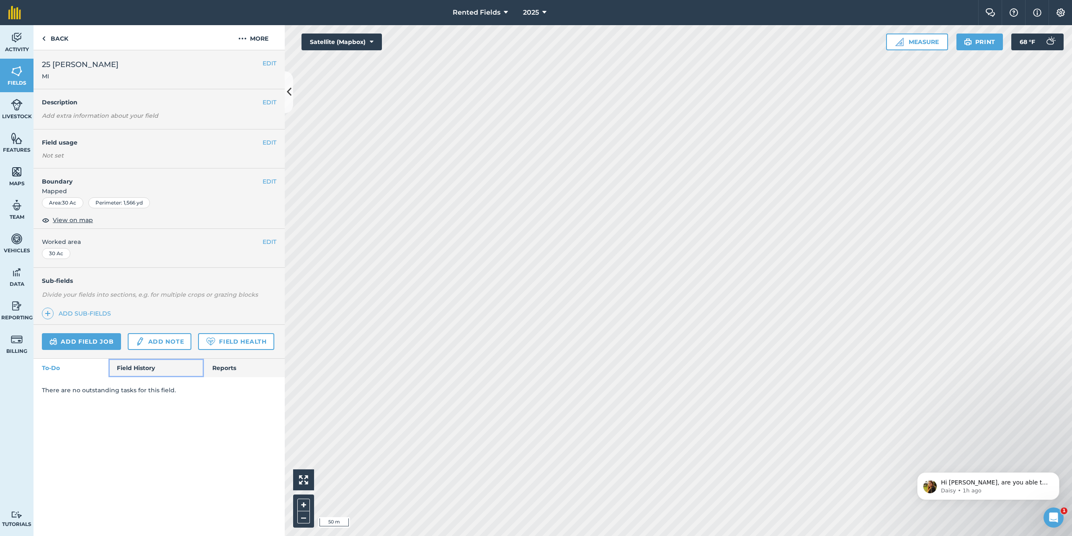
click at [142, 368] on link "Field History" at bounding box center [155, 367] width 95 height 18
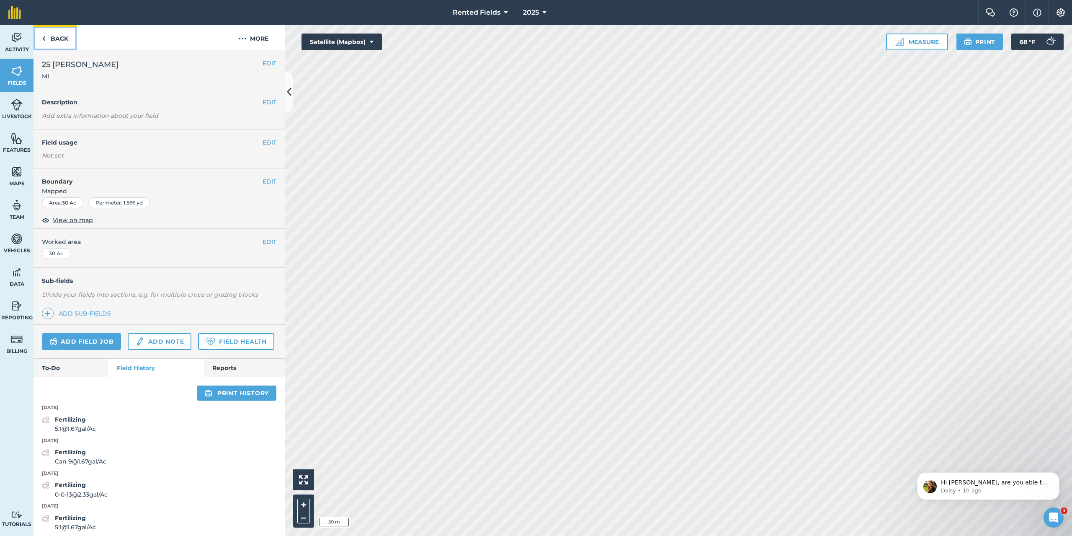
click at [64, 33] on link "Back" at bounding box center [55, 37] width 43 height 25
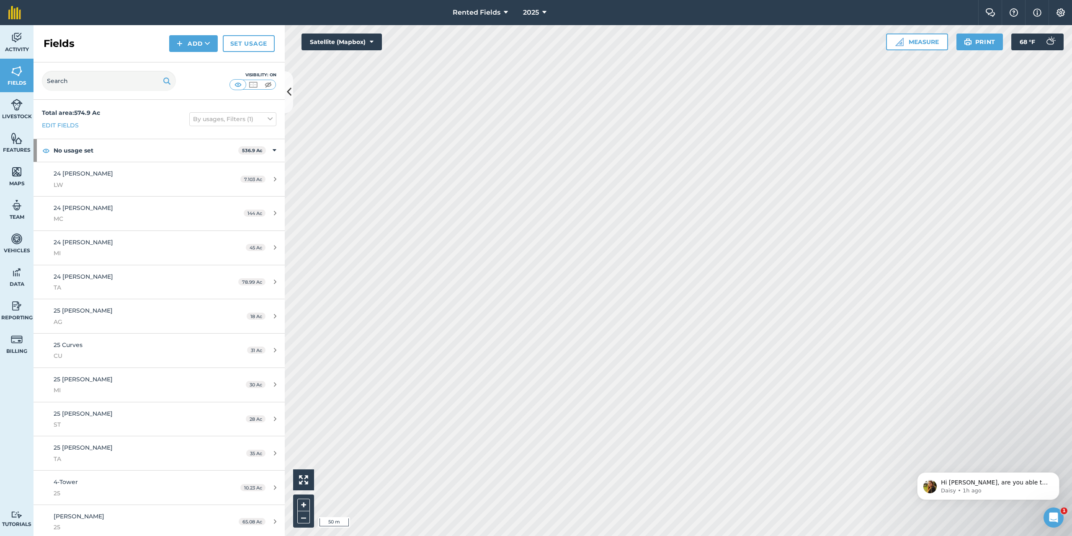
scroll to position [95, 0]
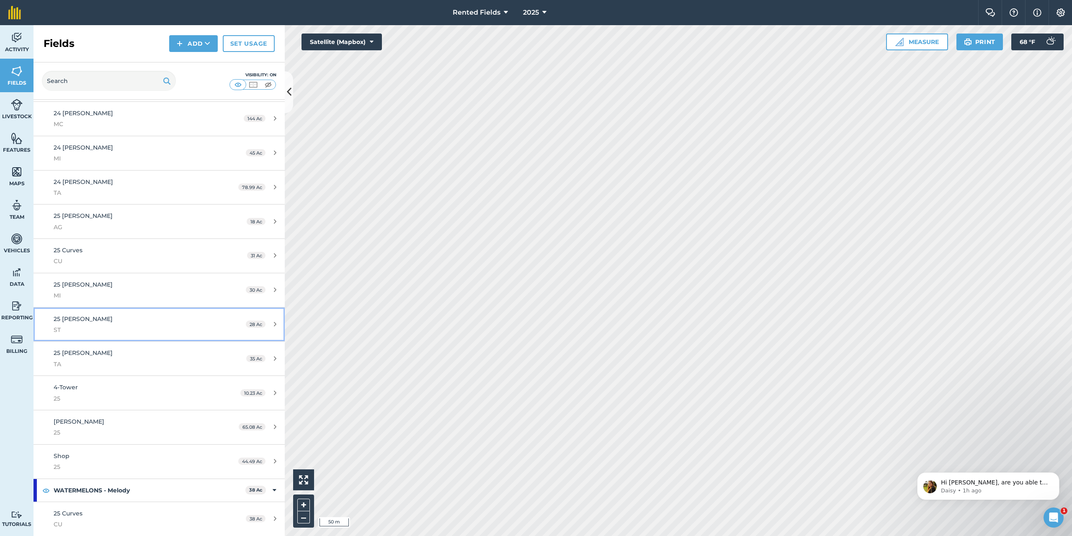
click at [77, 316] on span "25 [PERSON_NAME]" at bounding box center [83, 319] width 59 height 8
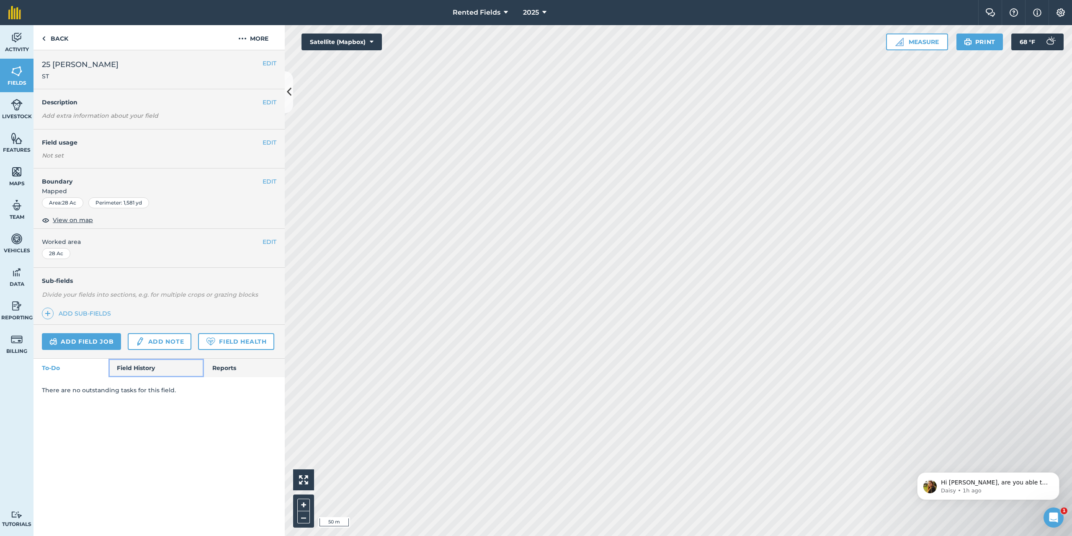
click at [151, 365] on link "Field History" at bounding box center [155, 367] width 95 height 18
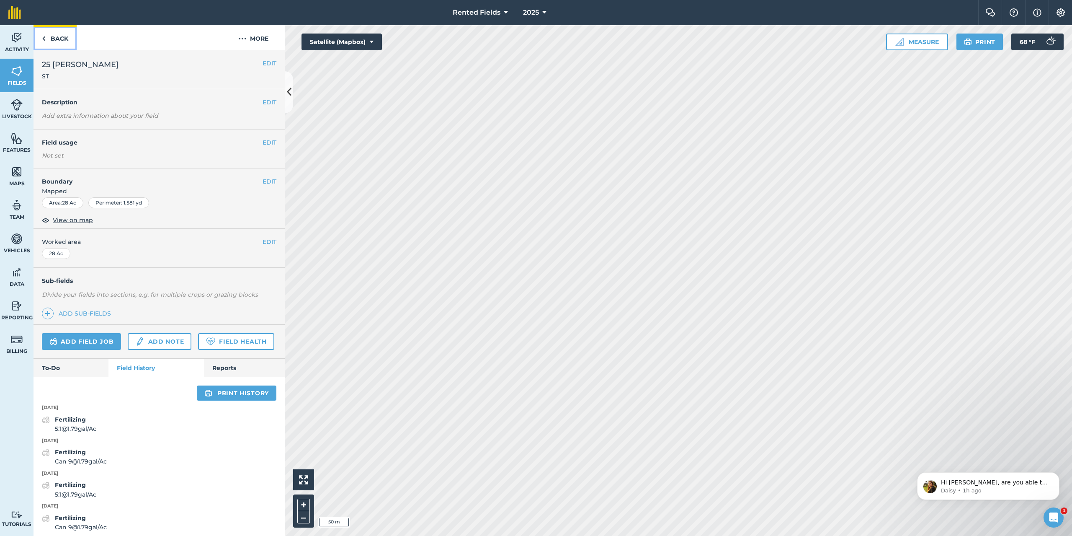
click at [48, 37] on link "Back" at bounding box center [55, 37] width 43 height 25
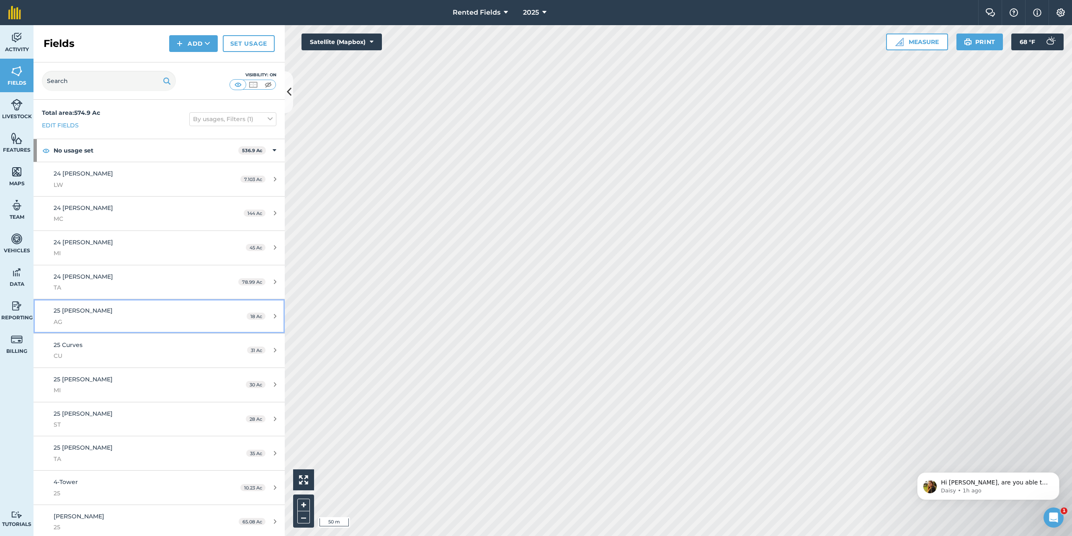
click at [72, 312] on span "25 [PERSON_NAME]" at bounding box center [83, 311] width 59 height 8
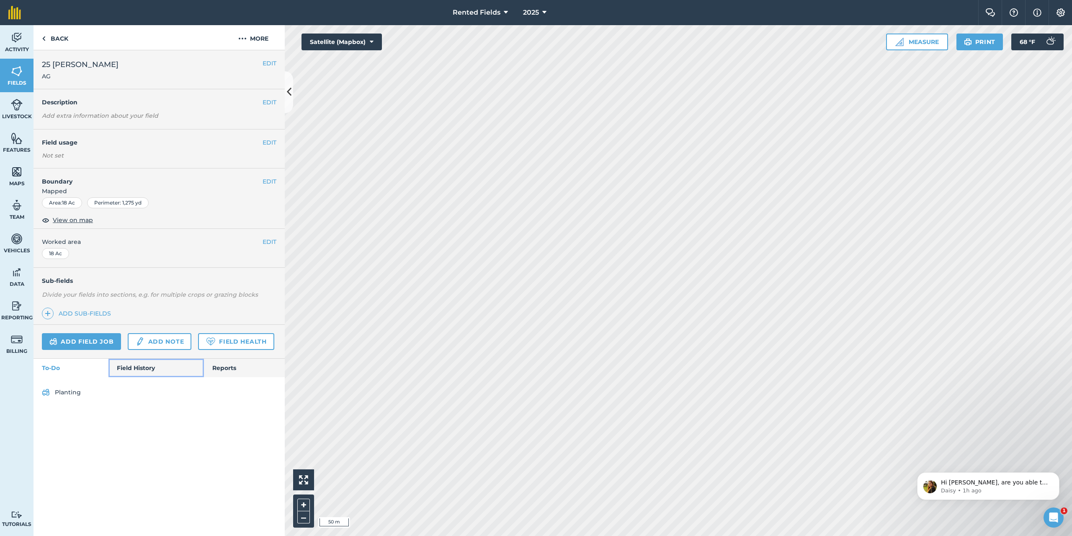
click at [134, 368] on link "Field History" at bounding box center [155, 367] width 95 height 18
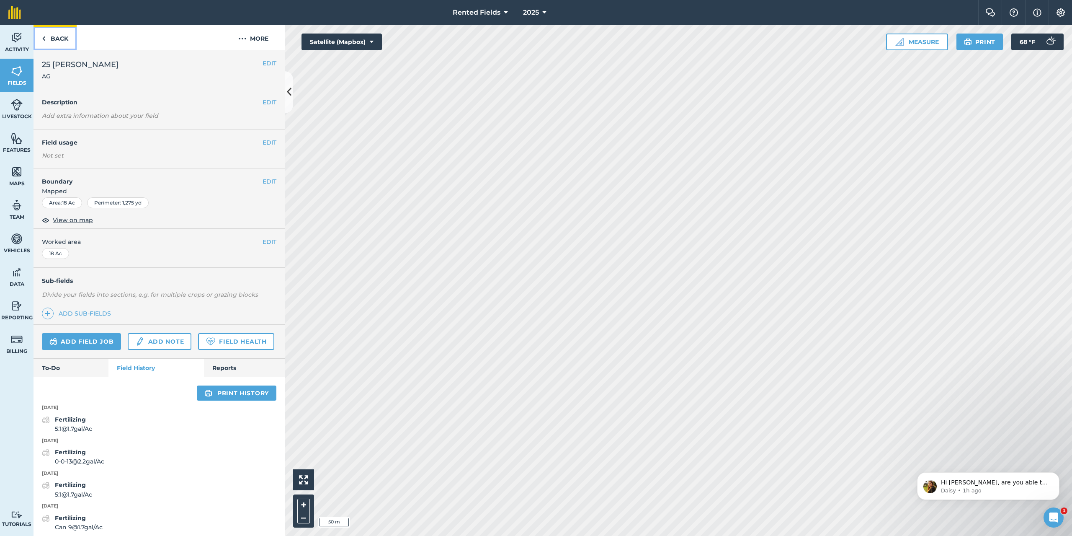
click at [55, 36] on link "Back" at bounding box center [55, 37] width 43 height 25
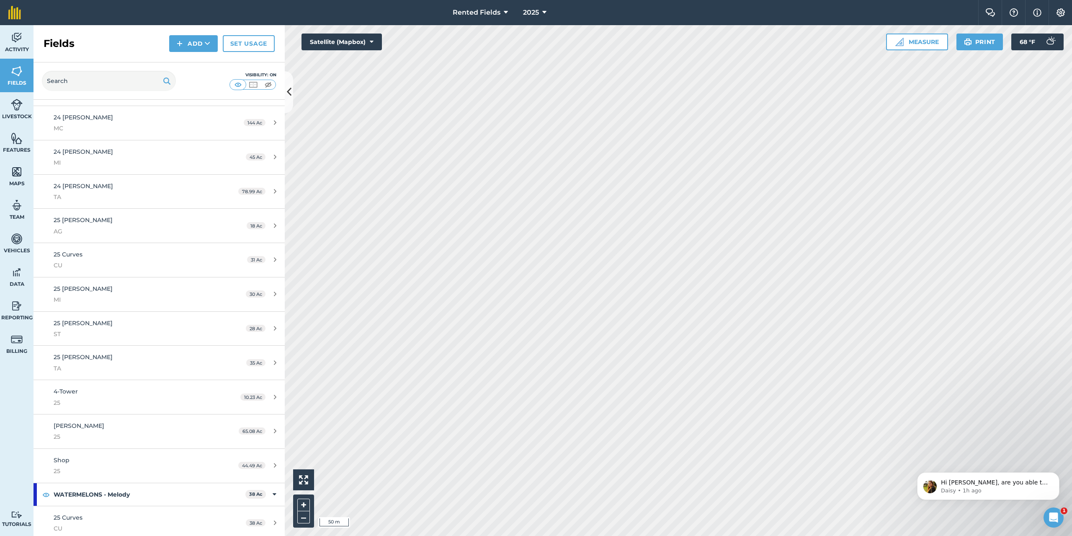
scroll to position [95, 0]
click at [72, 511] on span "25 Curves" at bounding box center [68, 513] width 29 height 8
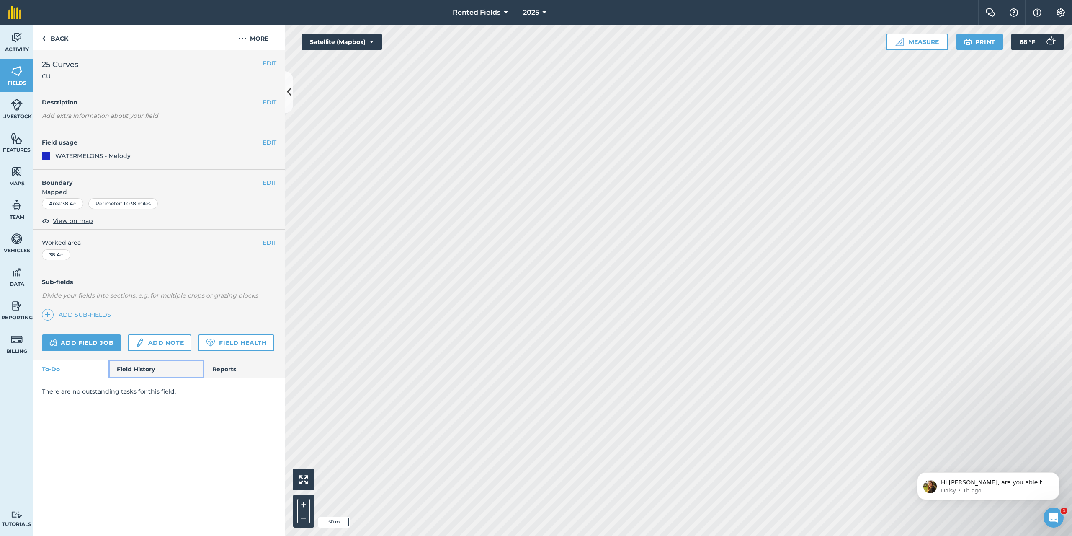
click at [140, 364] on link "Field History" at bounding box center [155, 369] width 95 height 18
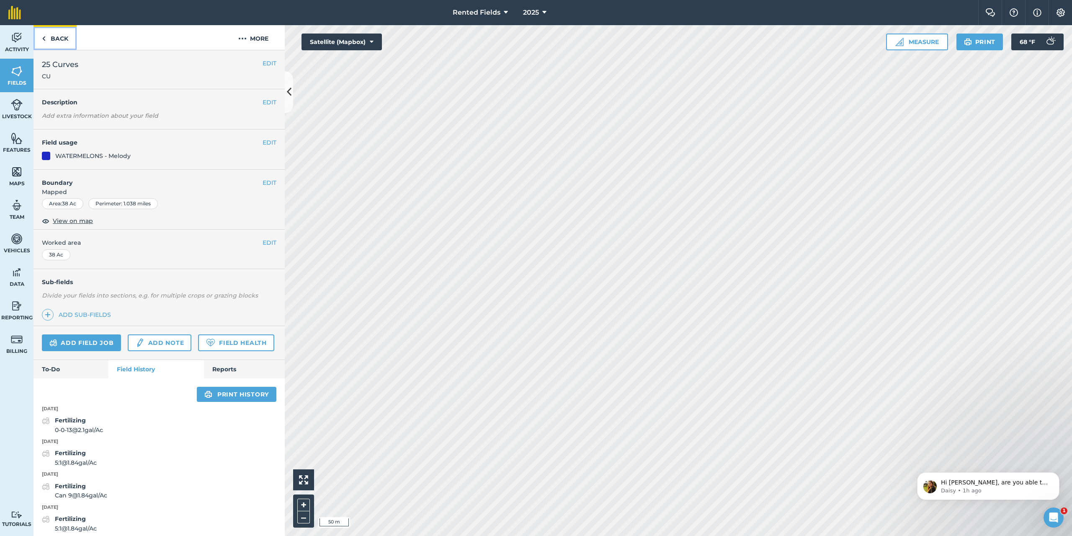
click at [53, 36] on link "Back" at bounding box center [55, 37] width 43 height 25
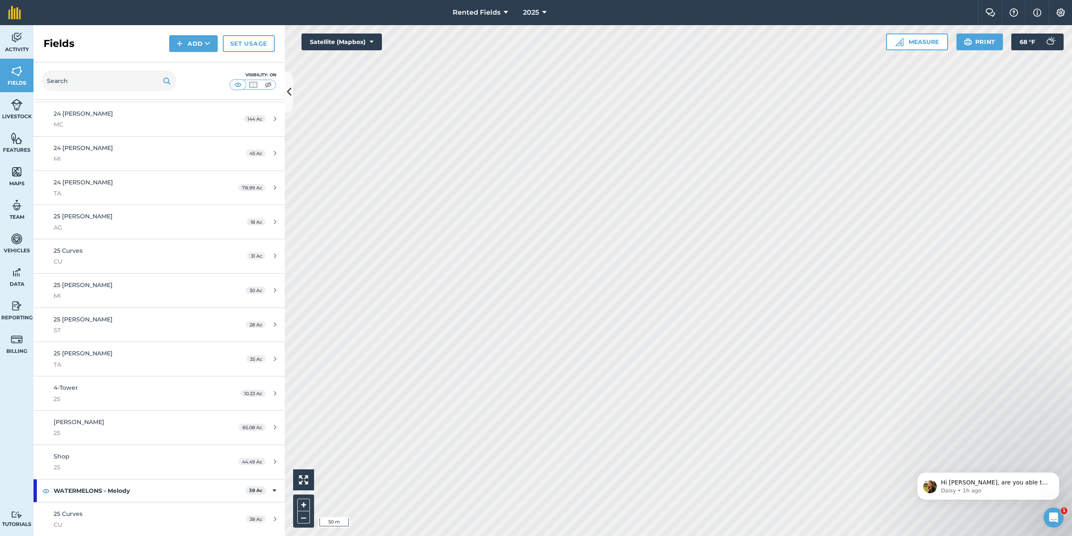
scroll to position [95, 0]
click at [60, 452] on span "Shop" at bounding box center [62, 456] width 16 height 8
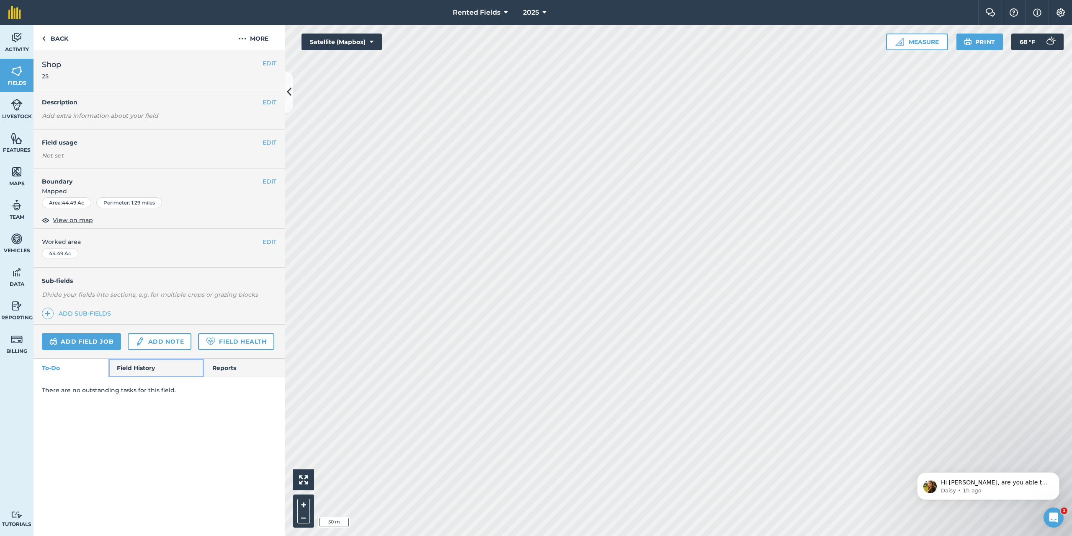
click at [141, 367] on link "Field History" at bounding box center [155, 367] width 95 height 18
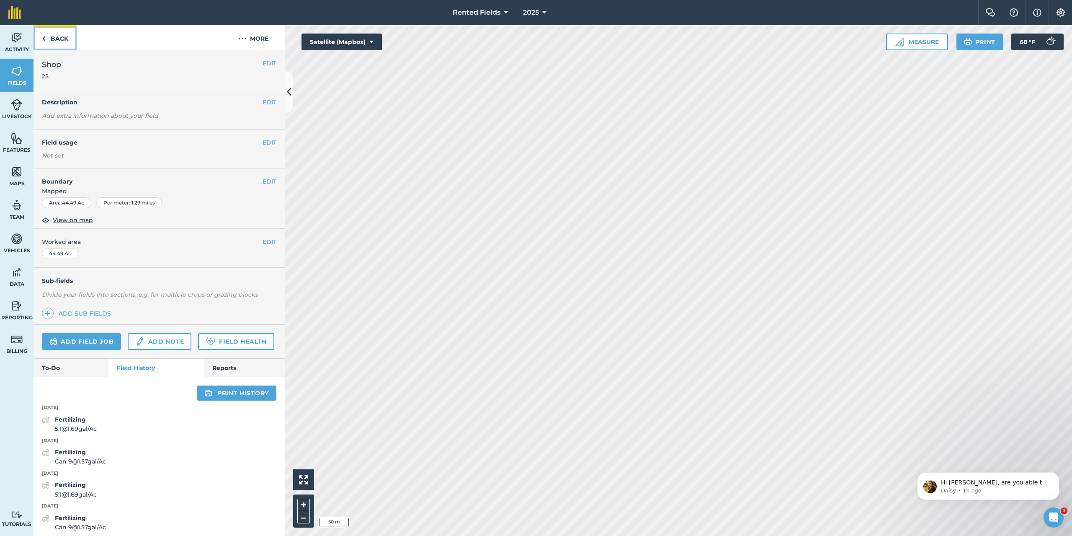
click at [51, 33] on link "Back" at bounding box center [55, 37] width 43 height 25
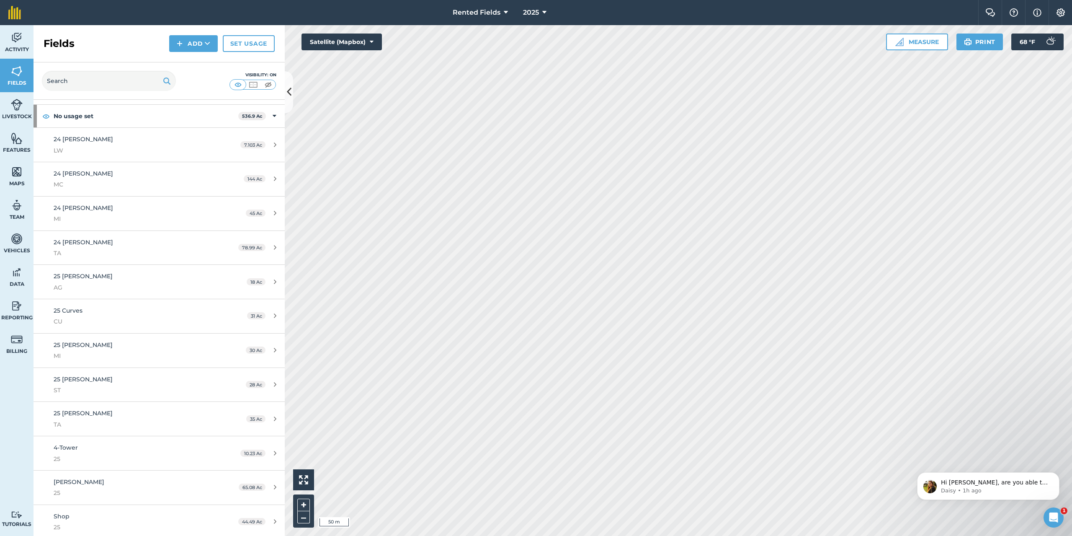
scroll to position [95, 0]
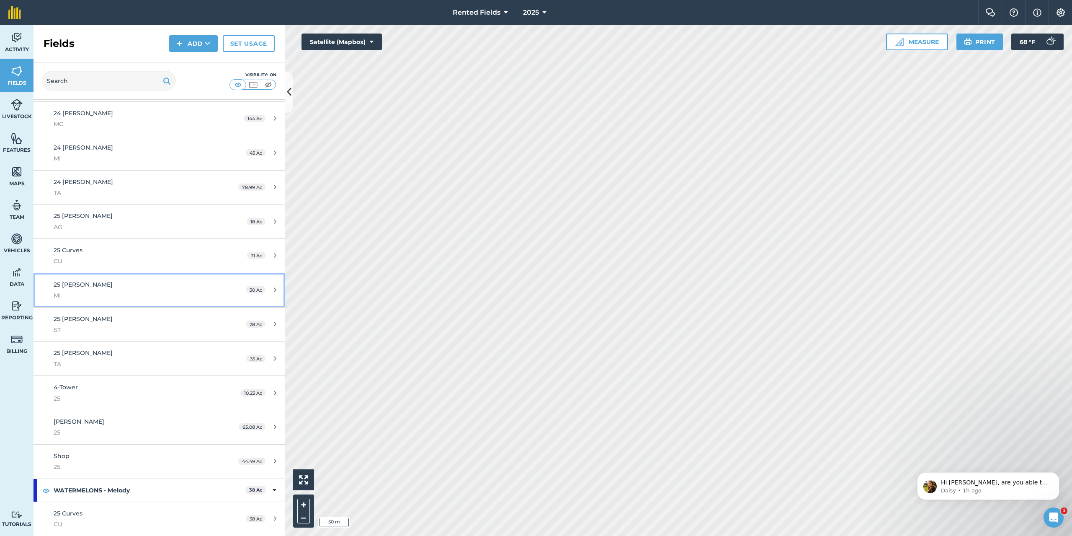
click at [71, 284] on span "25 [PERSON_NAME]" at bounding box center [83, 285] width 59 height 8
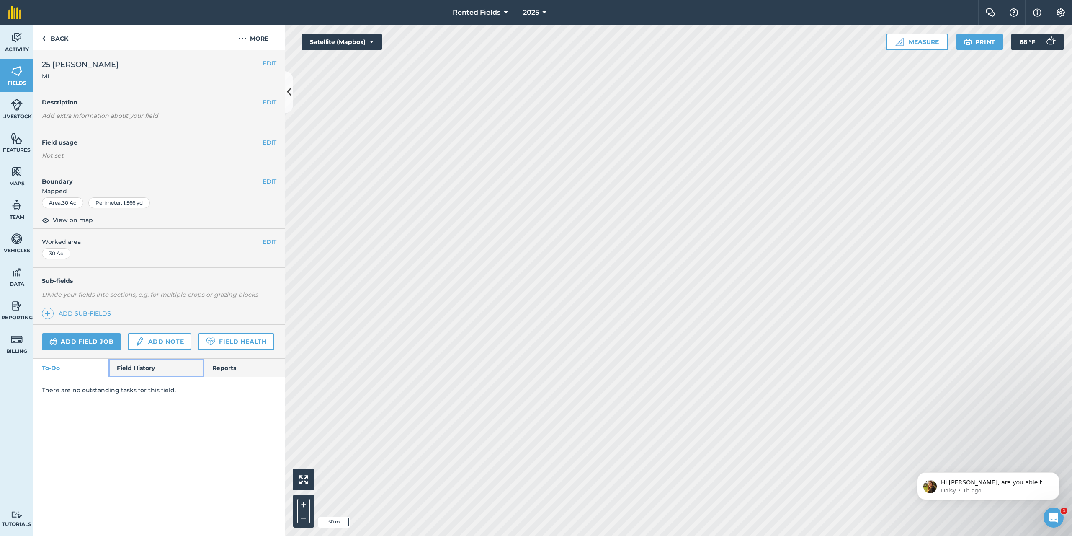
click at [130, 366] on link "Field History" at bounding box center [155, 367] width 95 height 18
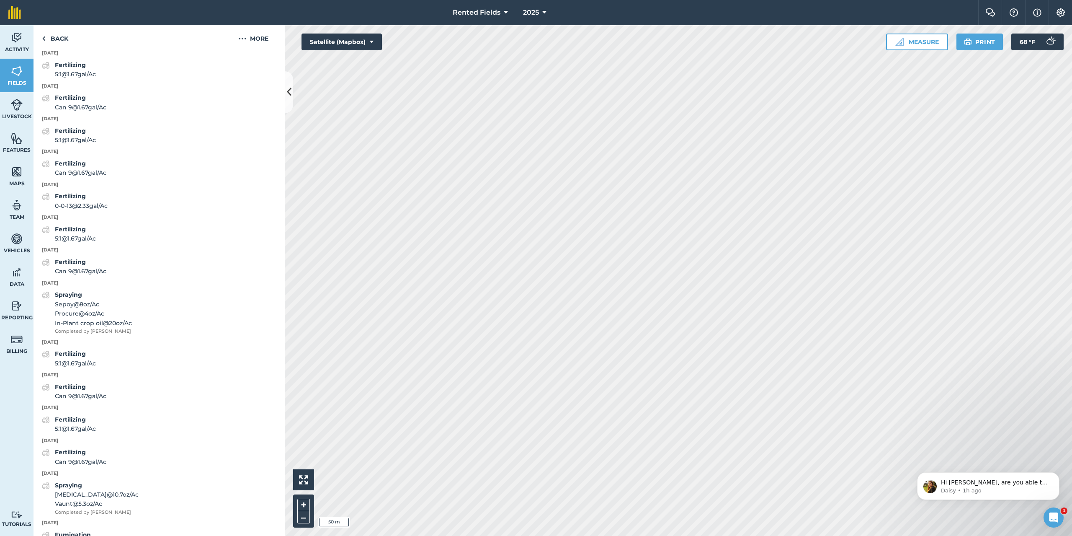
scroll to position [838, 0]
click at [57, 44] on link "Back" at bounding box center [55, 37] width 43 height 25
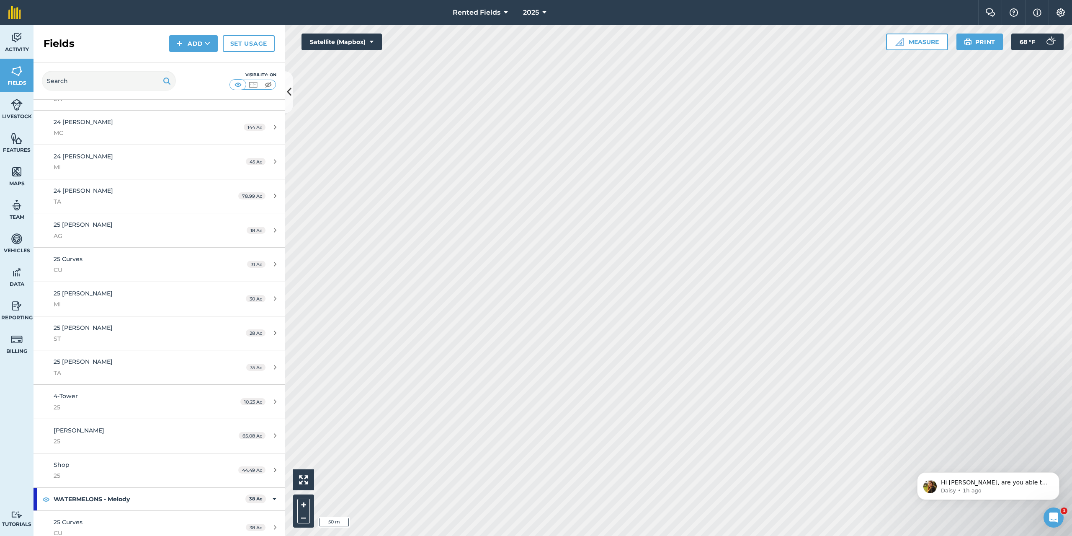
scroll to position [95, 0]
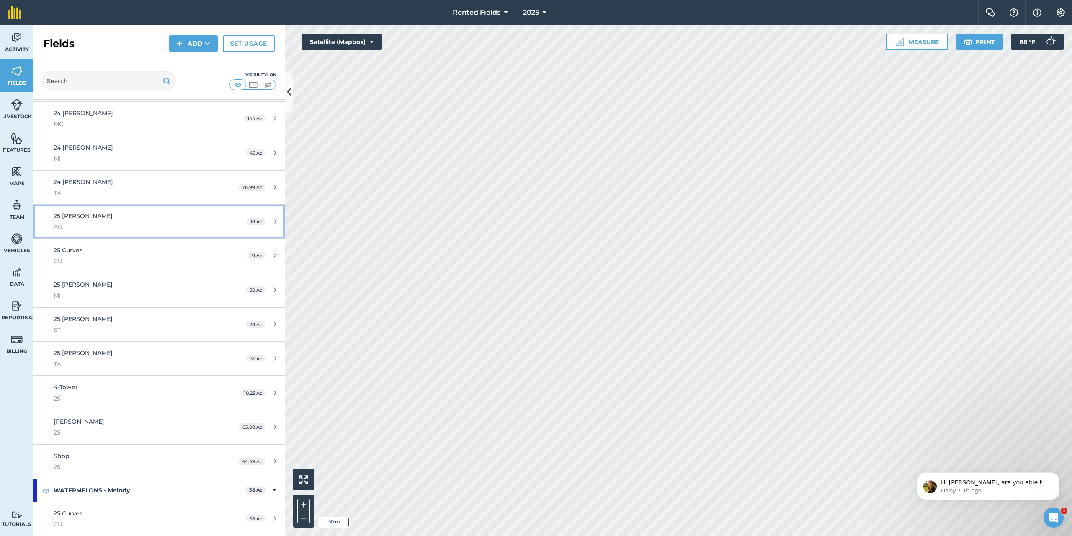
click at [158, 232] on span "AG" at bounding box center [132, 226] width 157 height 9
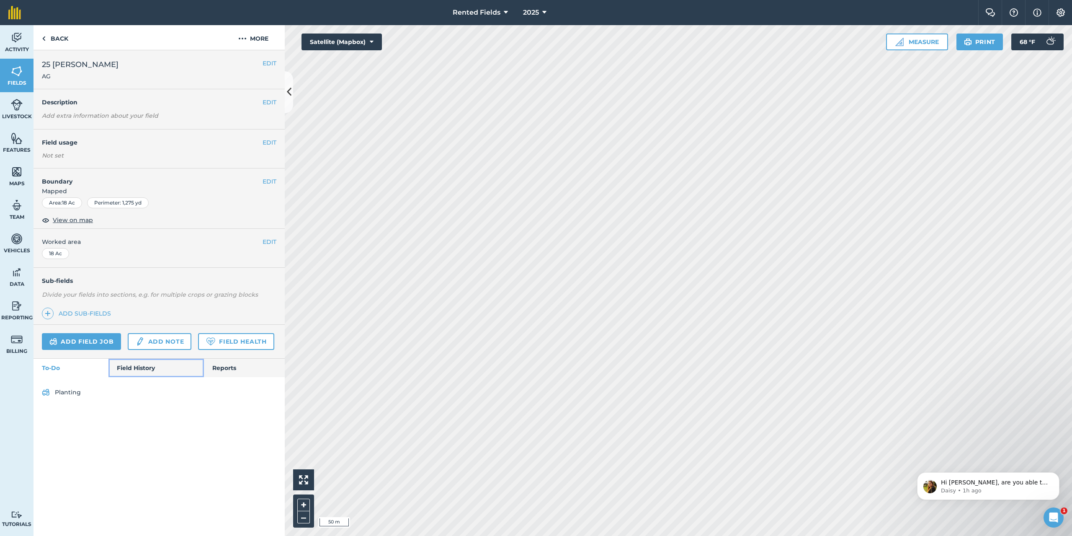
click at [137, 371] on link "Field History" at bounding box center [155, 367] width 95 height 18
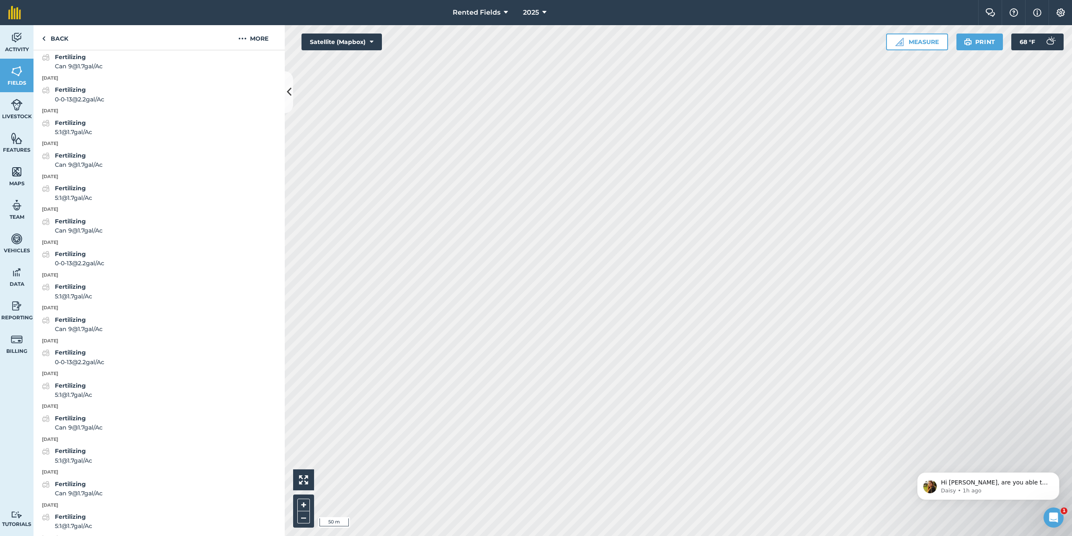
scroll to position [628, 0]
click at [76, 353] on strong "Fertilizing" at bounding box center [70, 349] width 31 height 8
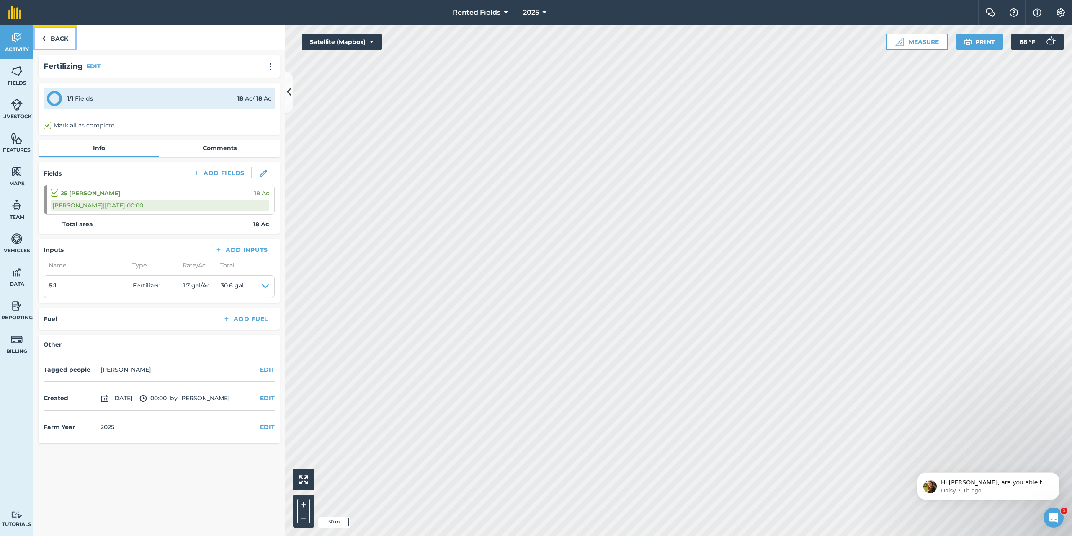
click at [51, 40] on link "Back" at bounding box center [55, 37] width 43 height 25
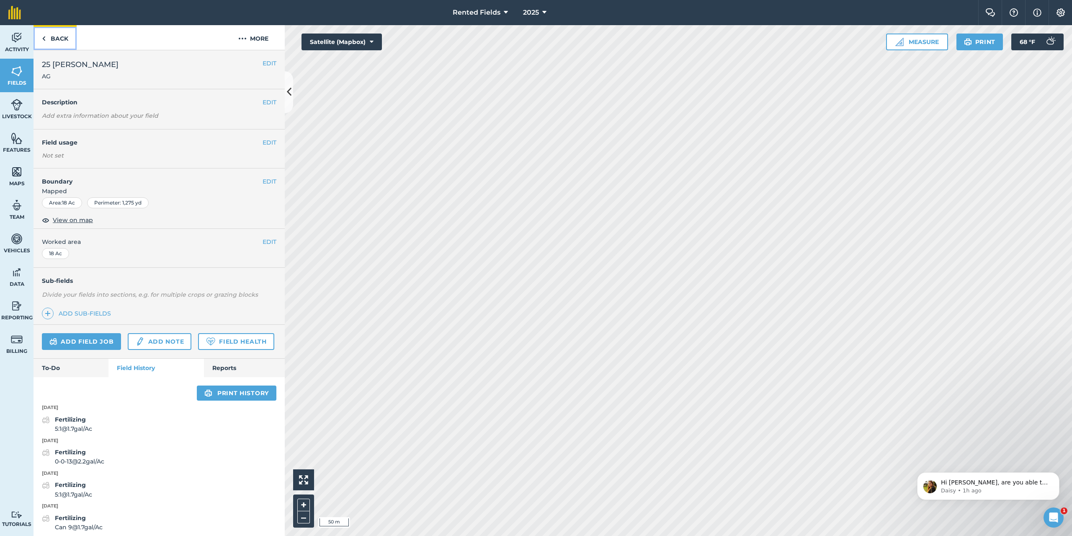
click at [50, 37] on link "Back" at bounding box center [55, 37] width 43 height 25
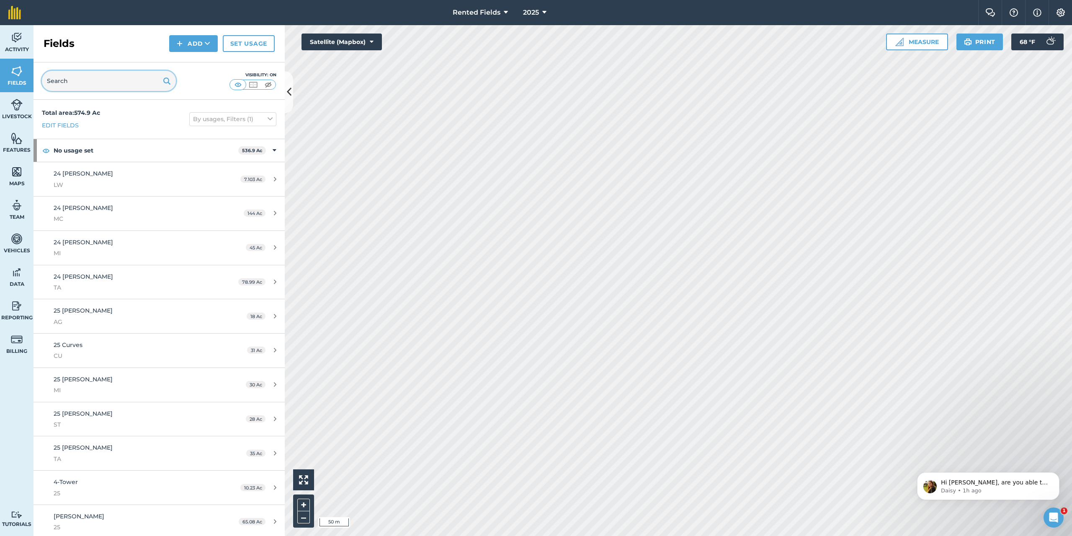
click at [85, 80] on input "text" at bounding box center [109, 81] width 134 height 20
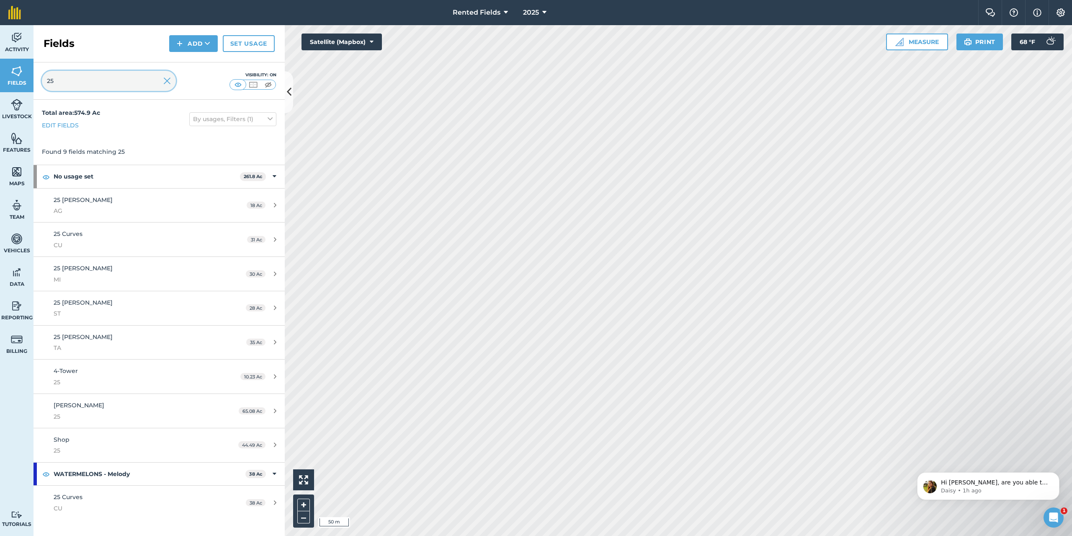
type input "25"
click at [82, 496] on span "25 Curves" at bounding box center [68, 497] width 29 height 8
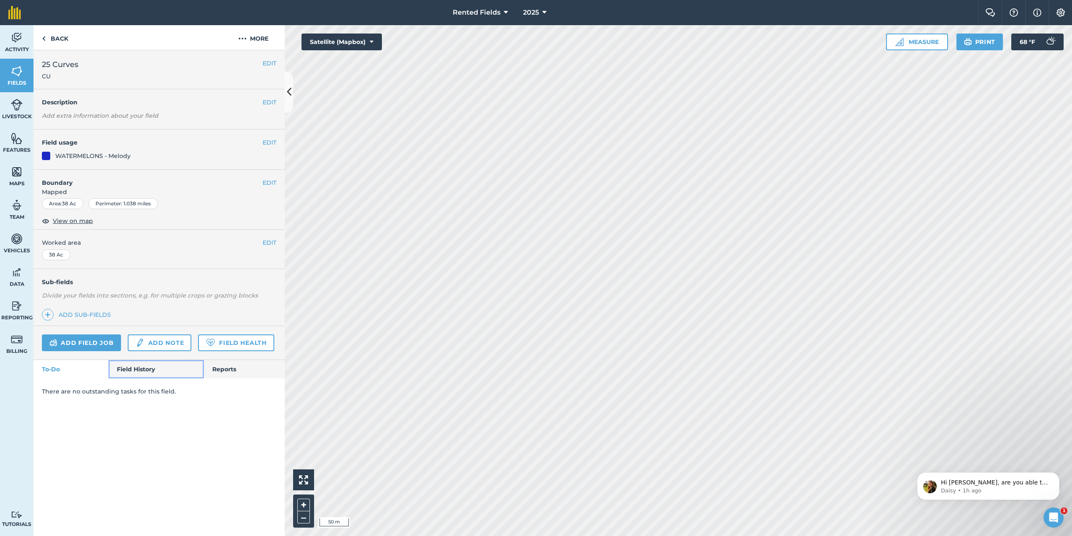
click at [129, 370] on link "Field History" at bounding box center [155, 369] width 95 height 18
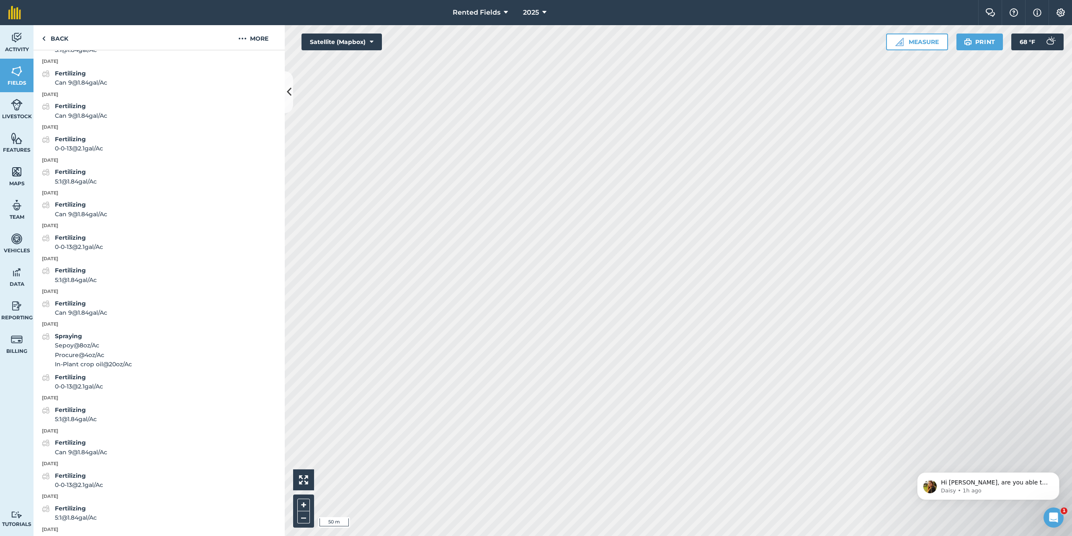
scroll to position [768, 0]
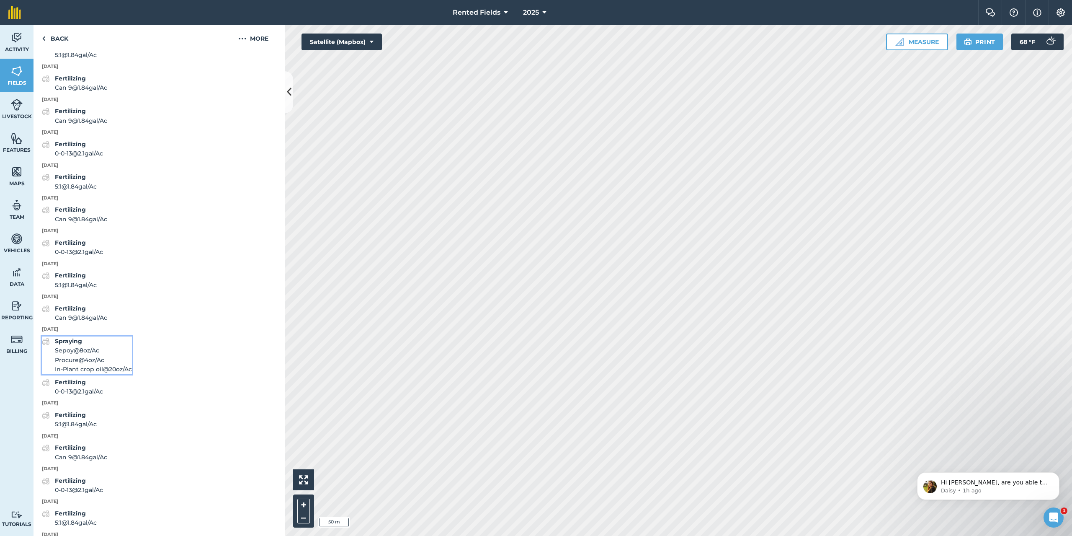
click at [69, 345] on strong "Spraying" at bounding box center [68, 341] width 27 height 8
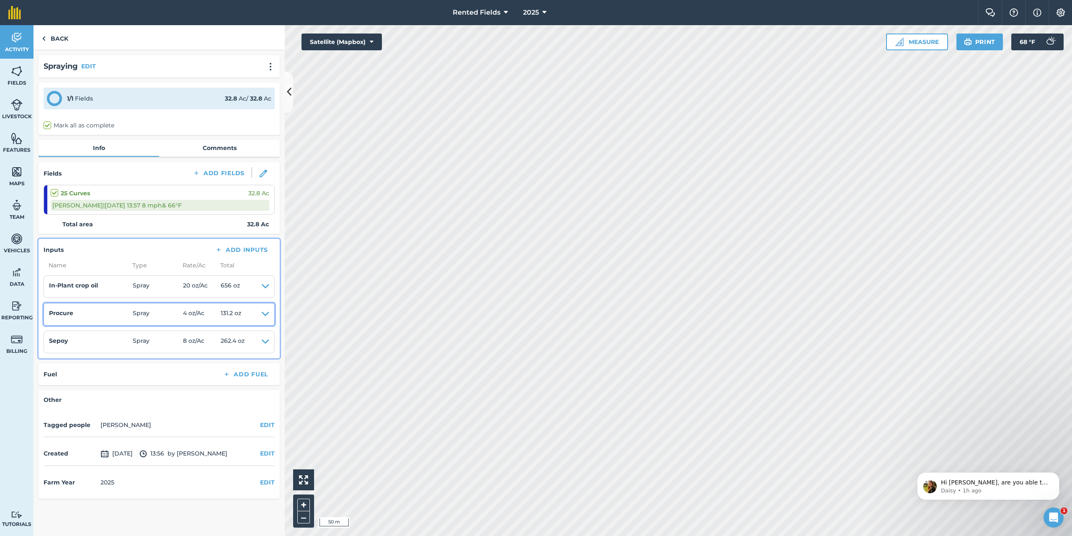
click at [264, 310] on icon at bounding box center [266, 314] width 8 height 12
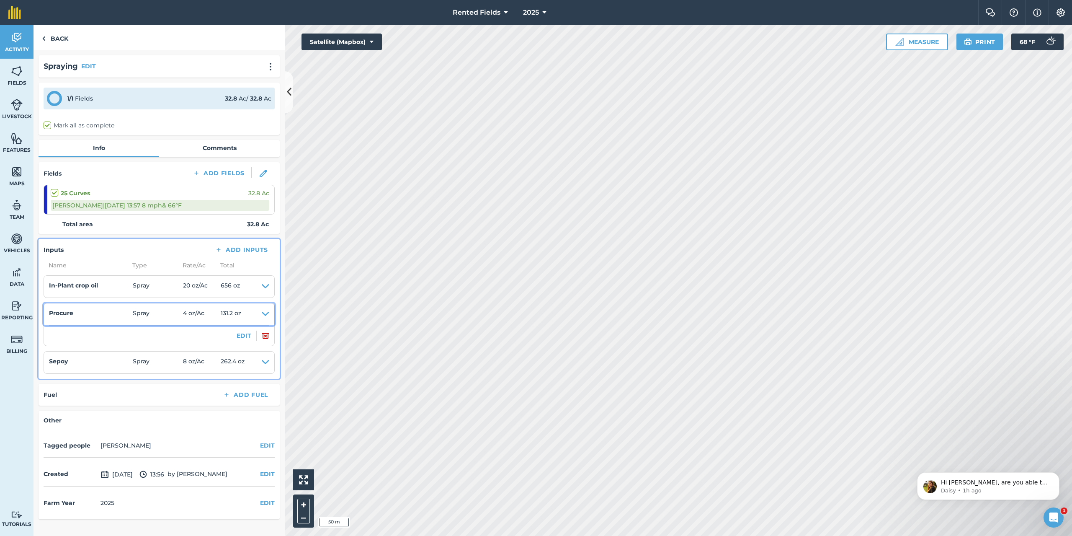
click at [264, 310] on icon at bounding box center [266, 314] width 8 height 12
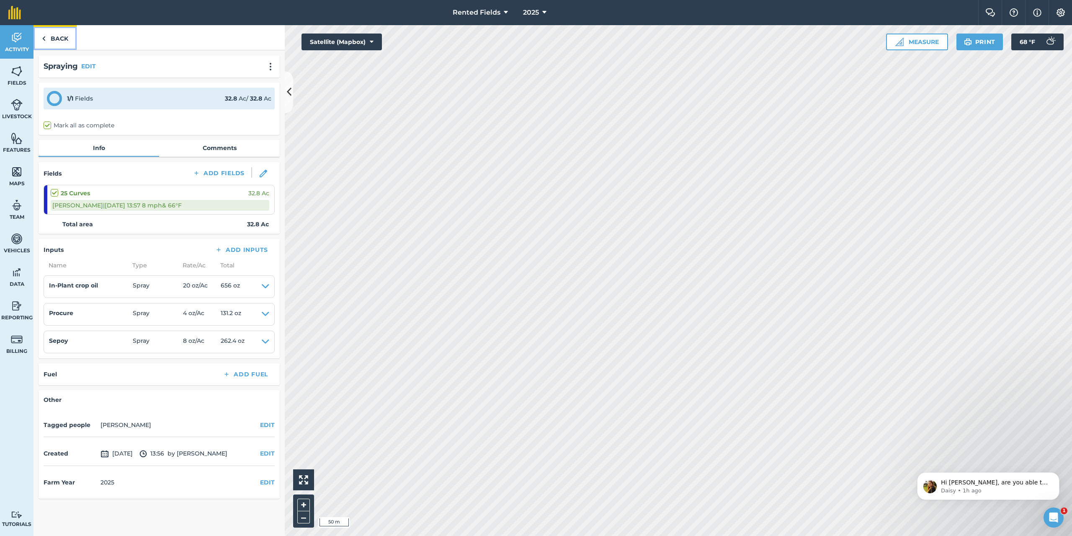
click at [51, 39] on link "Back" at bounding box center [55, 37] width 43 height 25
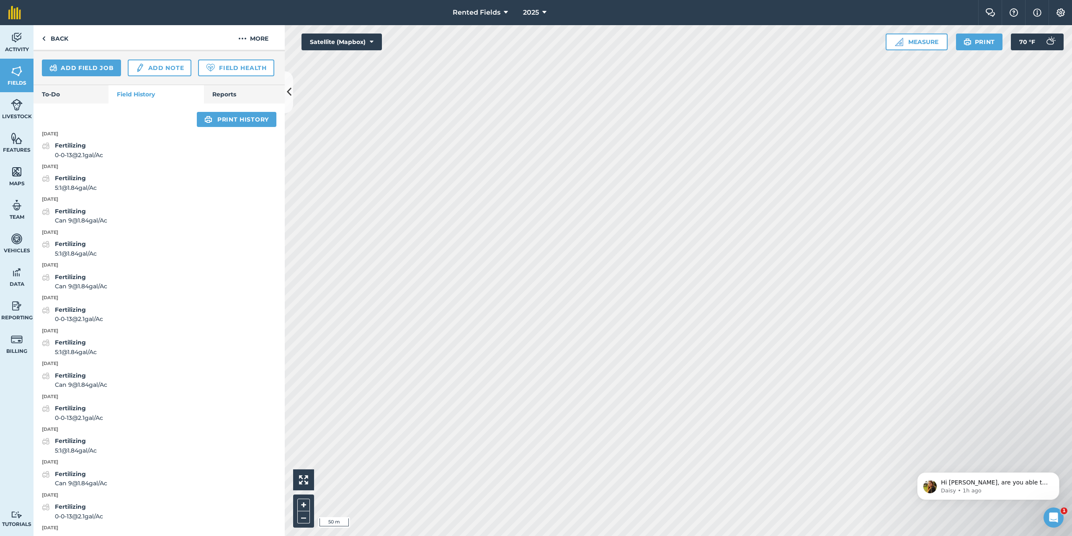
scroll to position [266, 0]
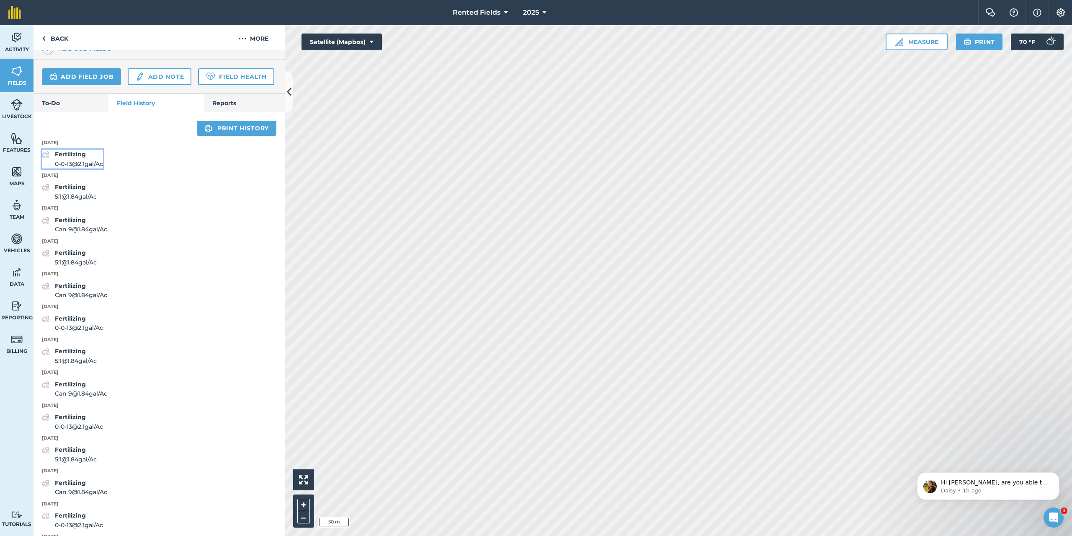
click at [73, 158] on strong "Fertilizing" at bounding box center [70, 154] width 31 height 8
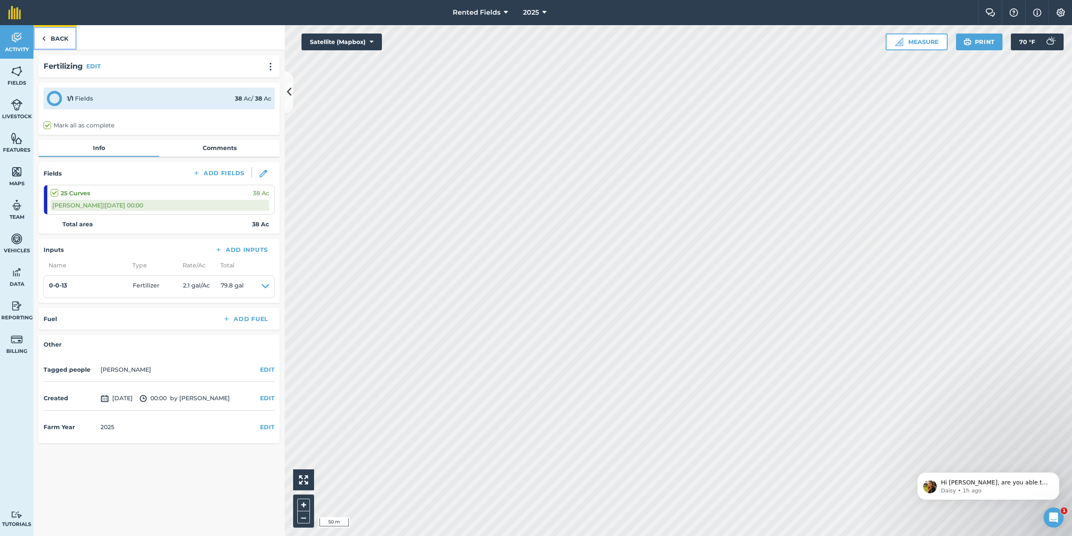
click at [58, 41] on link "Back" at bounding box center [55, 37] width 43 height 25
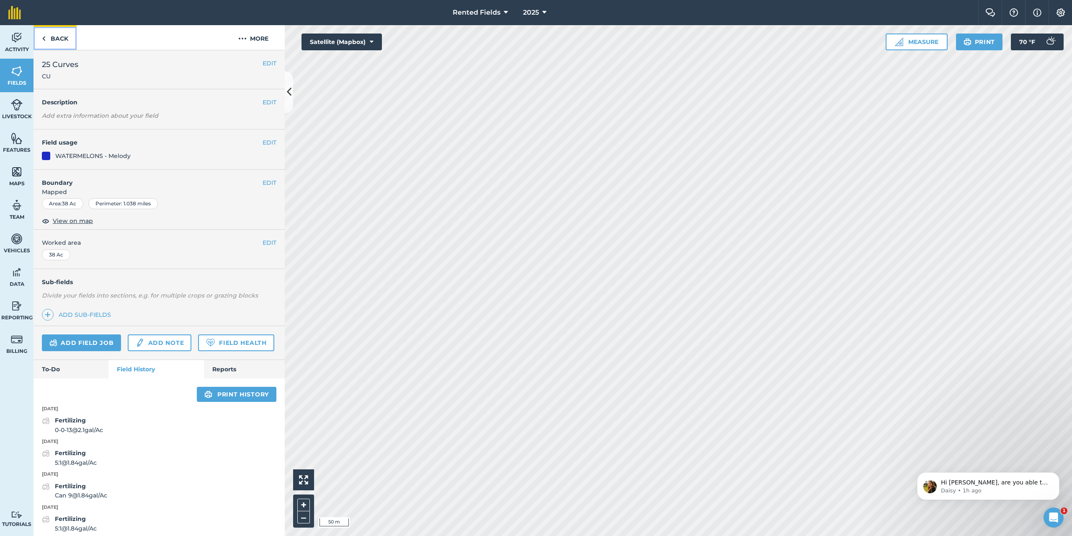
click at [53, 39] on link "Back" at bounding box center [55, 37] width 43 height 25
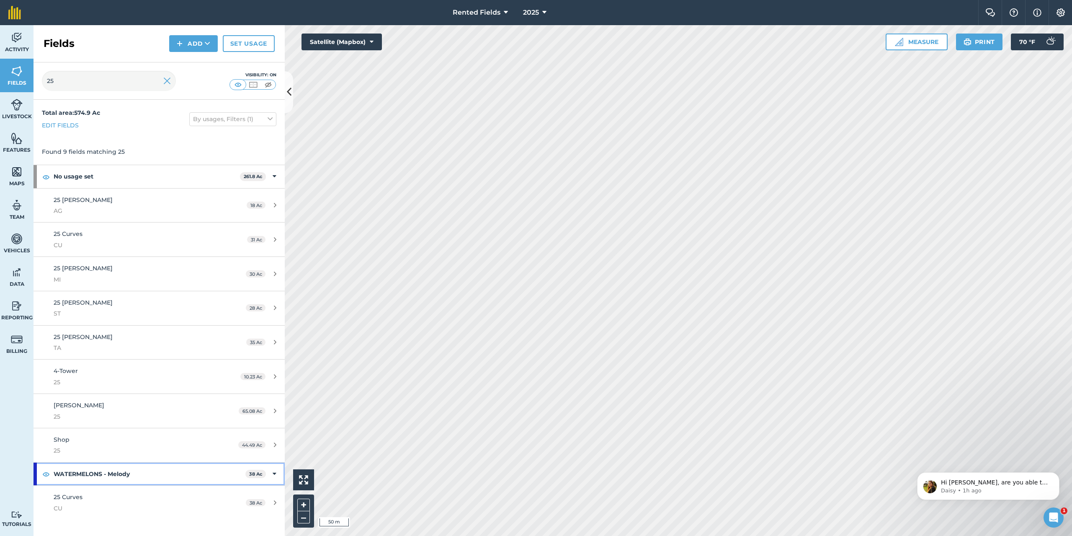
click at [161, 473] on strong "WATERMELONS - Melody" at bounding box center [150, 473] width 192 height 23
click at [161, 473] on strong "WATERMELONS - Melody" at bounding box center [150, 473] width 193 height 23
click at [82, 305] on div "[STREET_ADDRESS][PERSON_NAME]" at bounding box center [132, 308] width 157 height 21
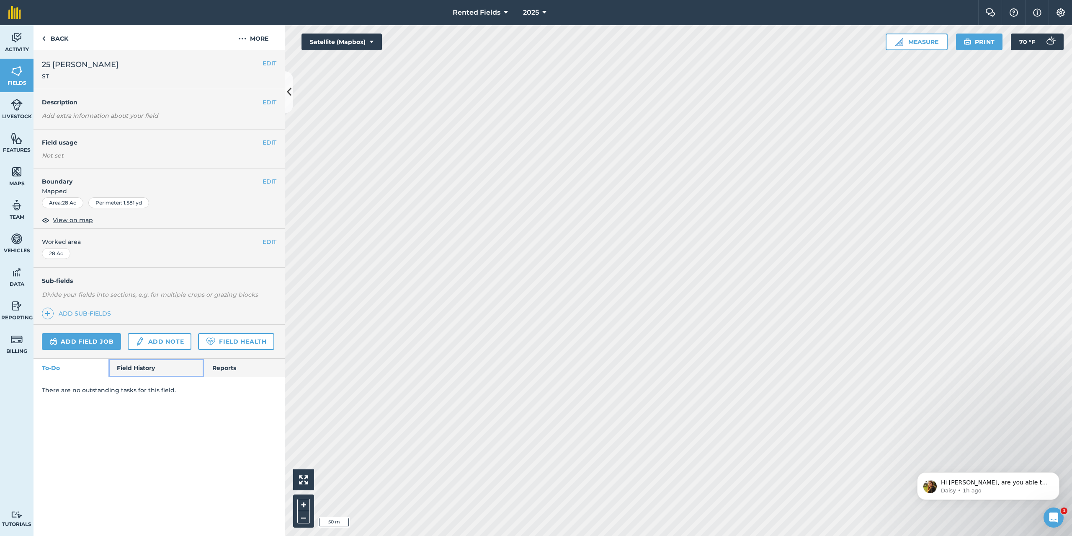
click at [143, 366] on link "Field History" at bounding box center [155, 367] width 95 height 18
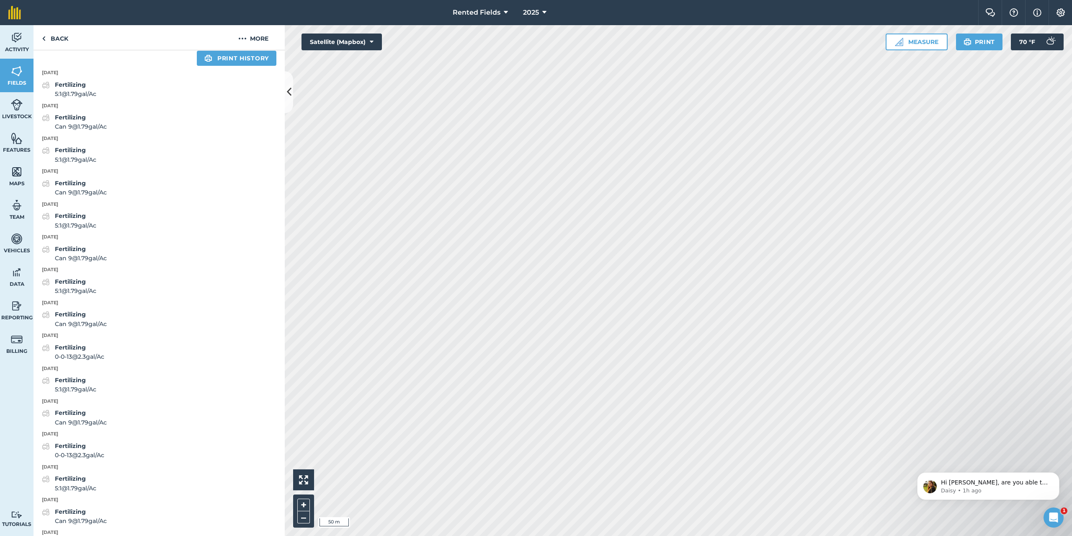
scroll to position [335, 0]
click at [81, 350] on strong "Fertilizing" at bounding box center [70, 347] width 31 height 8
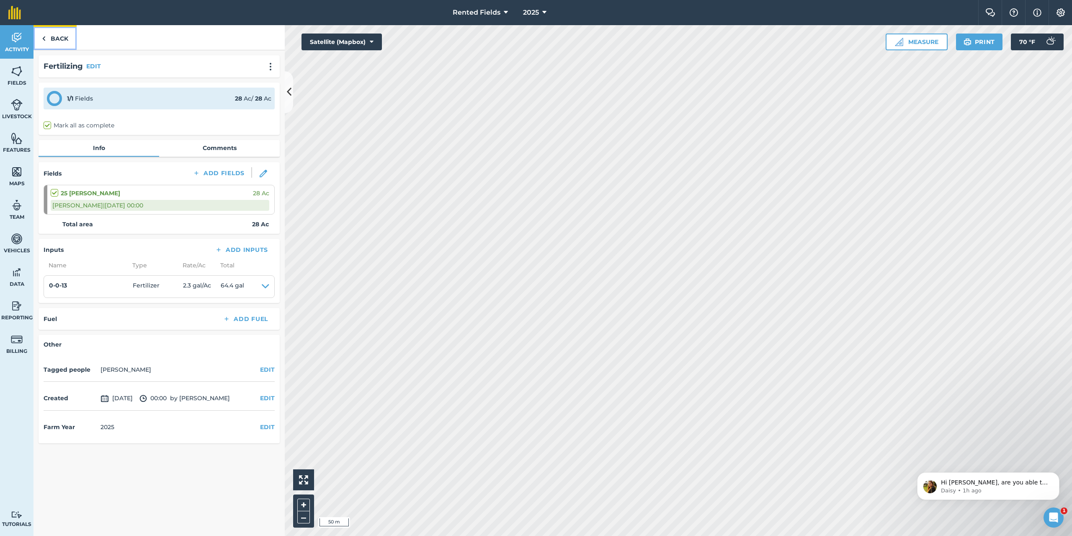
click at [57, 32] on link "Back" at bounding box center [55, 37] width 43 height 25
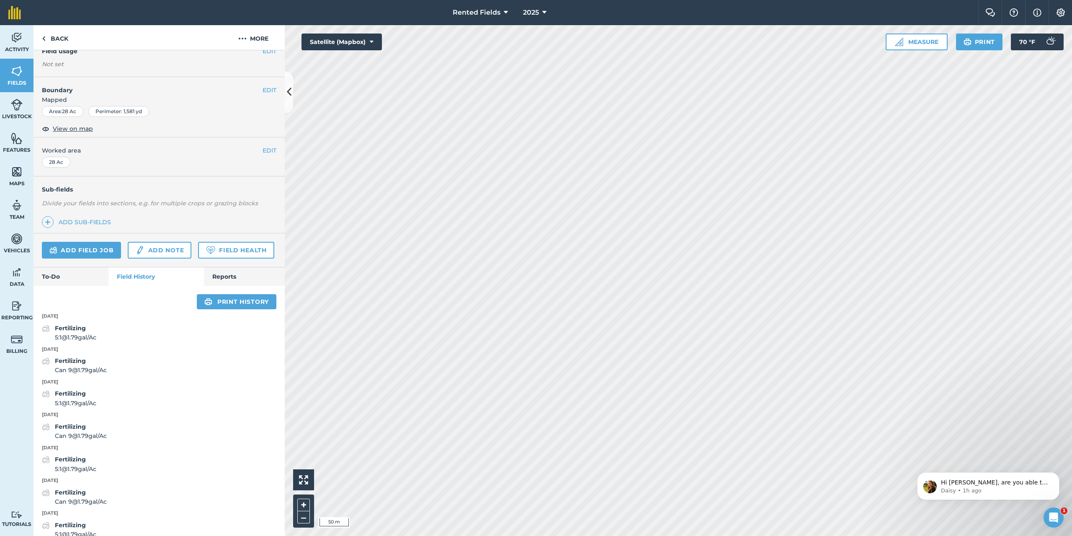
scroll to position [126, 0]
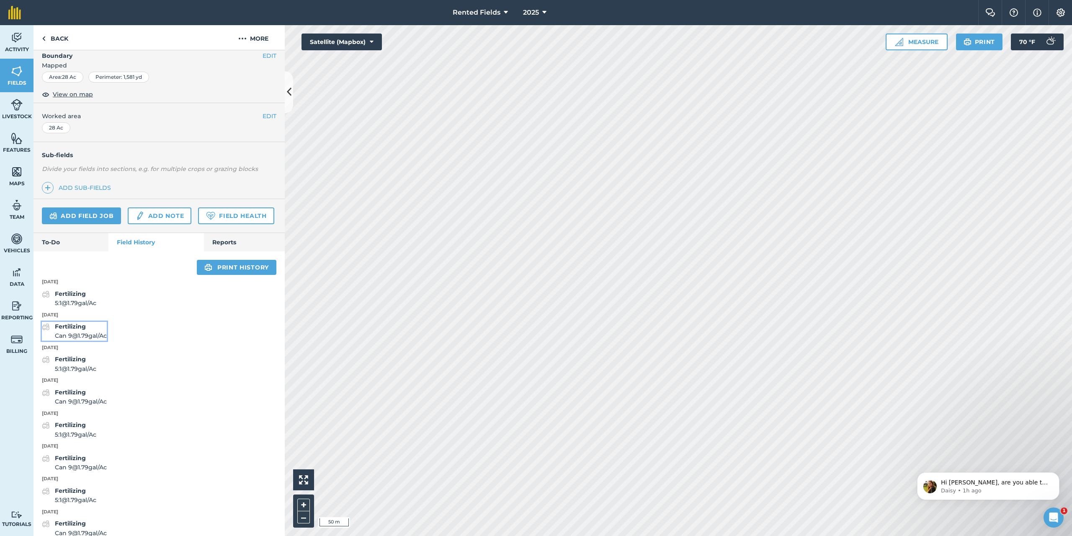
click at [75, 330] on strong "Fertilizing" at bounding box center [70, 326] width 31 height 8
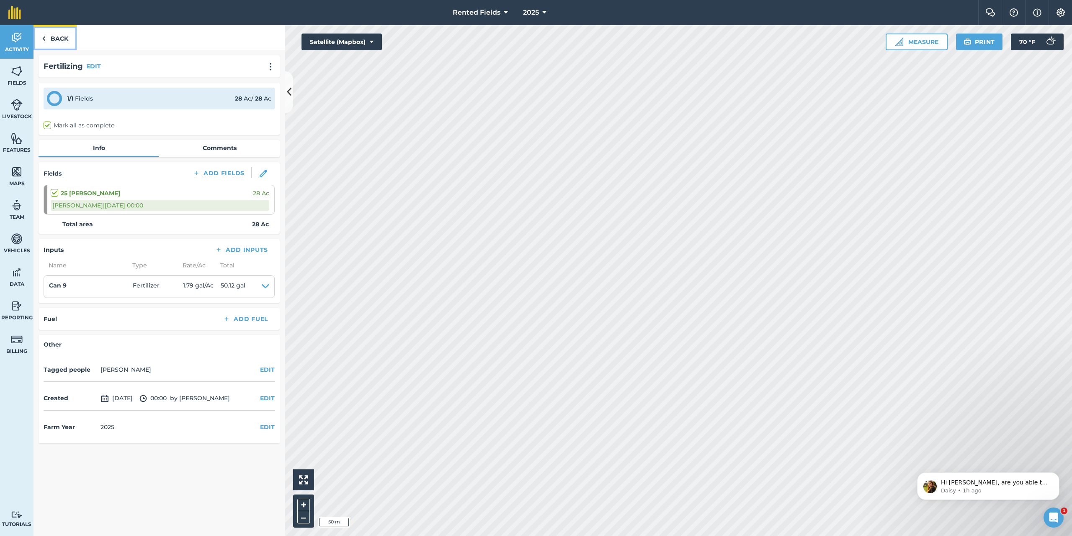
click at [62, 36] on link "Back" at bounding box center [55, 37] width 43 height 25
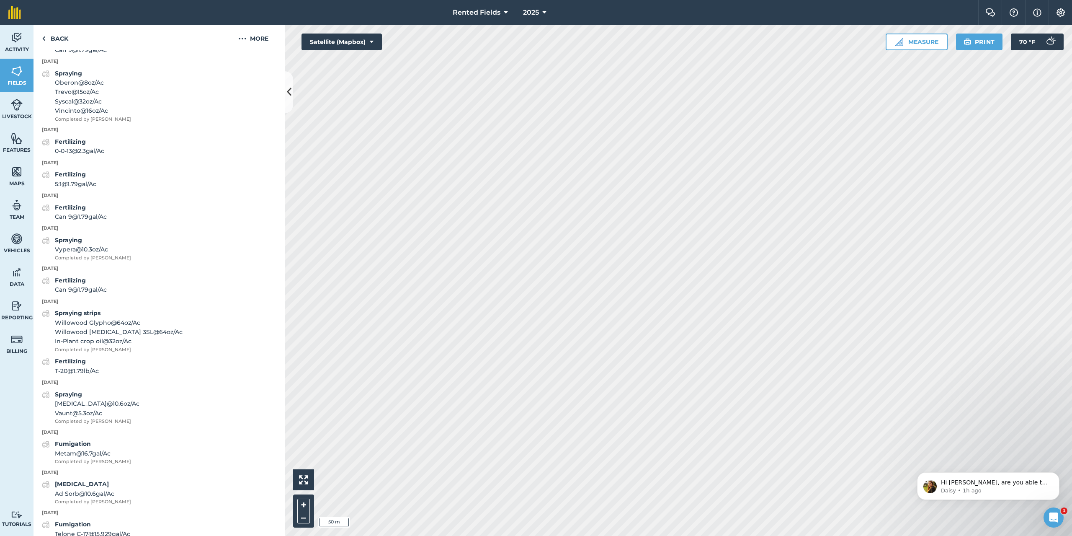
scroll to position [1216, 0]
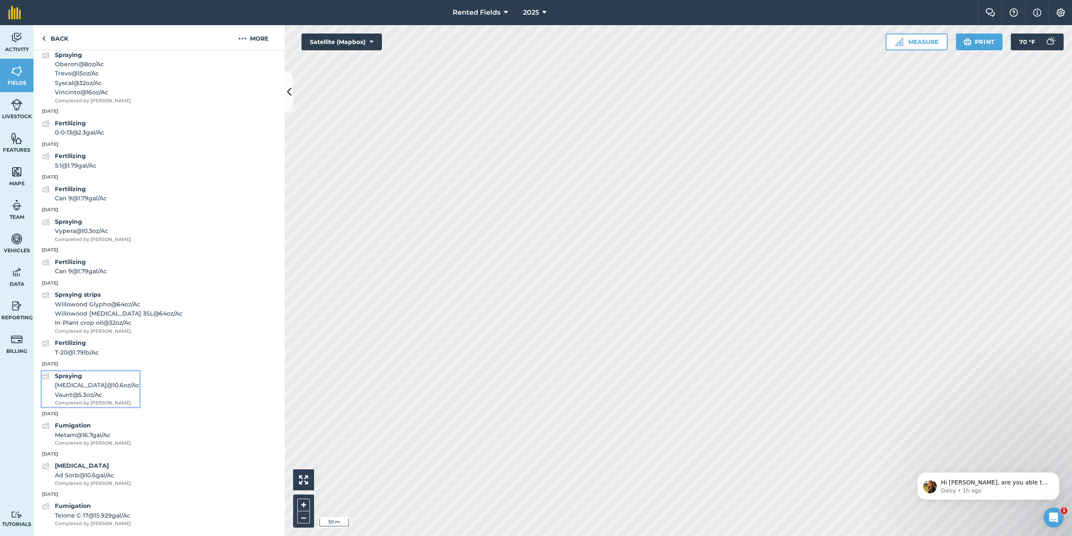
click at [71, 374] on strong "Spraying" at bounding box center [68, 376] width 27 height 8
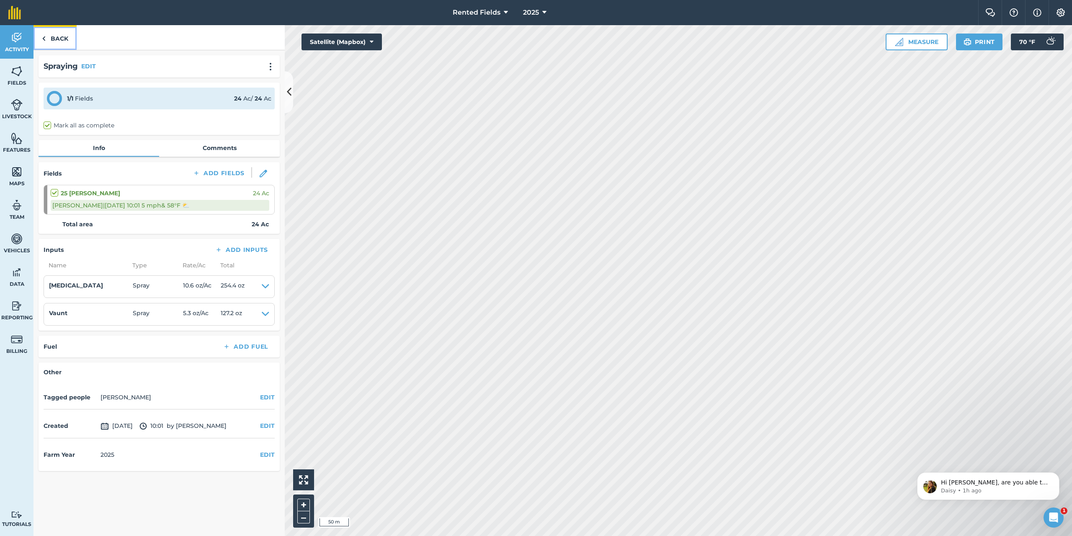
click at [57, 34] on link "Back" at bounding box center [55, 37] width 43 height 25
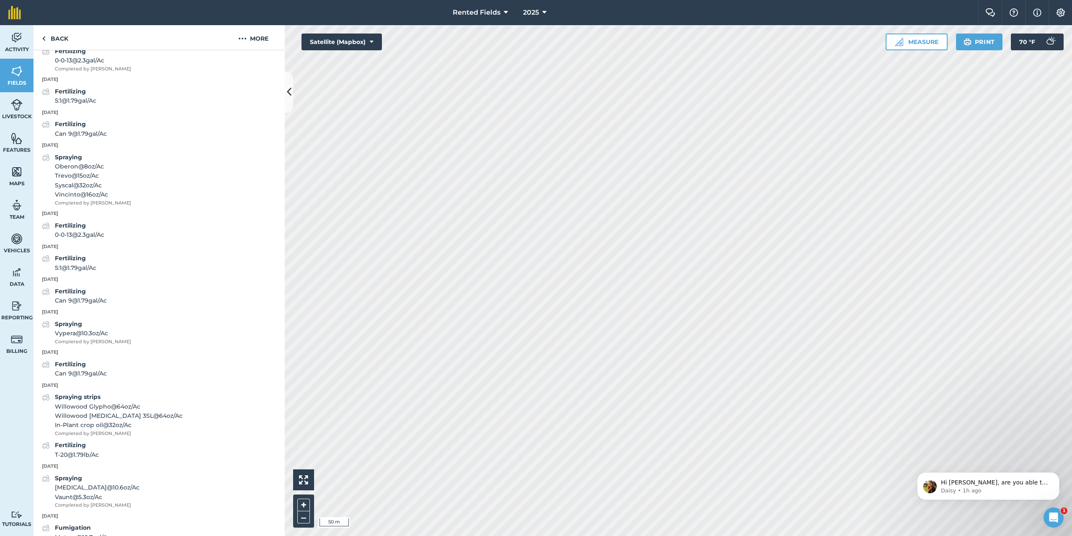
scroll to position [1216, 0]
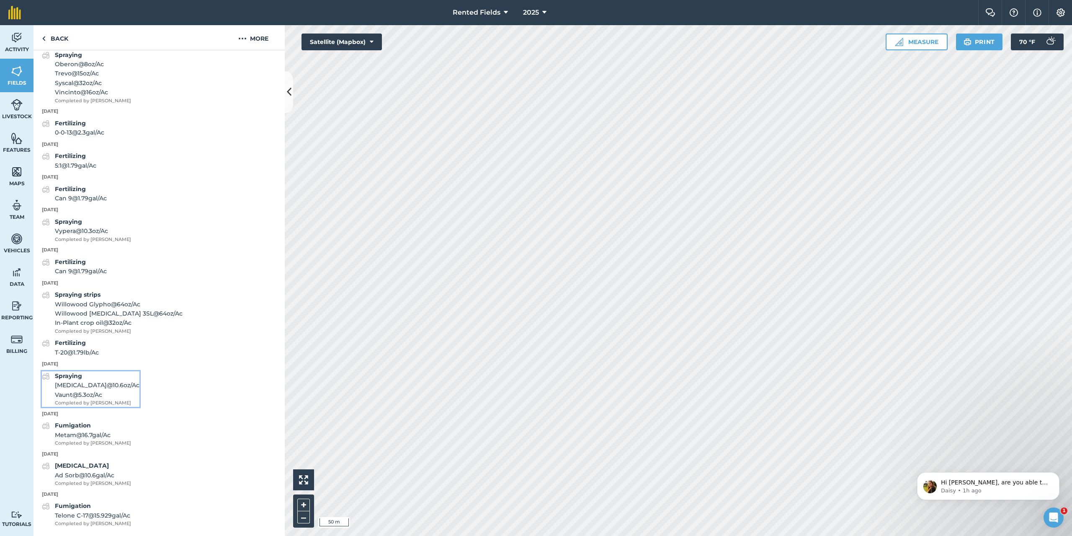
click at [68, 379] on div "Spraying [MEDICAL_DATA] @ 10.6 oz / Ac Vaunt @ 5.3 oz / Ac Completed by [PERSON…" at bounding box center [97, 389] width 85 height 36
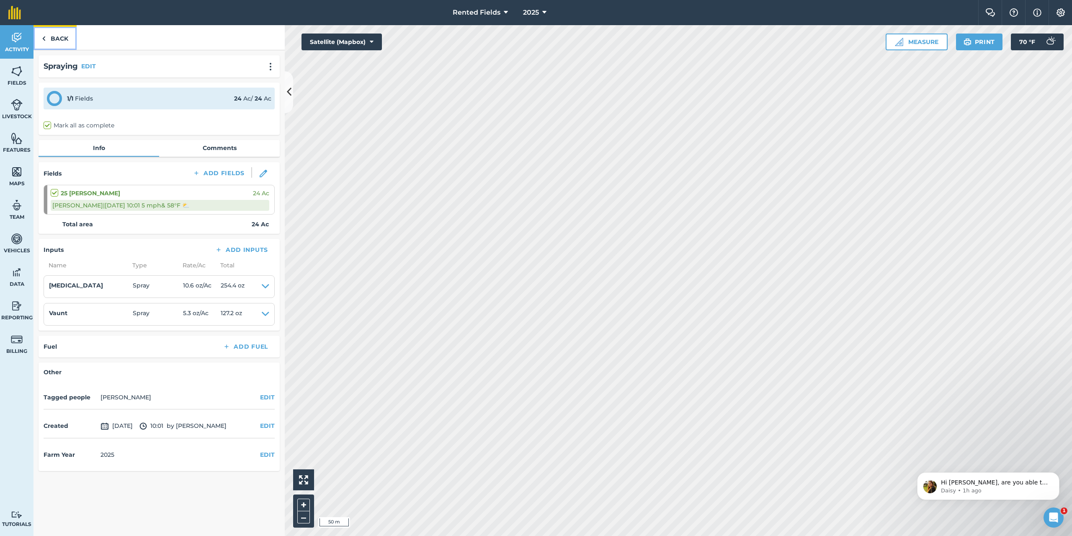
click at [59, 43] on link "Back" at bounding box center [55, 37] width 43 height 25
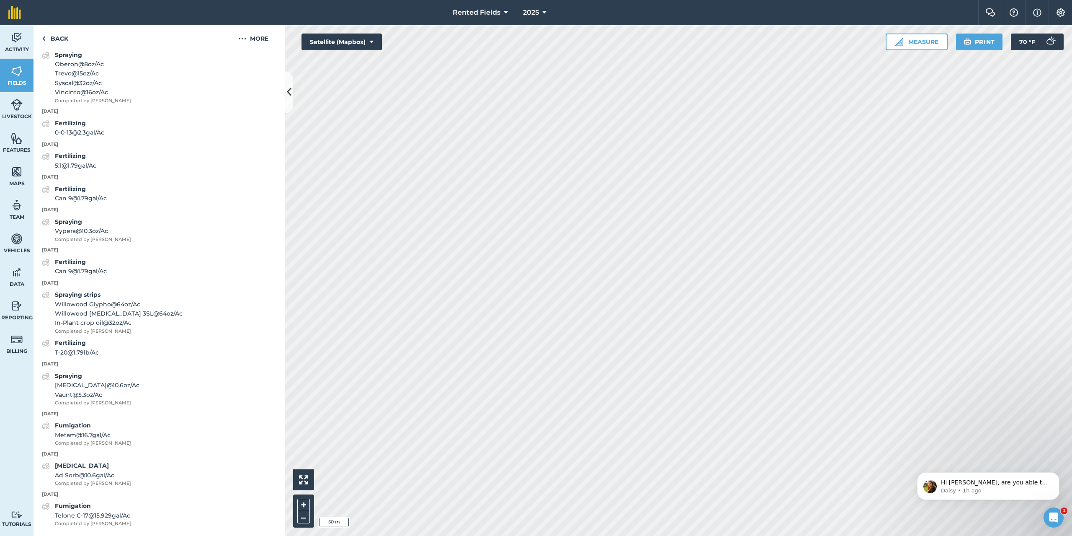
scroll to position [1216, 0]
click at [59, 37] on link "Back" at bounding box center [55, 37] width 43 height 25
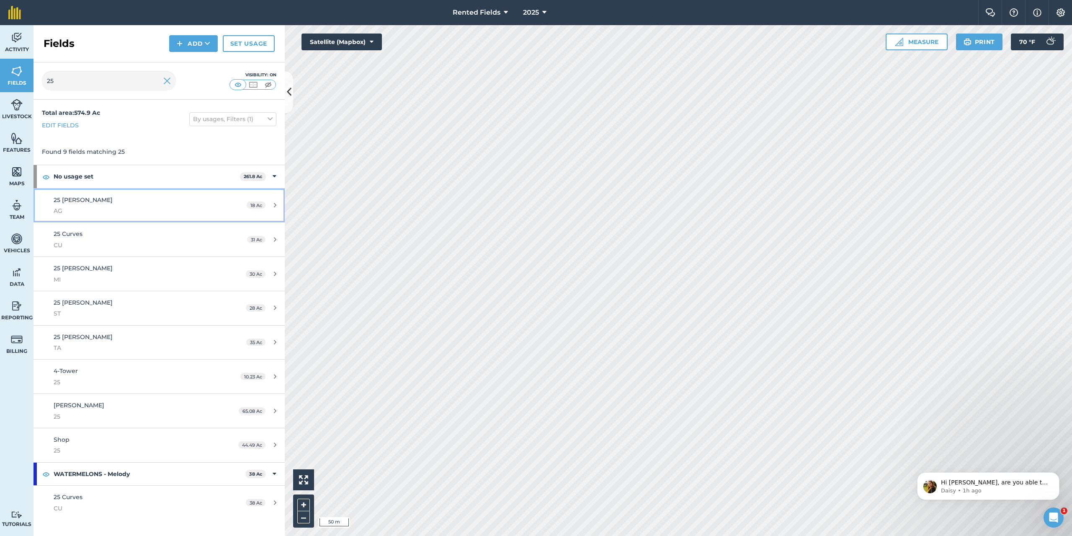
click at [126, 205] on div "25 [PERSON_NAME]" at bounding box center [132, 205] width 157 height 21
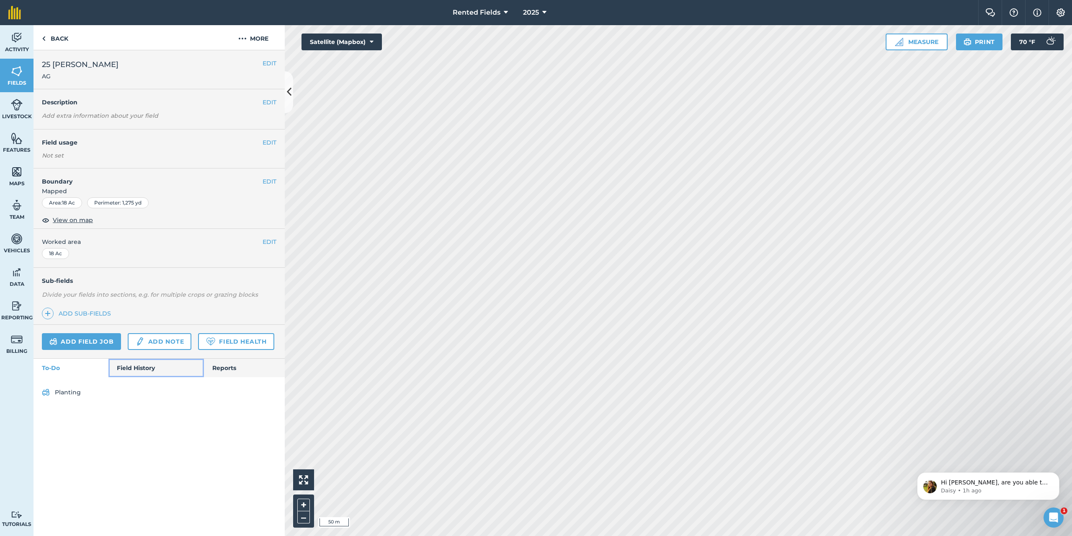
click at [147, 368] on link "Field History" at bounding box center [155, 367] width 95 height 18
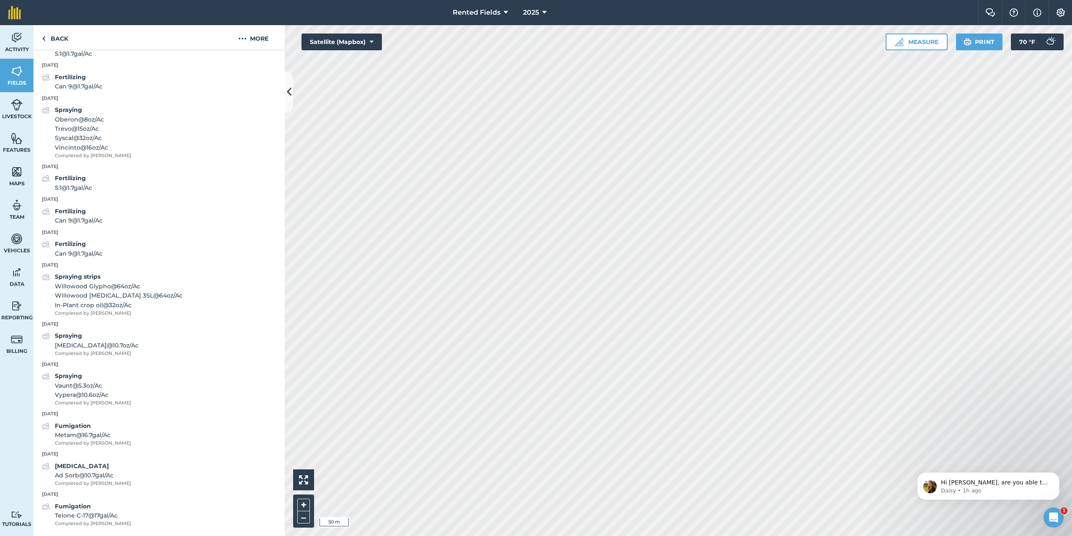
scroll to position [1252, 0]
click at [44, 42] on img at bounding box center [44, 39] width 4 height 10
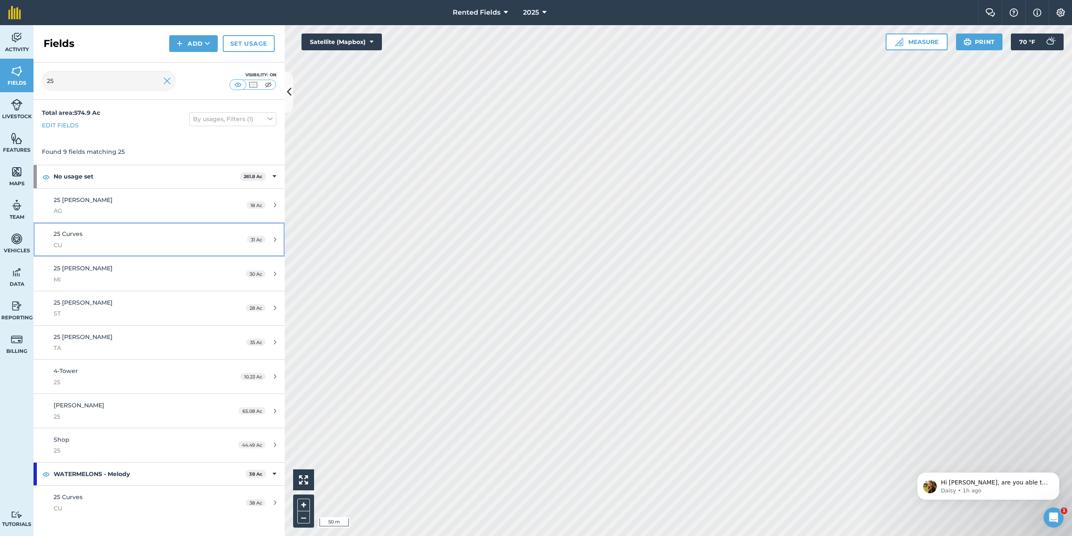
click at [111, 242] on span "CU" at bounding box center [132, 244] width 157 height 9
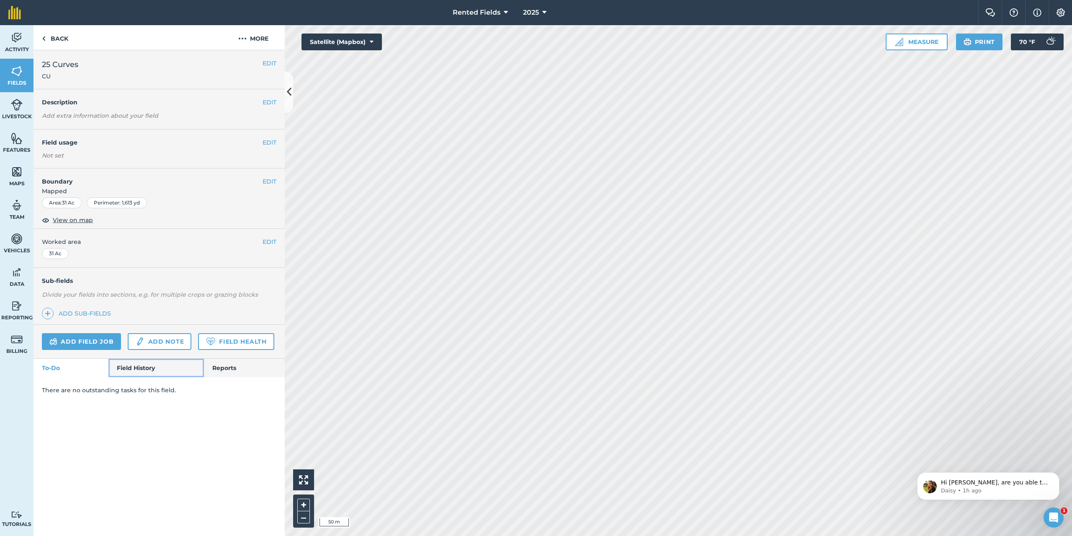
click at [145, 361] on link "Field History" at bounding box center [155, 367] width 95 height 18
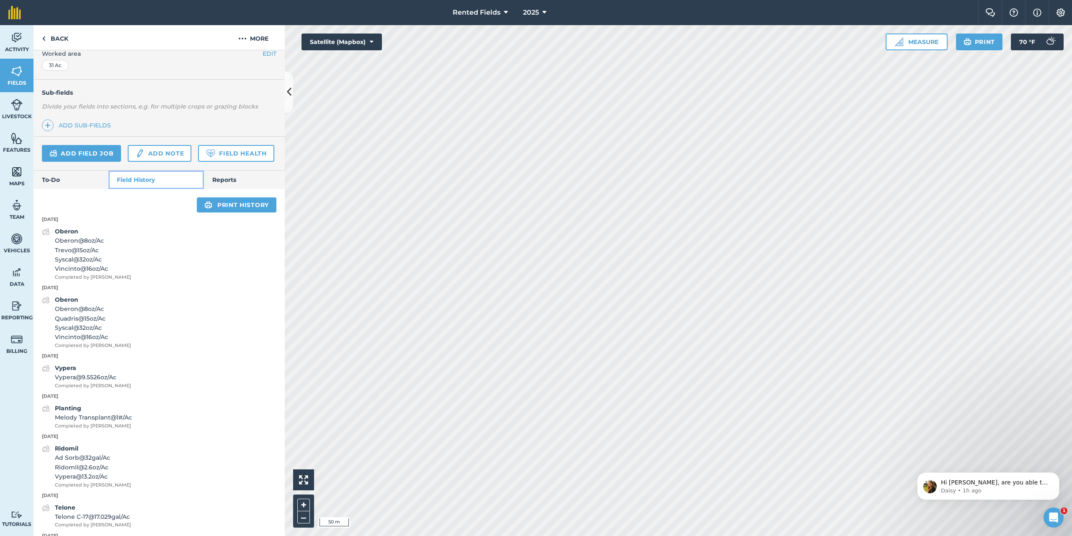
scroll to position [272, 0]
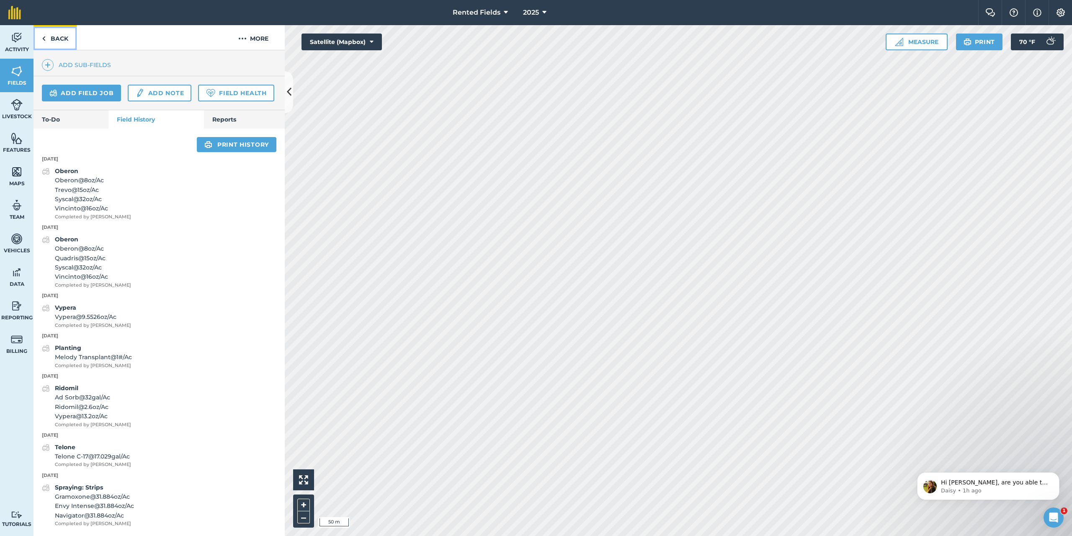
click at [57, 43] on link "Back" at bounding box center [55, 37] width 43 height 25
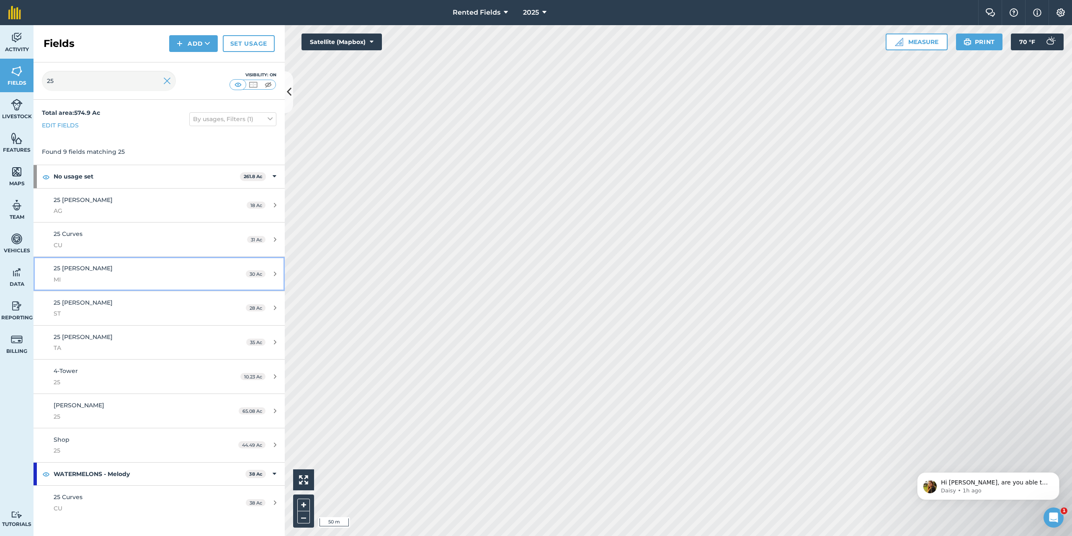
click at [85, 276] on span "MI" at bounding box center [132, 279] width 157 height 9
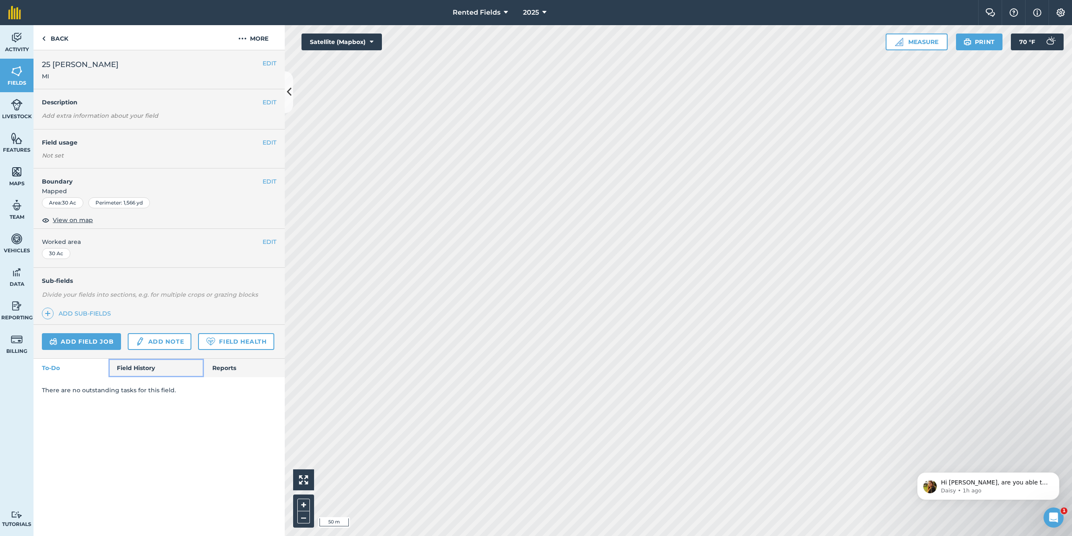
click at [157, 365] on link "Field History" at bounding box center [155, 367] width 95 height 18
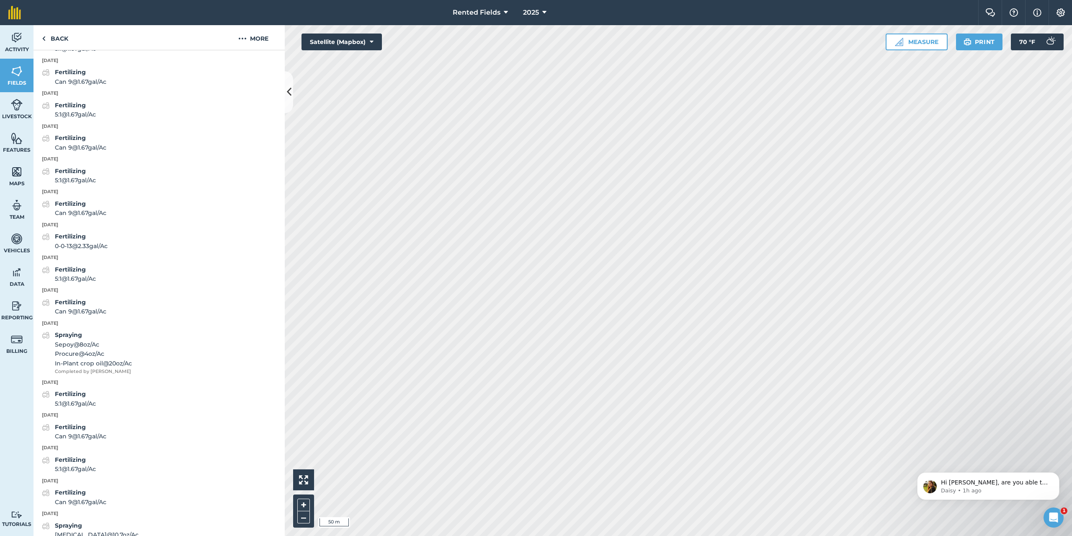
scroll to position [996, 0]
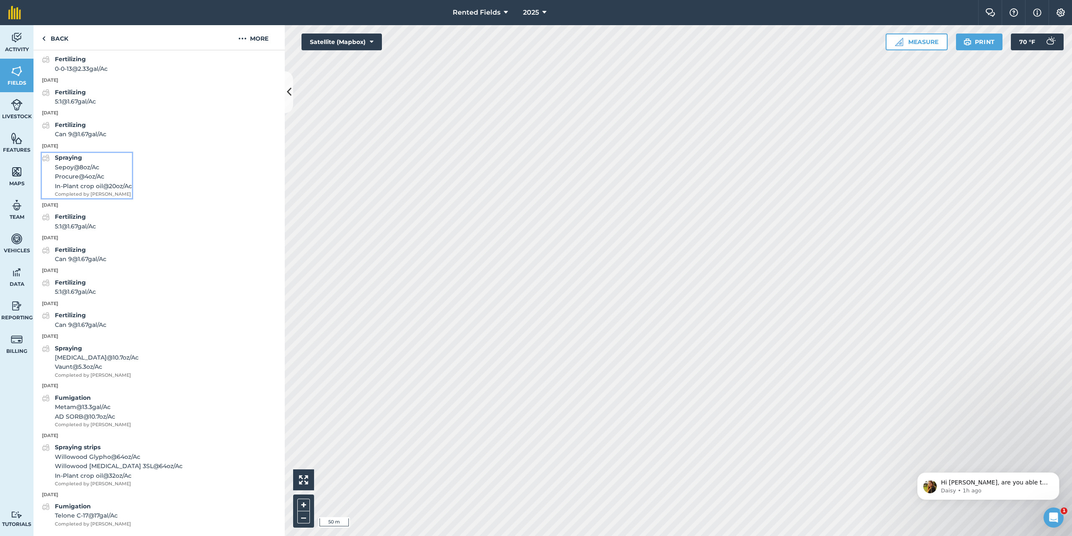
click at [74, 154] on strong "Spraying" at bounding box center [68, 158] width 27 height 8
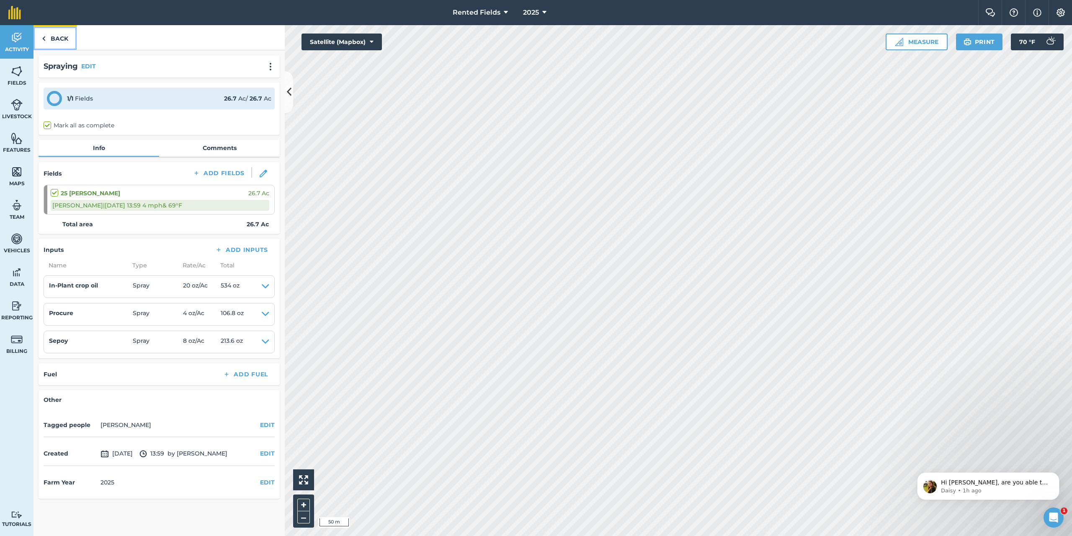
click at [52, 36] on link "Back" at bounding box center [55, 37] width 43 height 25
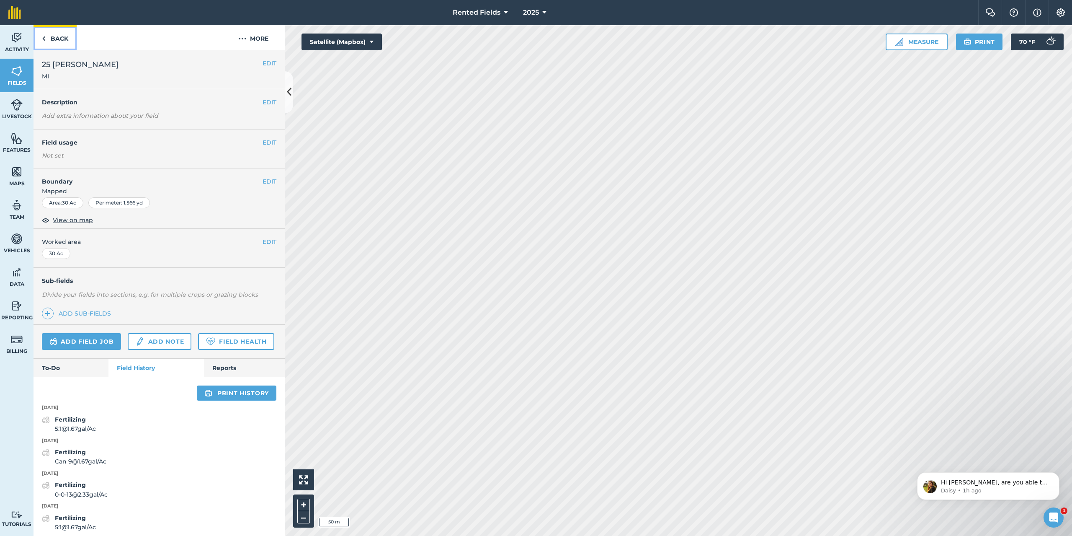
click at [51, 43] on link "Back" at bounding box center [55, 37] width 43 height 25
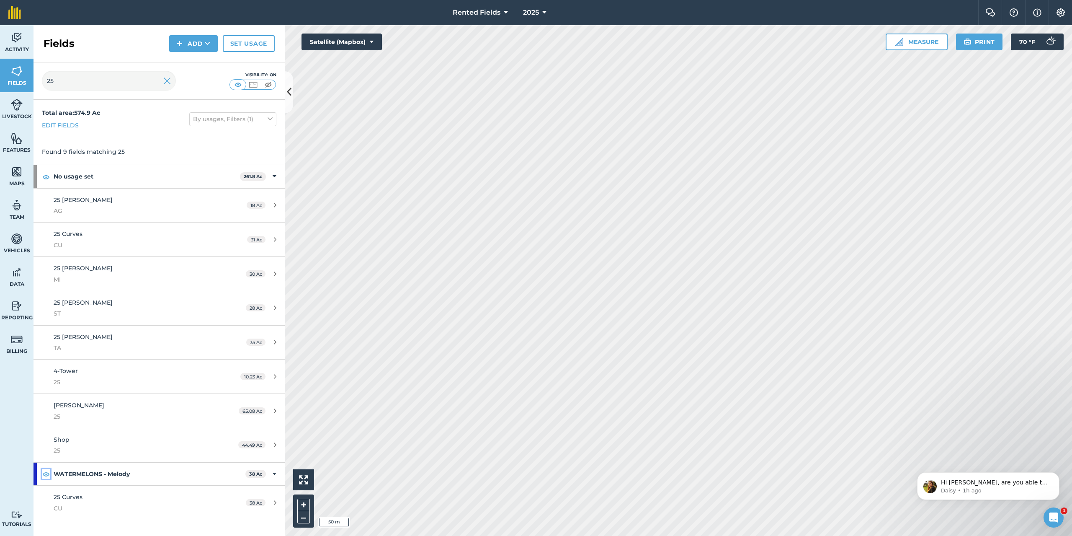
click at [43, 472] on img at bounding box center [46, 474] width 8 height 10
click at [45, 472] on img at bounding box center [46, 474] width 8 height 10
click at [275, 474] on icon at bounding box center [275, 473] width 4 height 9
click at [275, 474] on icon at bounding box center [275, 473] width 2 height 9
click at [73, 500] on span "25 Curves" at bounding box center [68, 497] width 29 height 8
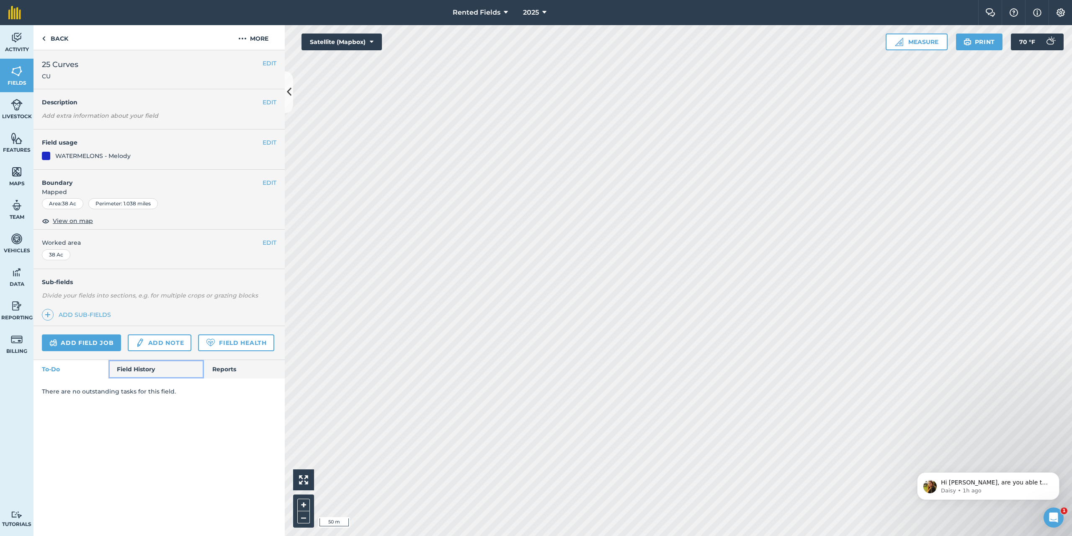
click at [134, 374] on link "Field History" at bounding box center [155, 369] width 95 height 18
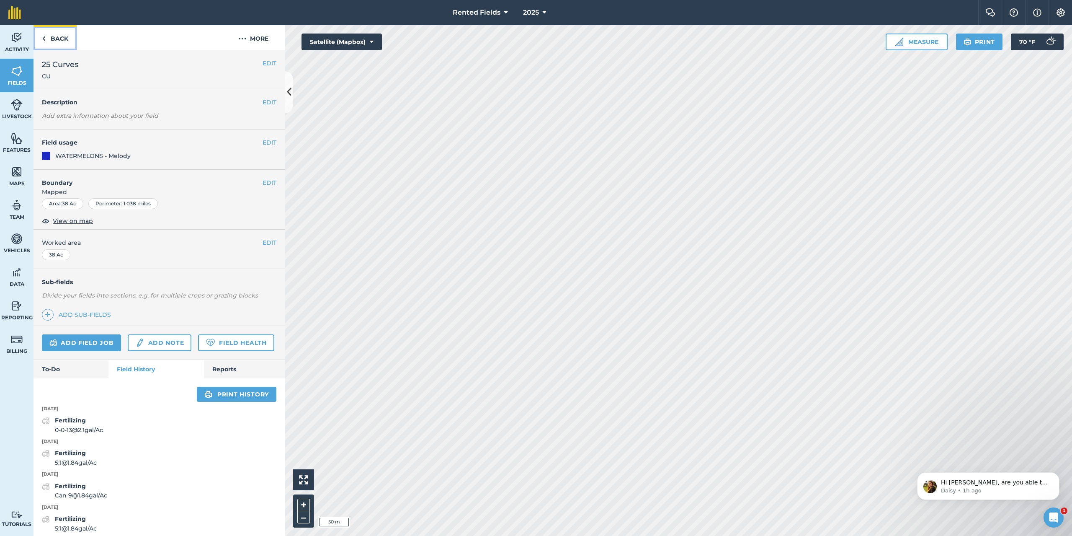
click at [47, 36] on link "Back" at bounding box center [55, 37] width 43 height 25
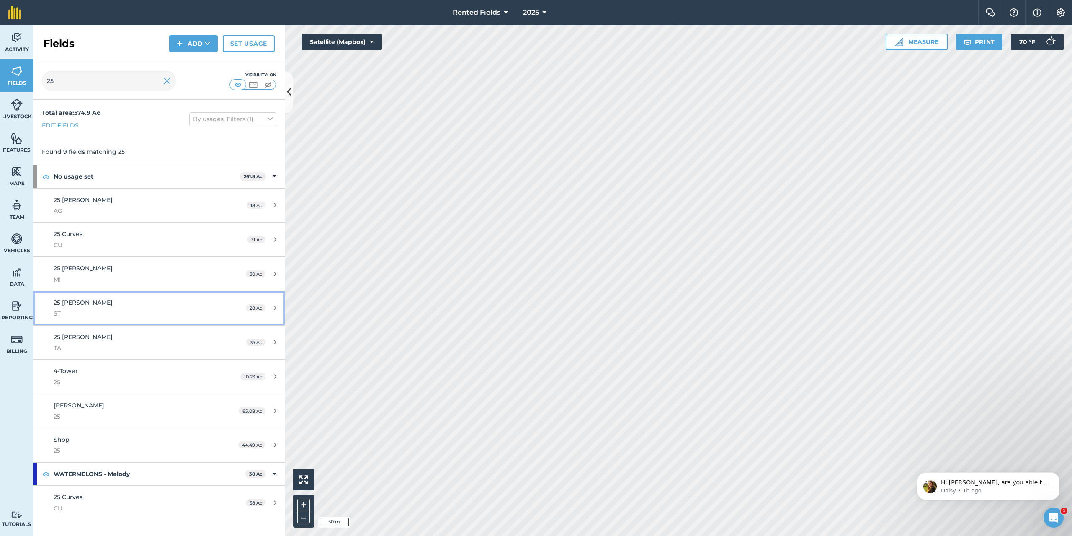
click at [99, 305] on div "[STREET_ADDRESS][PERSON_NAME]" at bounding box center [132, 308] width 157 height 21
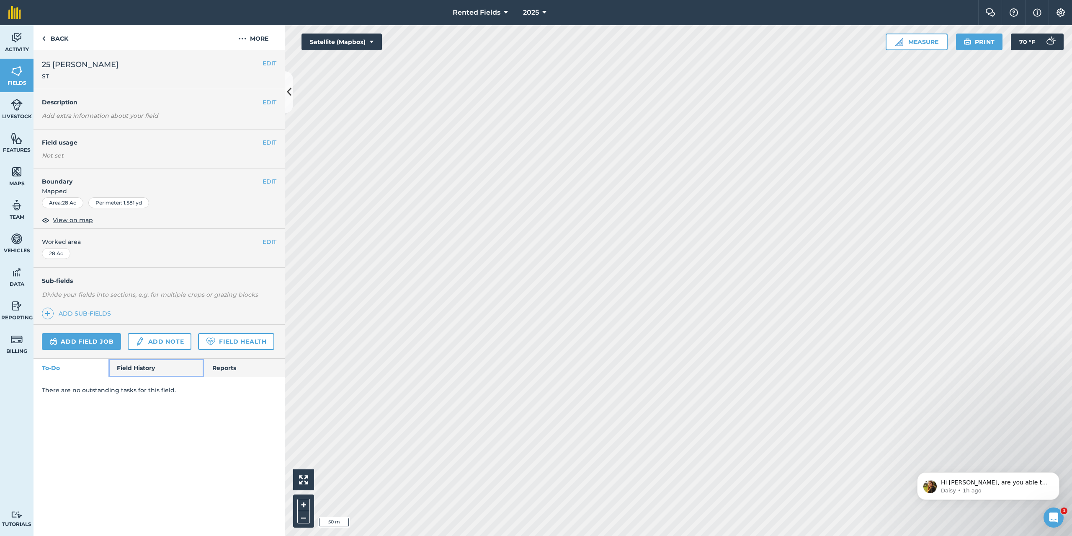
click at [145, 371] on link "Field History" at bounding box center [155, 367] width 95 height 18
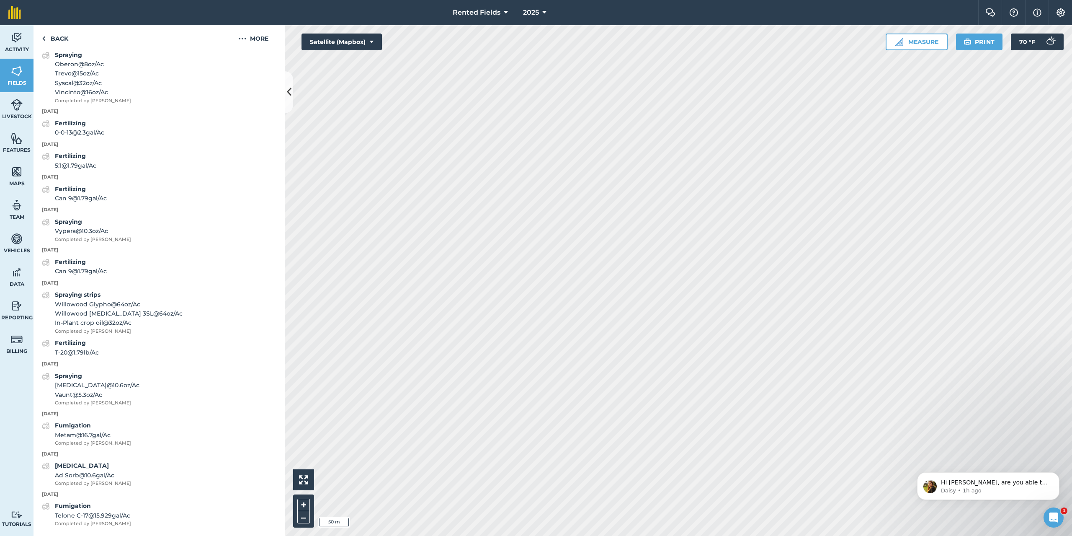
scroll to position [1216, 0]
click at [65, 375] on strong "Spraying" at bounding box center [68, 376] width 27 height 8
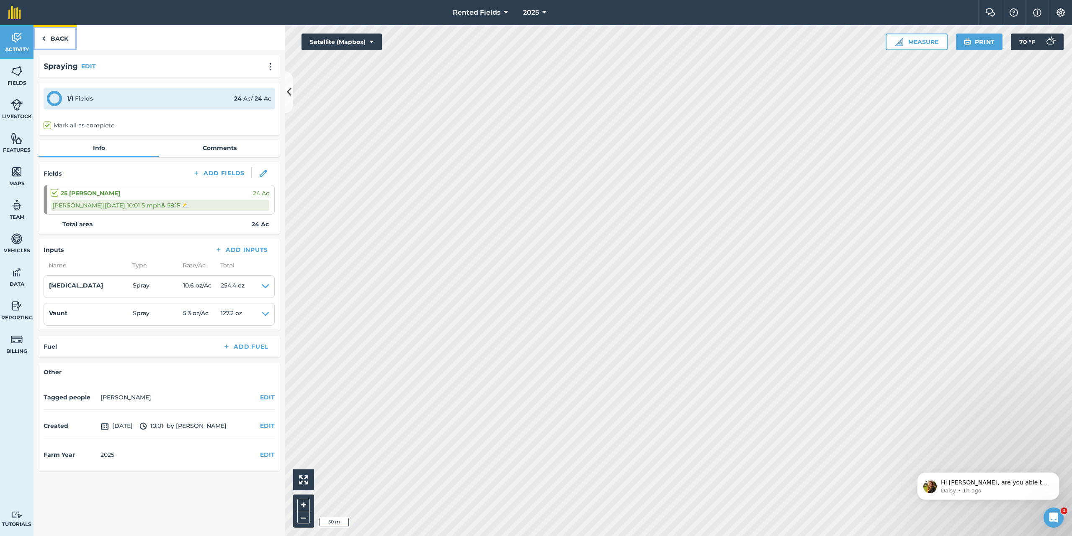
click at [50, 41] on link "Back" at bounding box center [55, 37] width 43 height 25
